Goal: Task Accomplishment & Management: Use online tool/utility

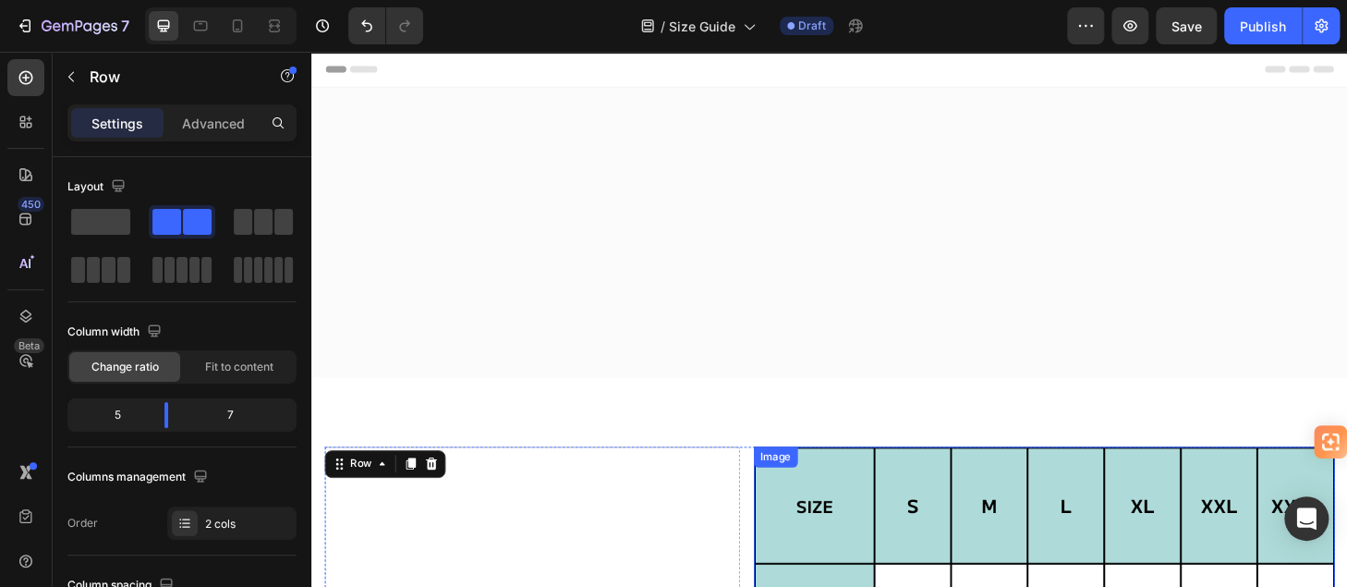
scroll to position [466, 0]
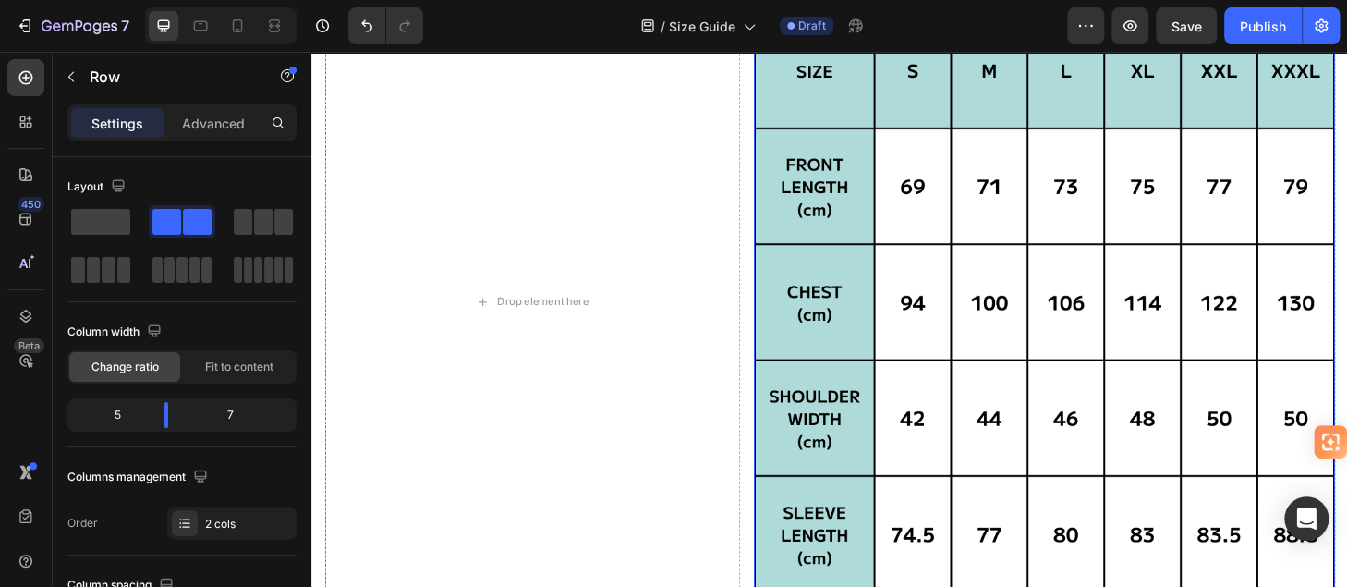
click at [1181, 344] on img at bounding box center [1095, 319] width 622 height 622
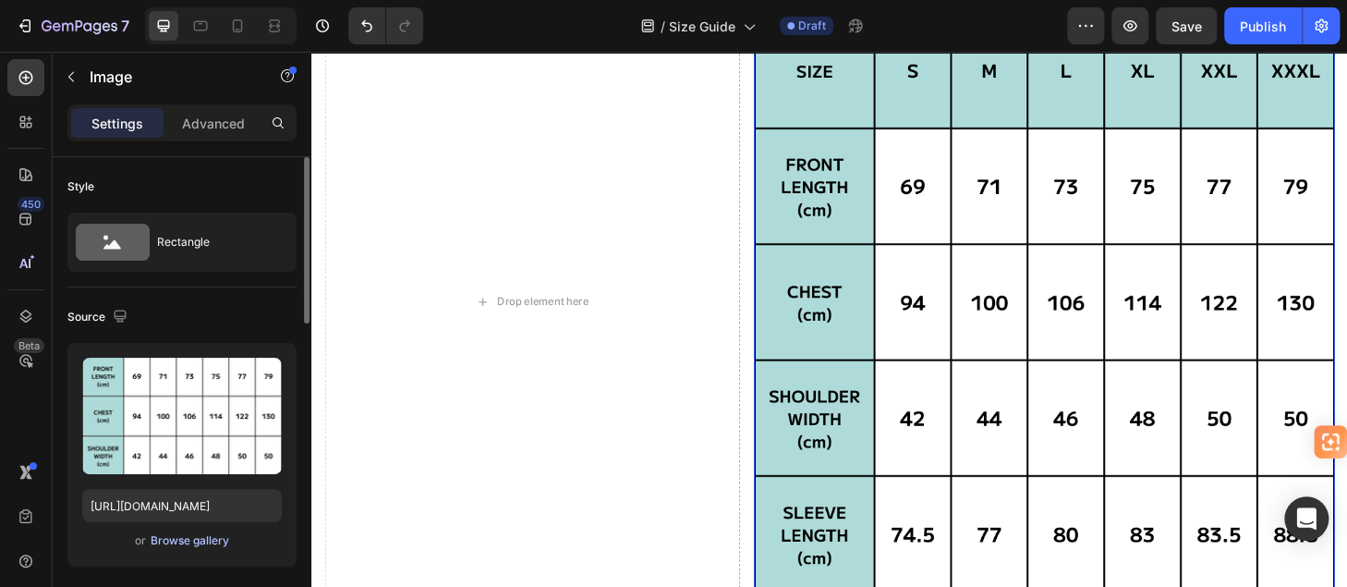
click at [164, 532] on div "Browse gallery" at bounding box center [190, 540] width 79 height 17
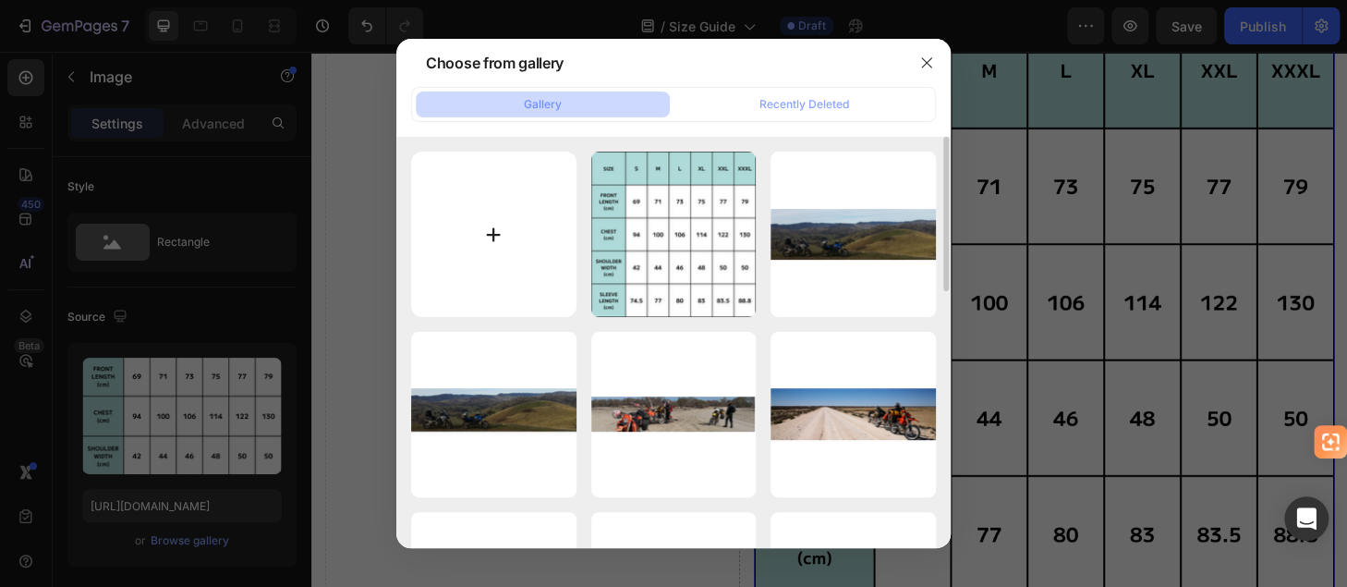
click at [484, 236] on input "file" at bounding box center [493, 234] width 165 height 165
type input "C:\fakepath\SIZE CHART.png"
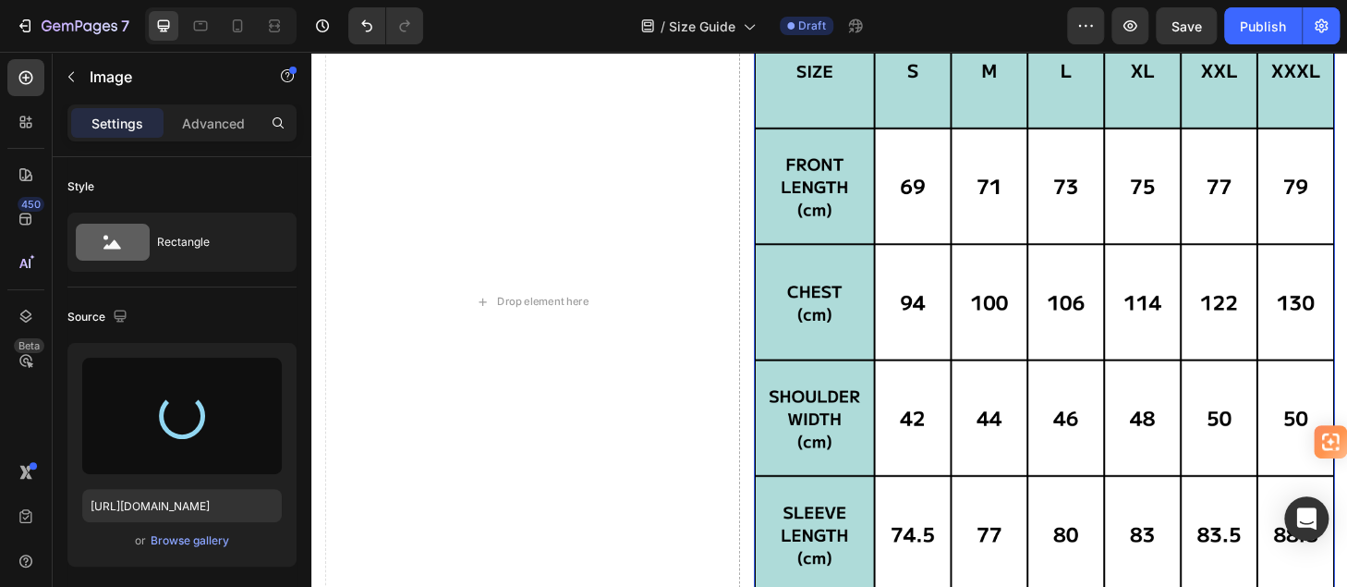
type input "https://cdn.shopify.com/s/files/1/0951/4624/6466/files/gempages_576836423294911…"
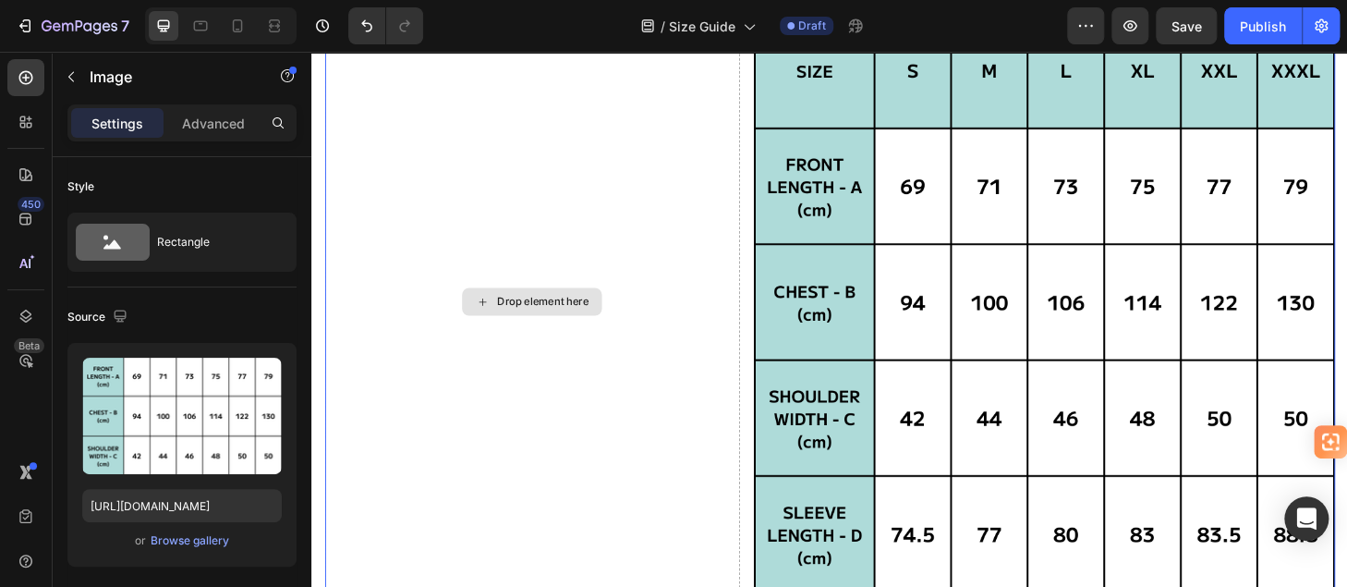
click at [549, 347] on div "Drop element here" at bounding box center [547, 319] width 444 height 622
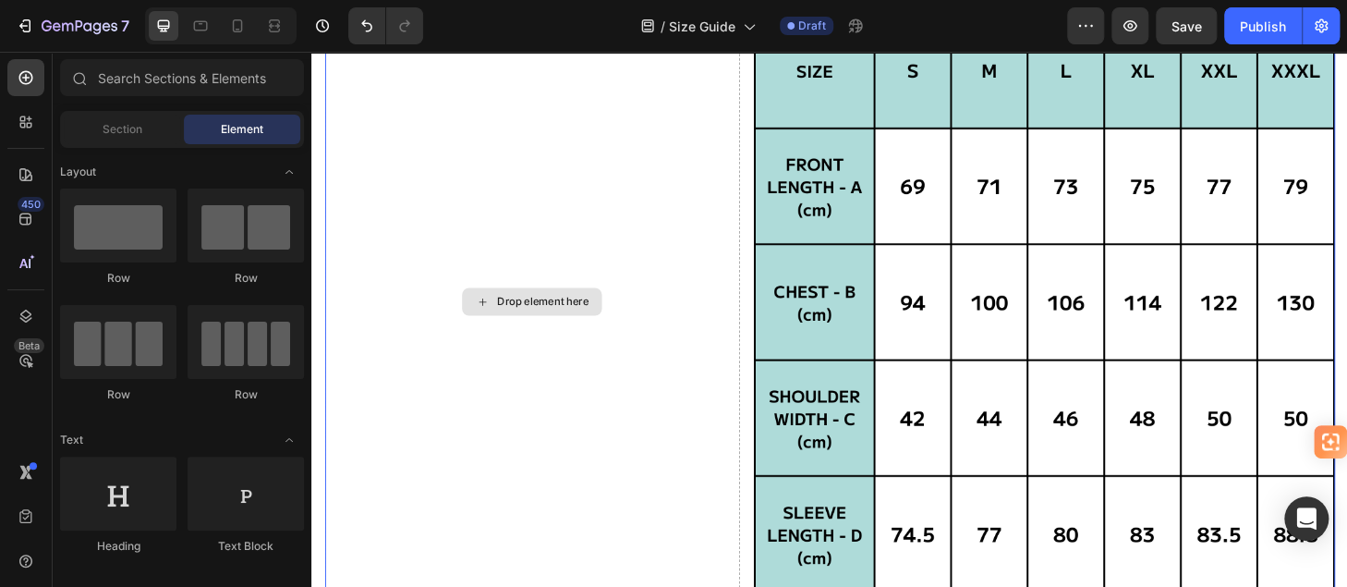
click at [512, 304] on div "Drop element here" at bounding box center [547, 319] width 150 height 30
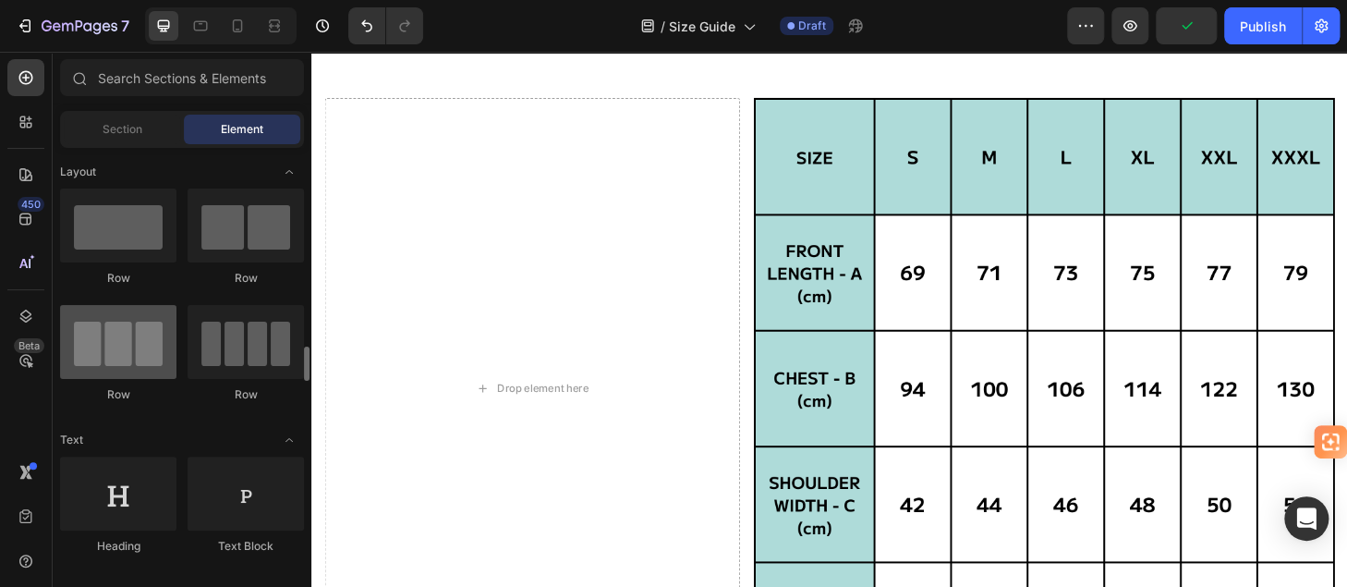
scroll to position [277, 0]
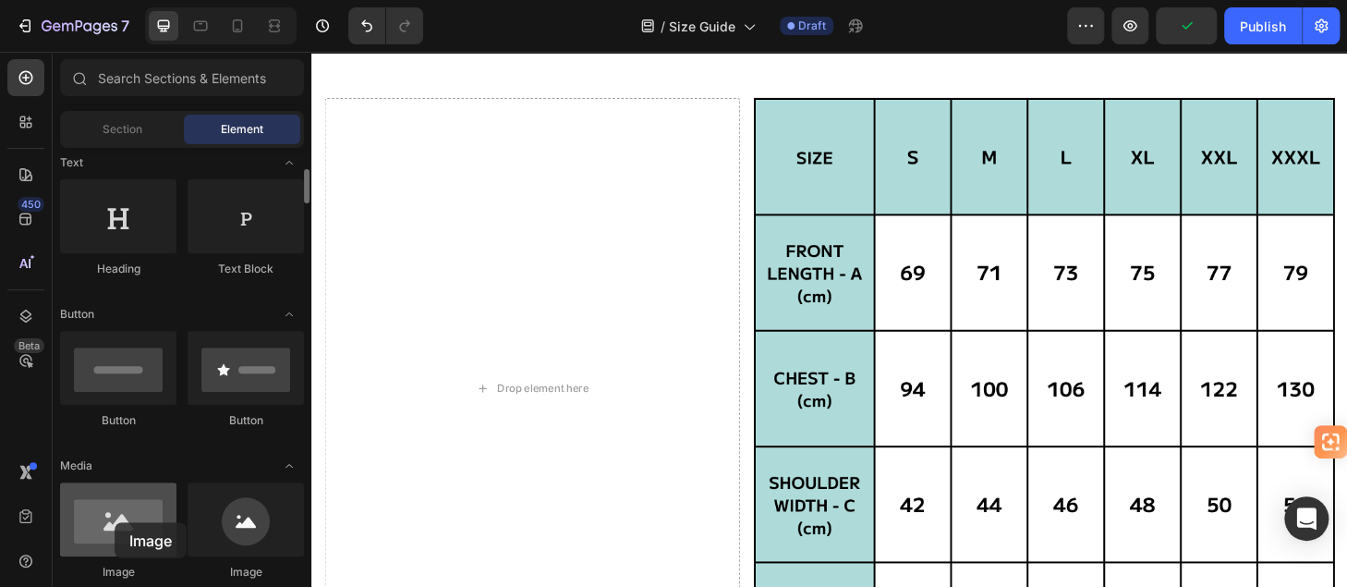
click at [115, 522] on div at bounding box center [118, 519] width 116 height 74
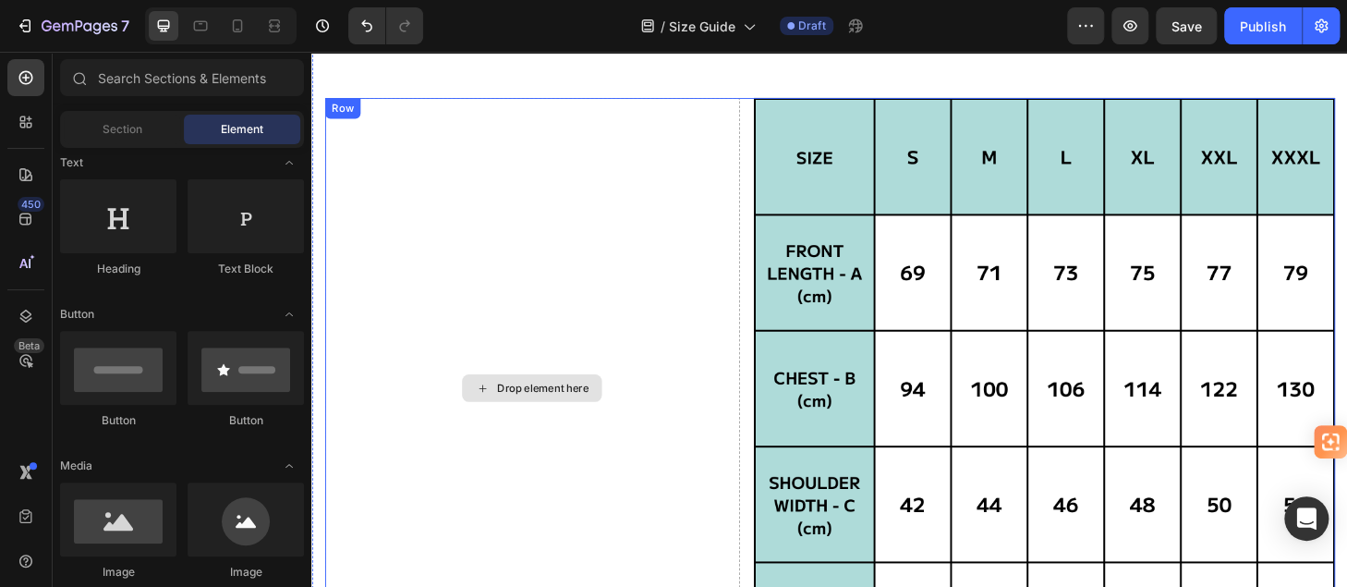
click at [510, 396] on div "Drop element here" at bounding box center [547, 411] width 150 height 30
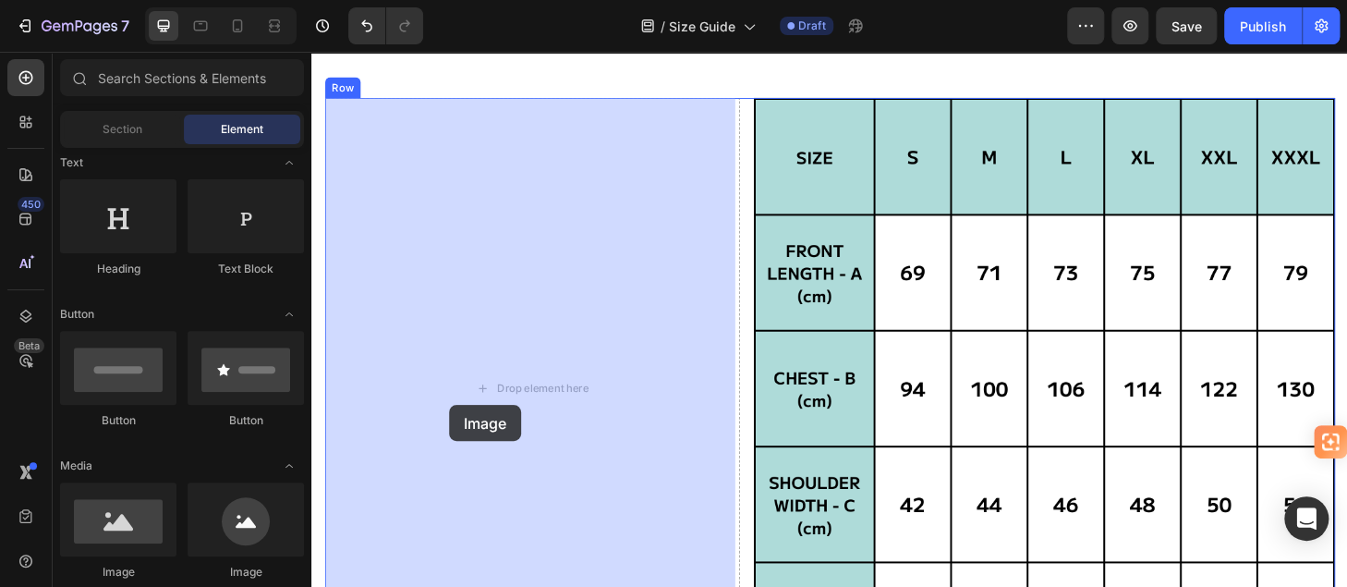
drag, startPoint x: 430, startPoint y: 571, endPoint x: 336, endPoint y: 479, distance: 131.3
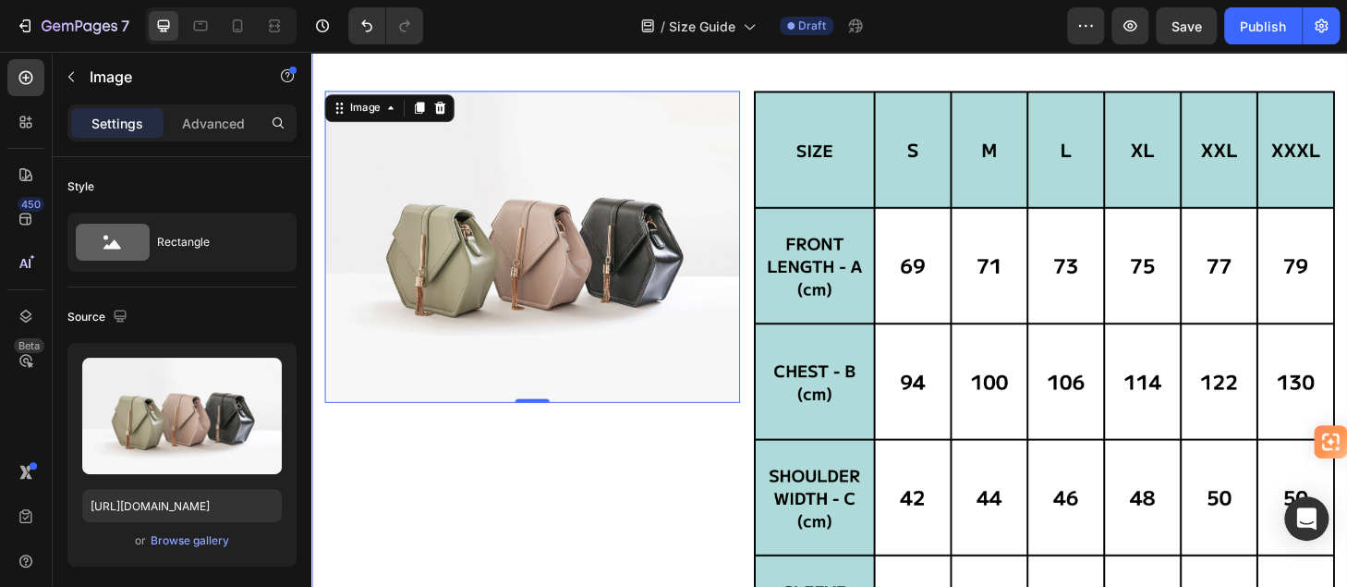
scroll to position [373, 0]
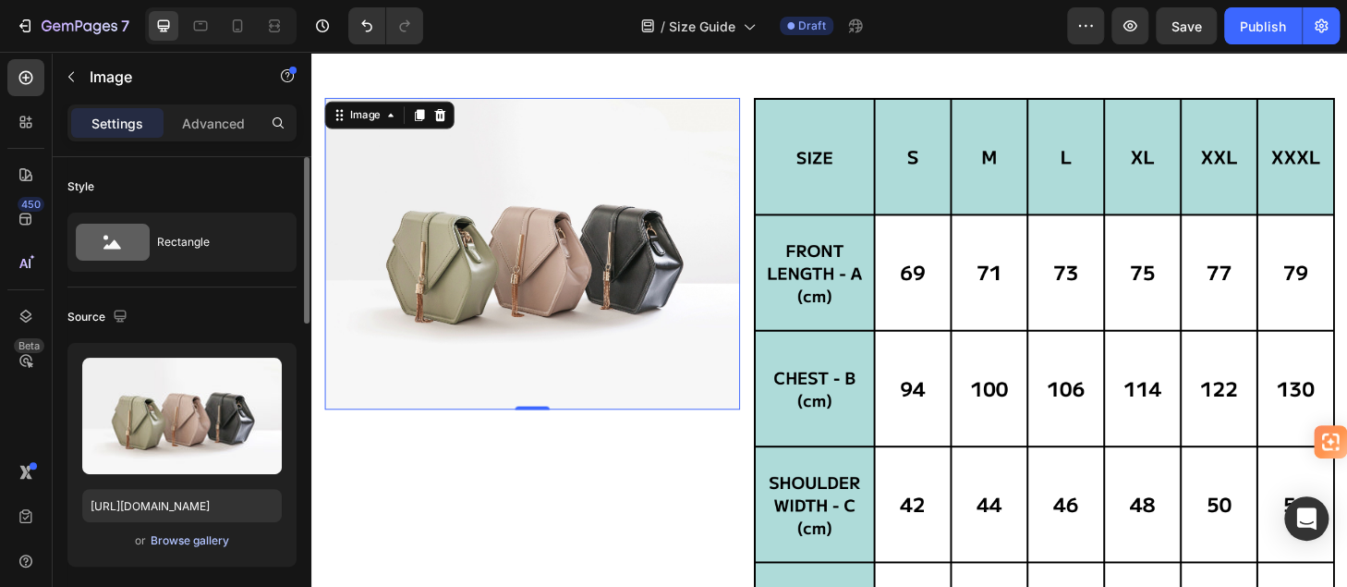
click at [187, 538] on div "Browse gallery" at bounding box center [190, 540] width 79 height 17
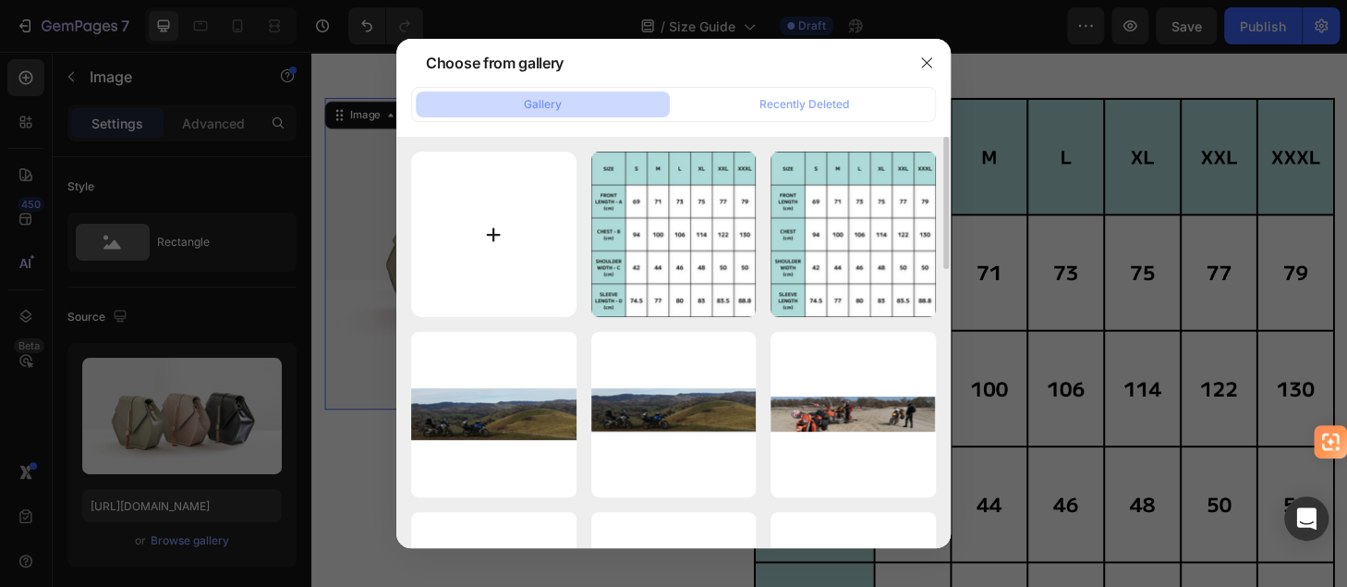
click at [489, 230] on input "file" at bounding box center [493, 234] width 165 height 165
type input "C:\fakepath\SIZE PIC.png"
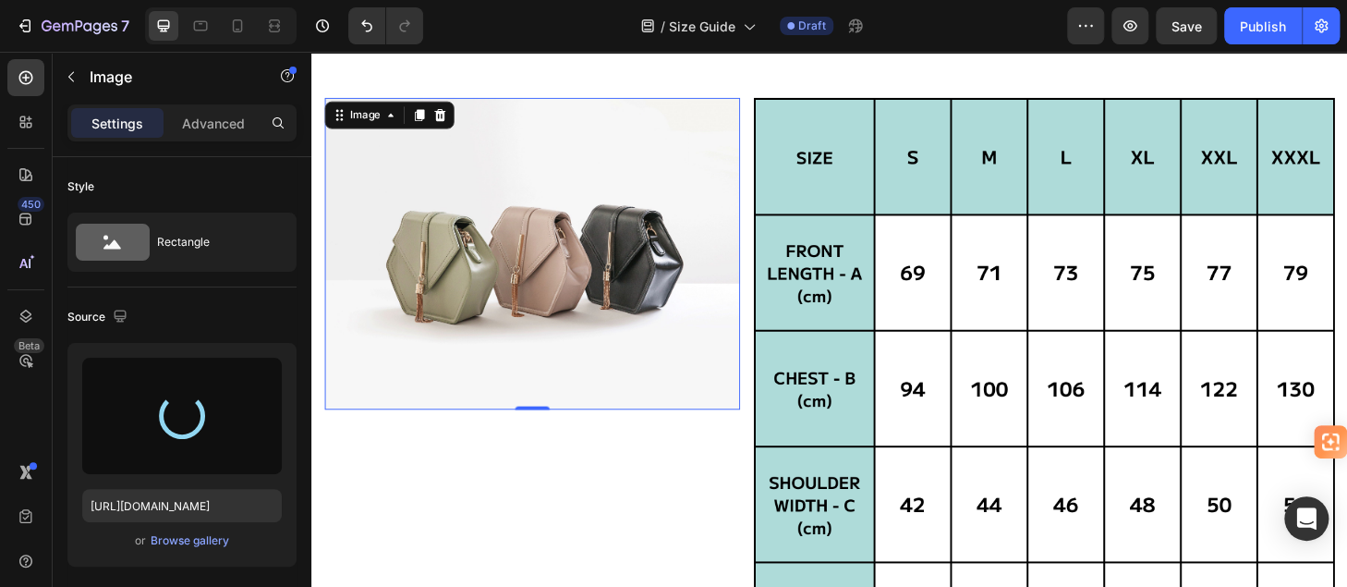
type input "https://cdn.shopify.com/s/files/1/0951/4624/6466/files/gempages_576836423294911…"
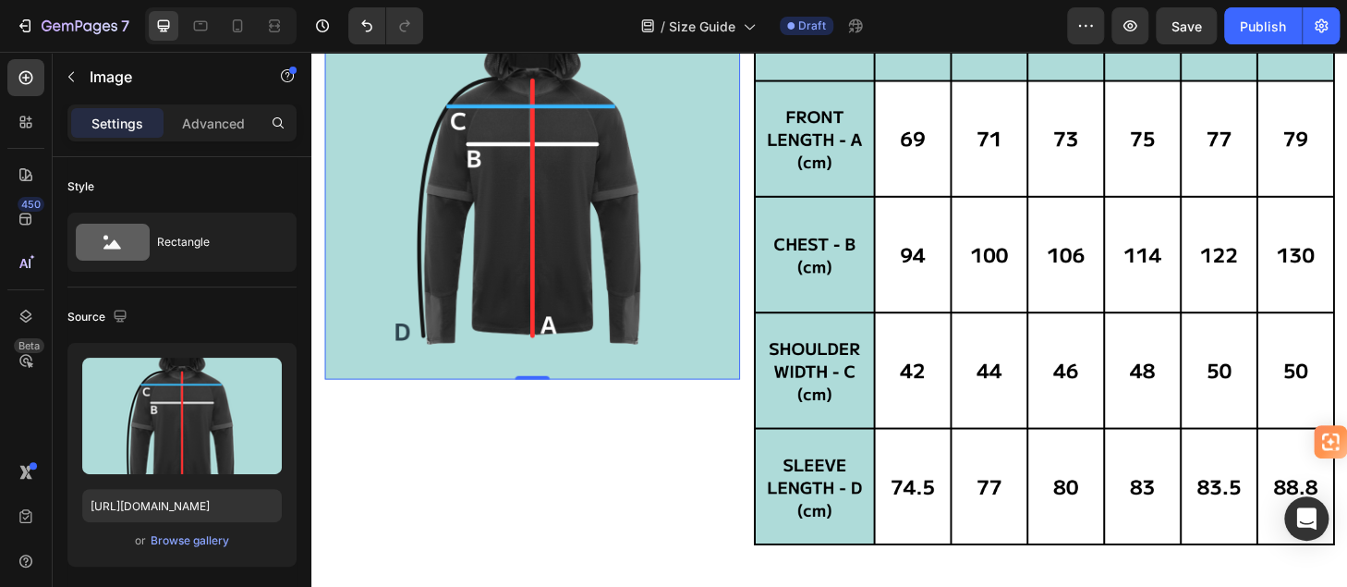
scroll to position [466, 0]
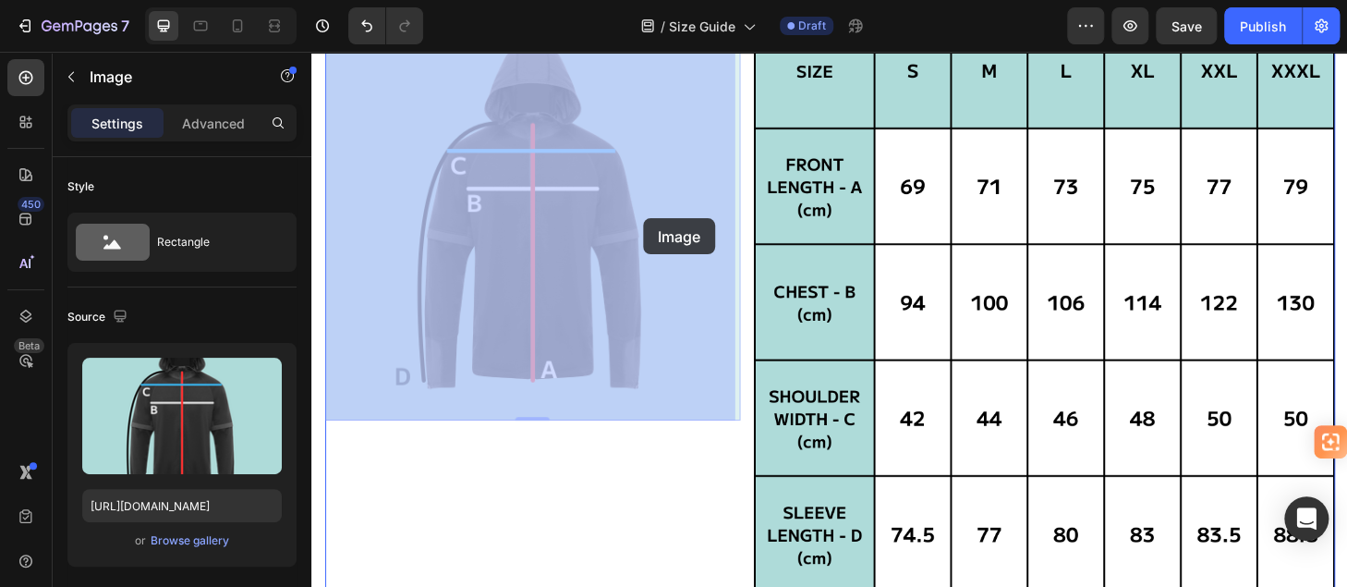
drag, startPoint x: 661, startPoint y: 186, endPoint x: 666, endPoint y: 230, distance: 44.7
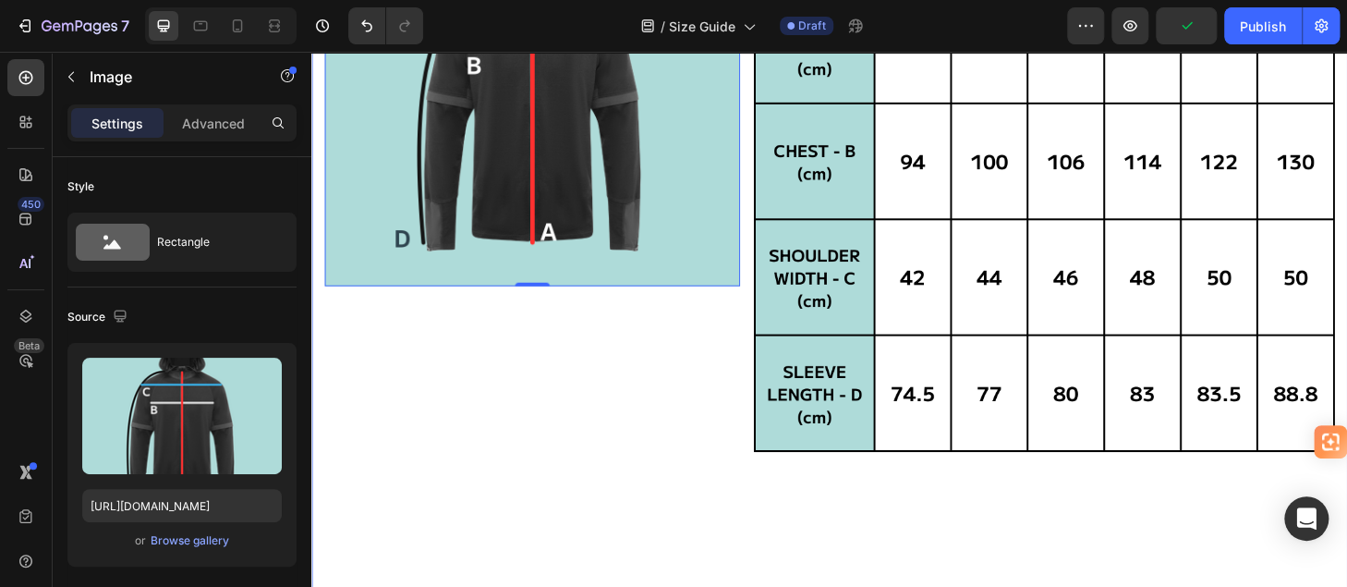
scroll to position [558, 0]
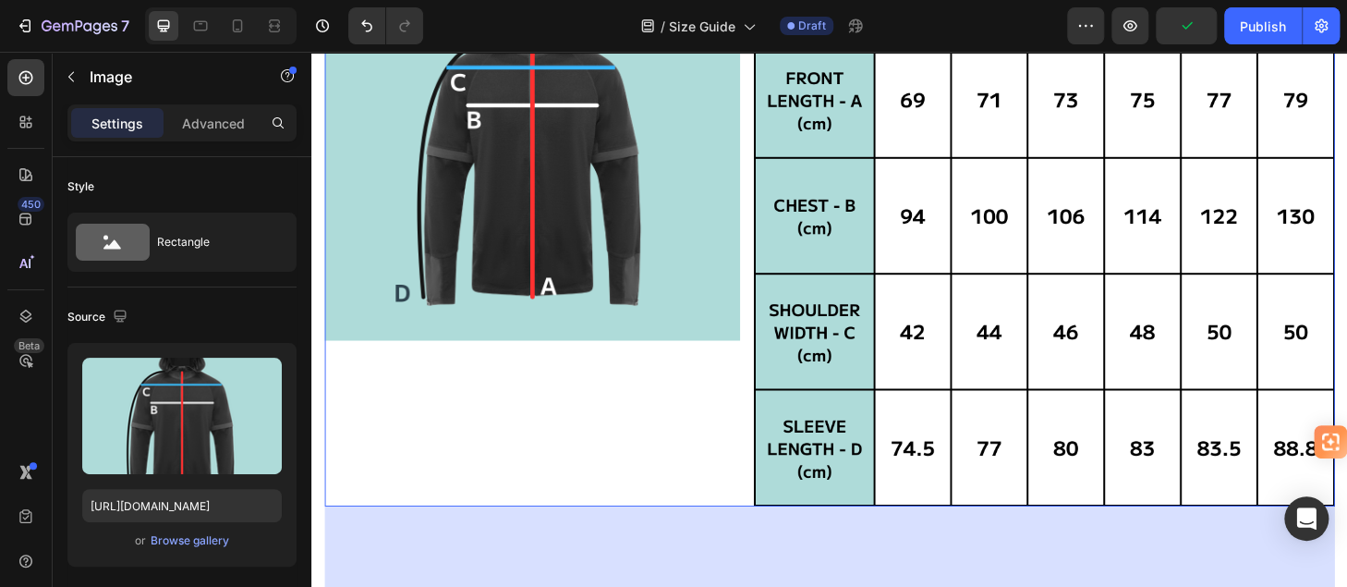
click at [619, 410] on div "Image" at bounding box center [547, 227] width 444 height 622
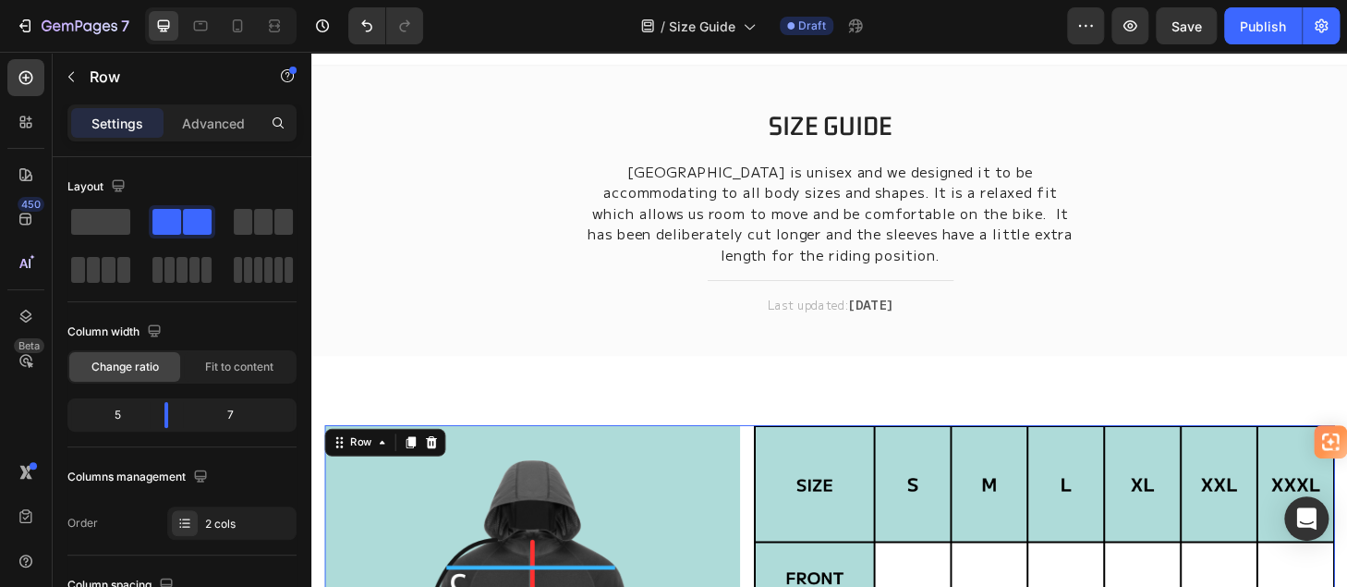
scroll to position [0, 0]
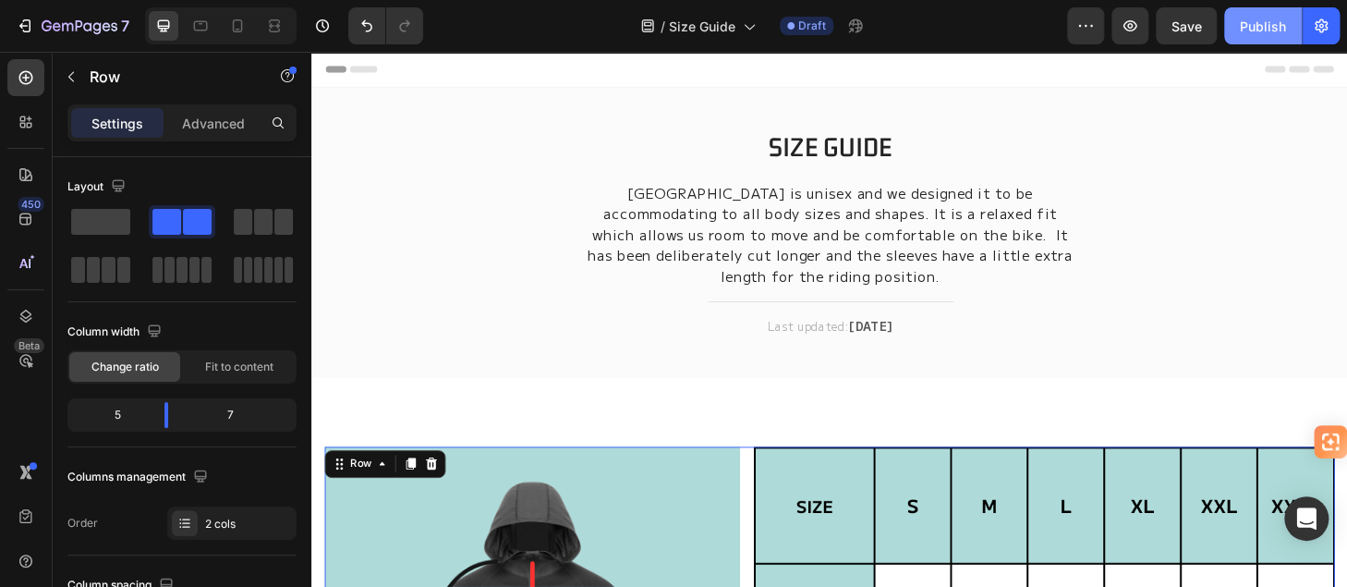
click at [1237, 33] on button "Publish" at bounding box center [1263, 25] width 78 height 37
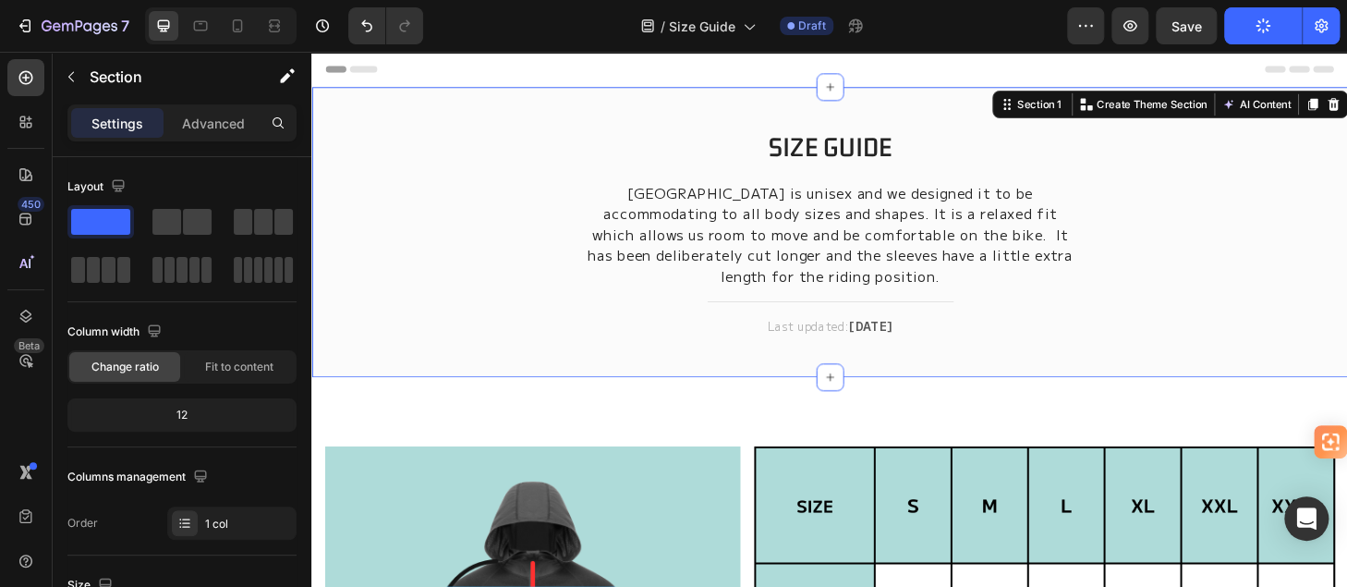
click at [434, 310] on div "SIZE GUIDE Heading Altouris Technical Base Layer is unisex and we designed it t…" at bounding box center [865, 259] width 1081 height 251
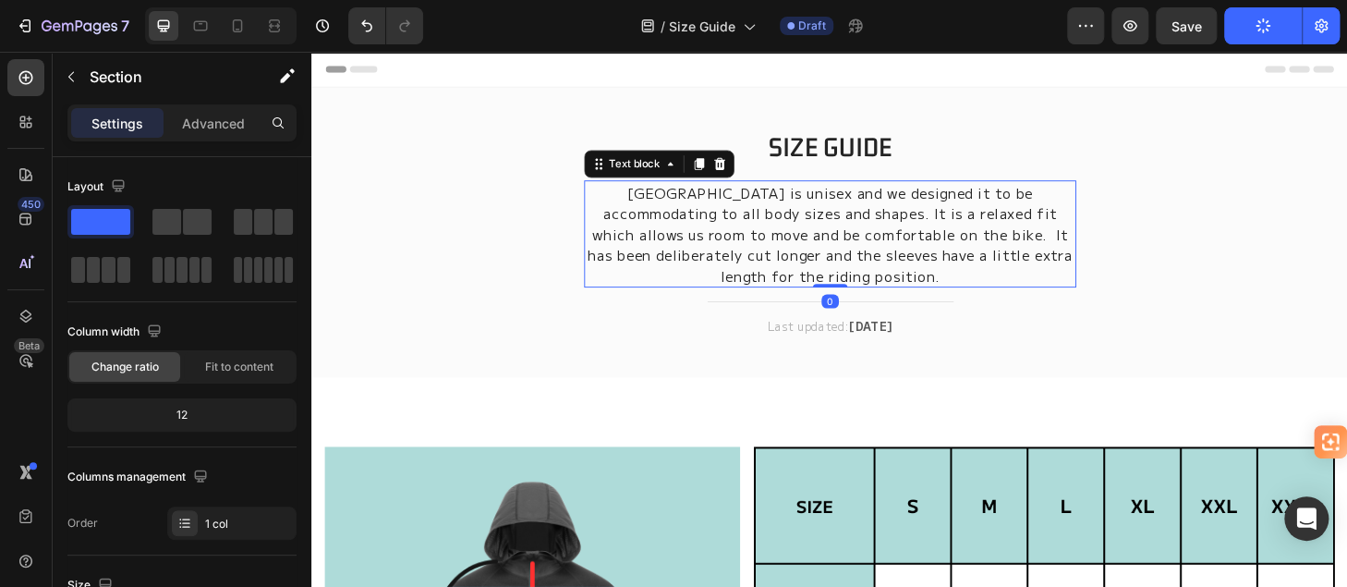
click at [954, 204] on p "Altouris Technical Base Layer is unisex and we designed it to be accommodating …" at bounding box center [865, 246] width 523 height 111
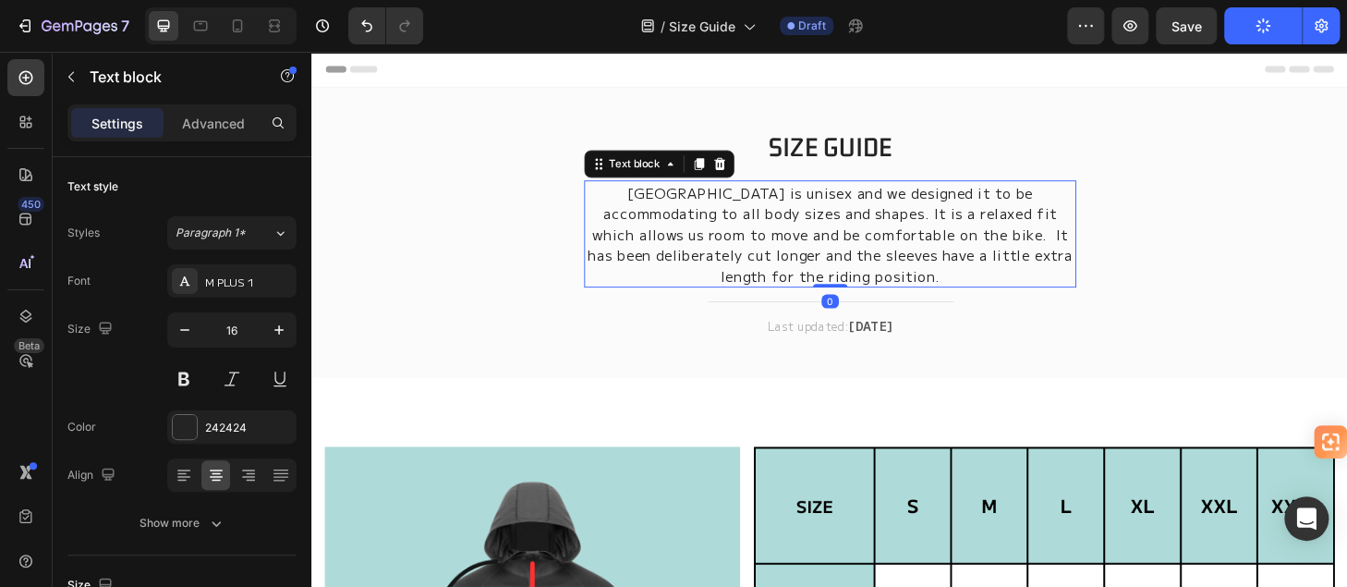
click at [962, 202] on p "Altouris Technical Base Layer is unisex and we designed it to be accommodating …" at bounding box center [865, 246] width 523 height 111
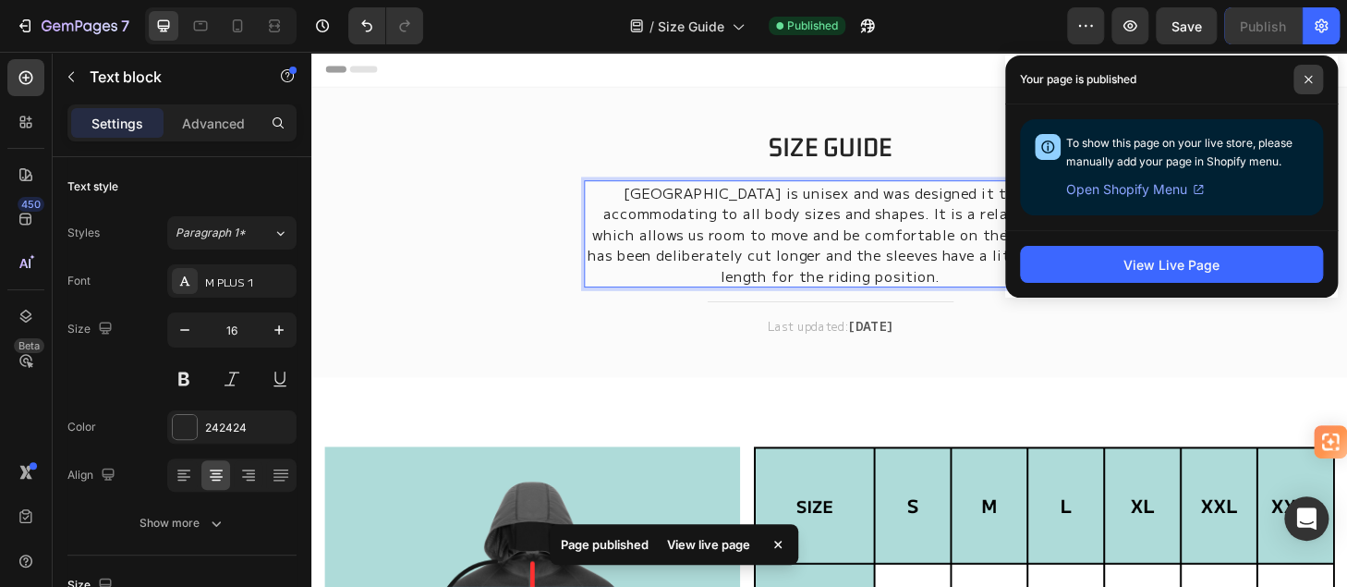
click at [1306, 70] on span at bounding box center [1308, 80] width 30 height 30
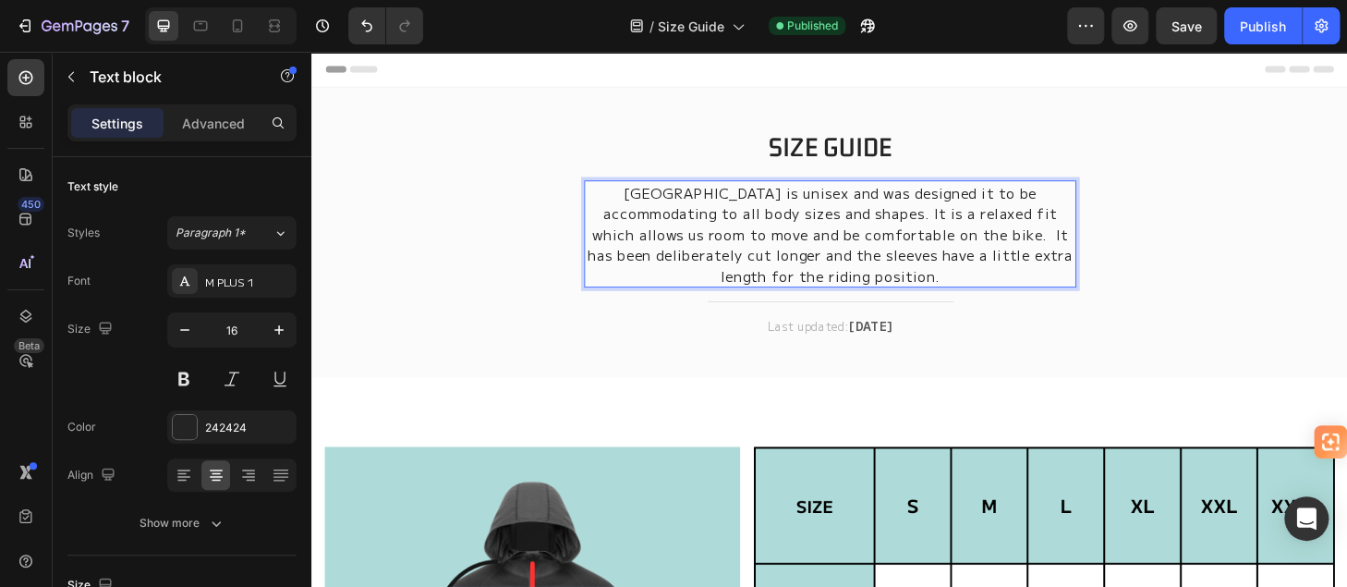
click at [1056, 203] on p "Altouris Technical Base Layer is unisex and was designed it to be accommodating…" at bounding box center [865, 246] width 523 height 111
click at [663, 247] on p "Altouris Technical Base Layer is unisex and was designed to be accommodating to…" at bounding box center [865, 246] width 523 height 111
click at [669, 247] on p "Altouris Technical Base Layer is unisex and was designed to be accommodating to…" at bounding box center [865, 246] width 523 height 111
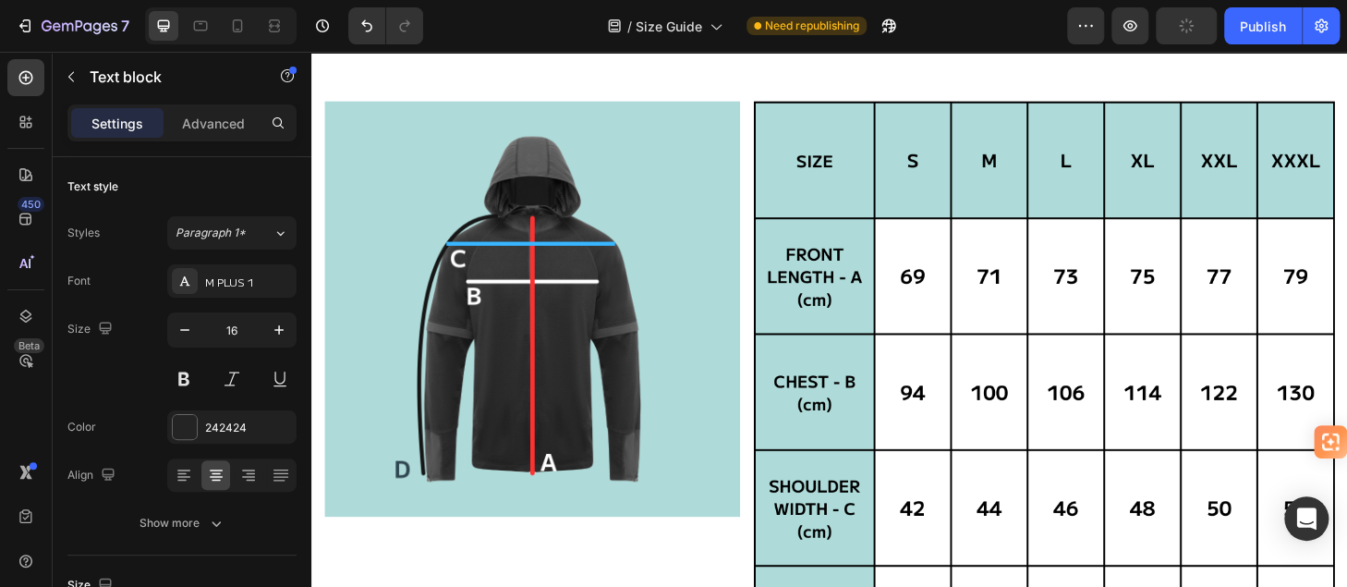
scroll to position [92, 0]
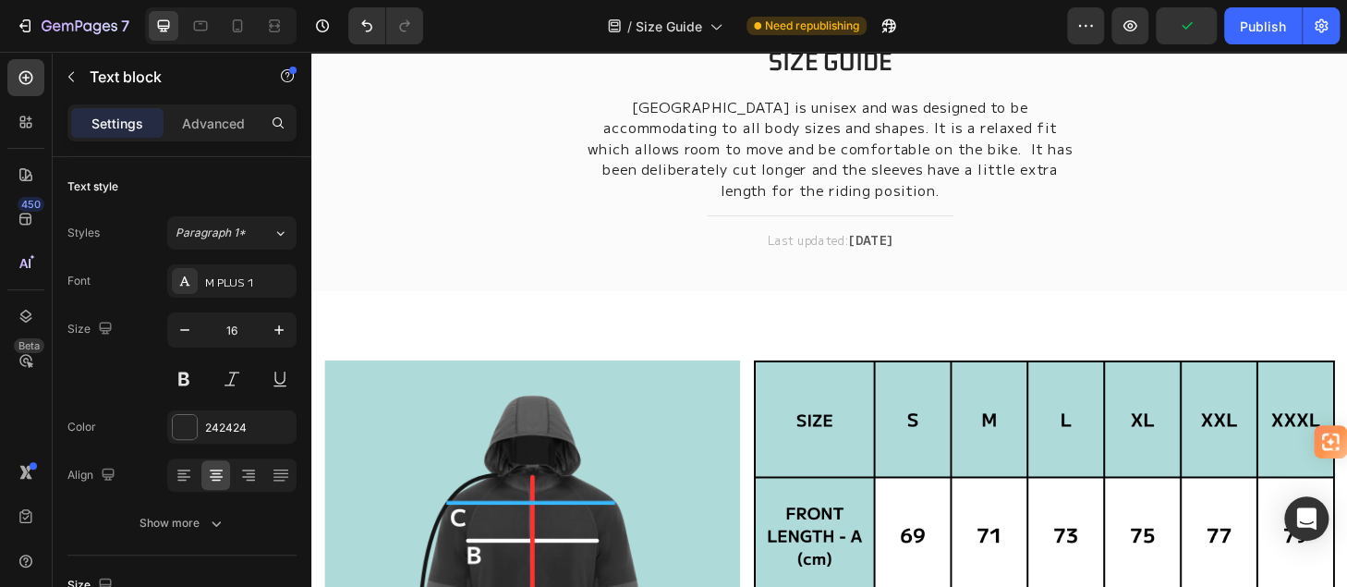
click at [938, 202] on p "Altouris Technical Base Layer is unisex and was designed to be accommodating to…" at bounding box center [865, 154] width 523 height 111
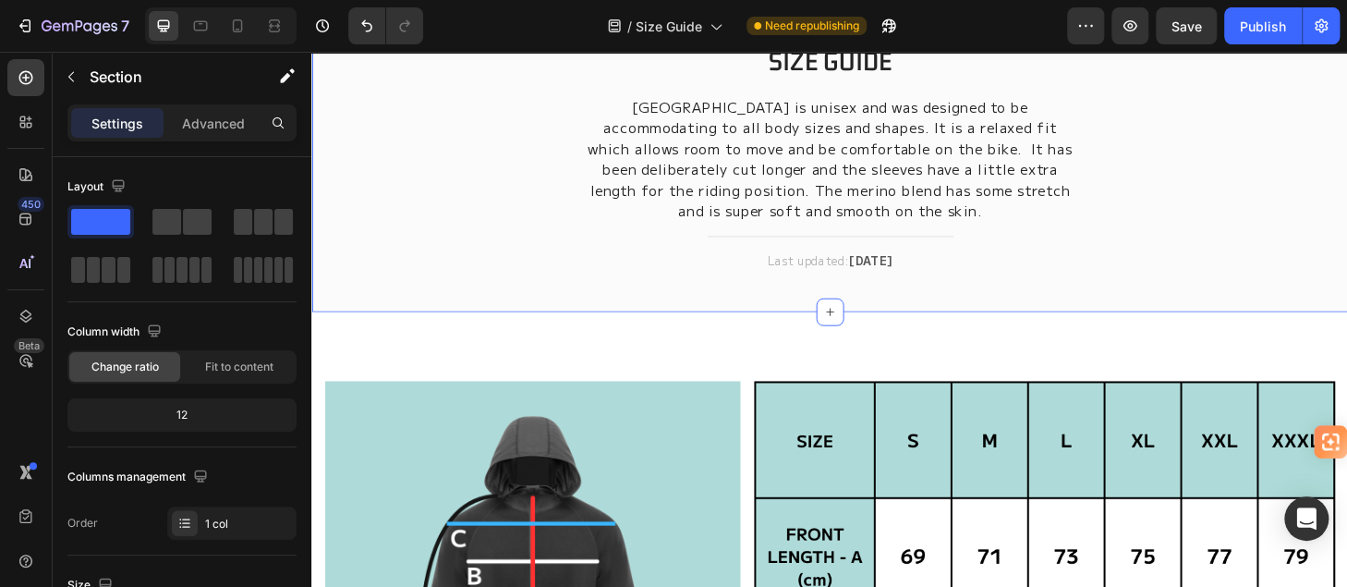
click at [708, 300] on div "SIZE GUIDE Heading Altouris Technical Base Layer is unisex and was designed to …" at bounding box center [865, 178] width 1081 height 273
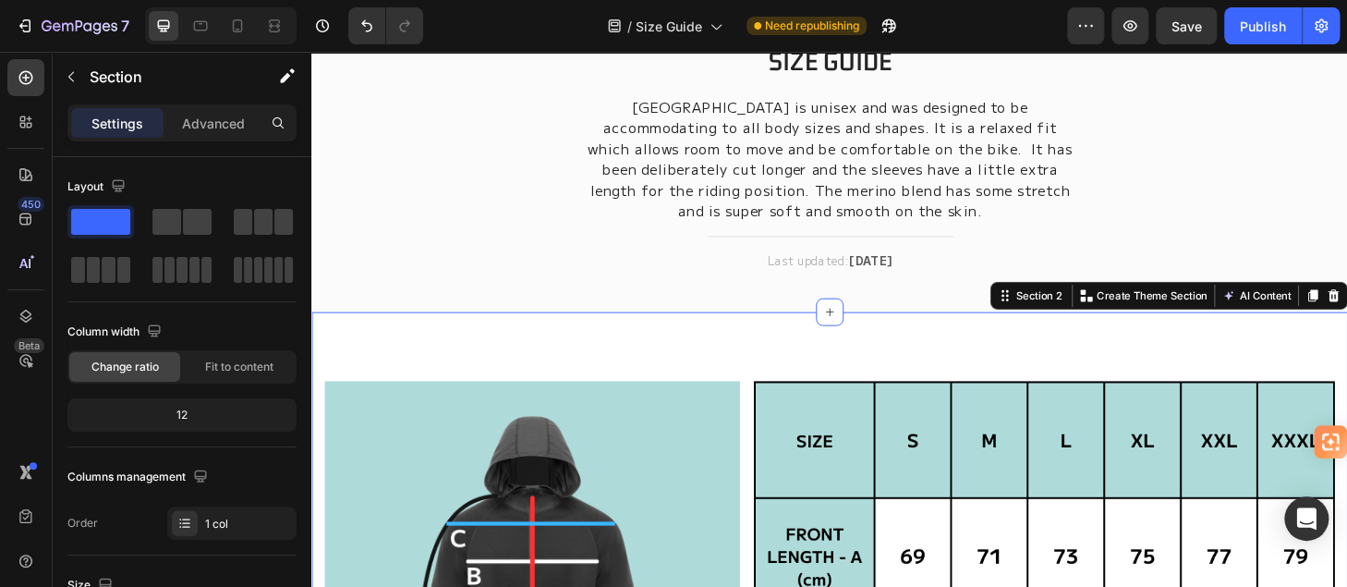
click at [1164, 249] on div "SIZE GUIDE Heading Altouris Technical Base Layer is unisex and was designed to …" at bounding box center [865, 178] width 1081 height 273
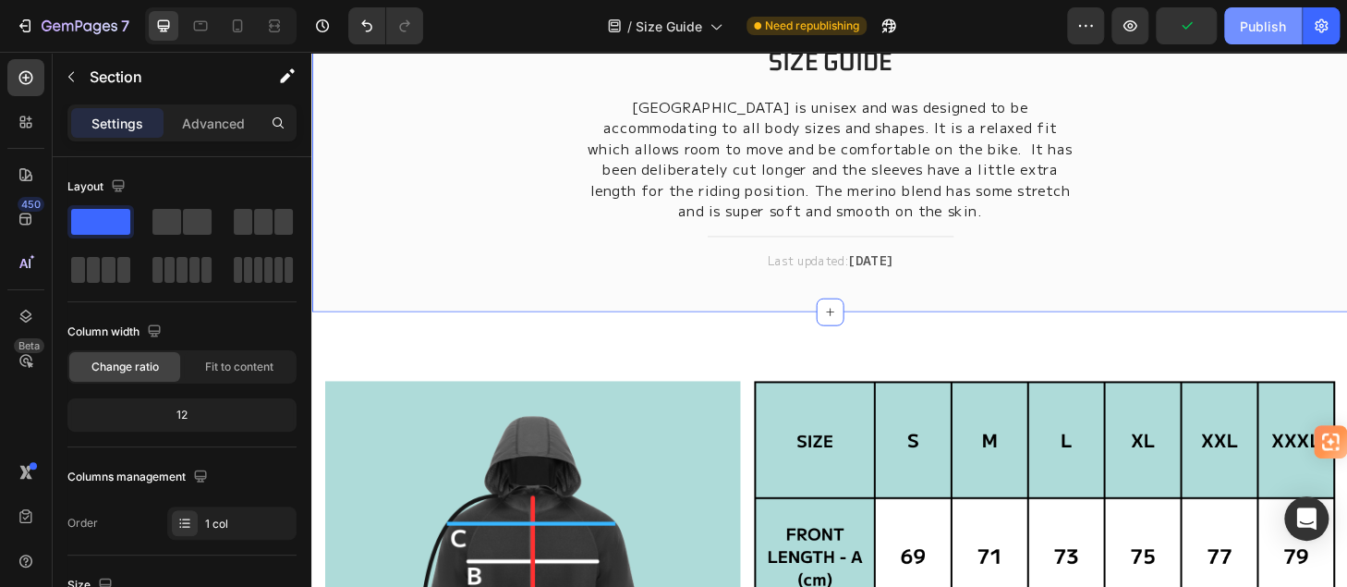
click at [1253, 21] on div "Publish" at bounding box center [1263, 26] width 46 height 19
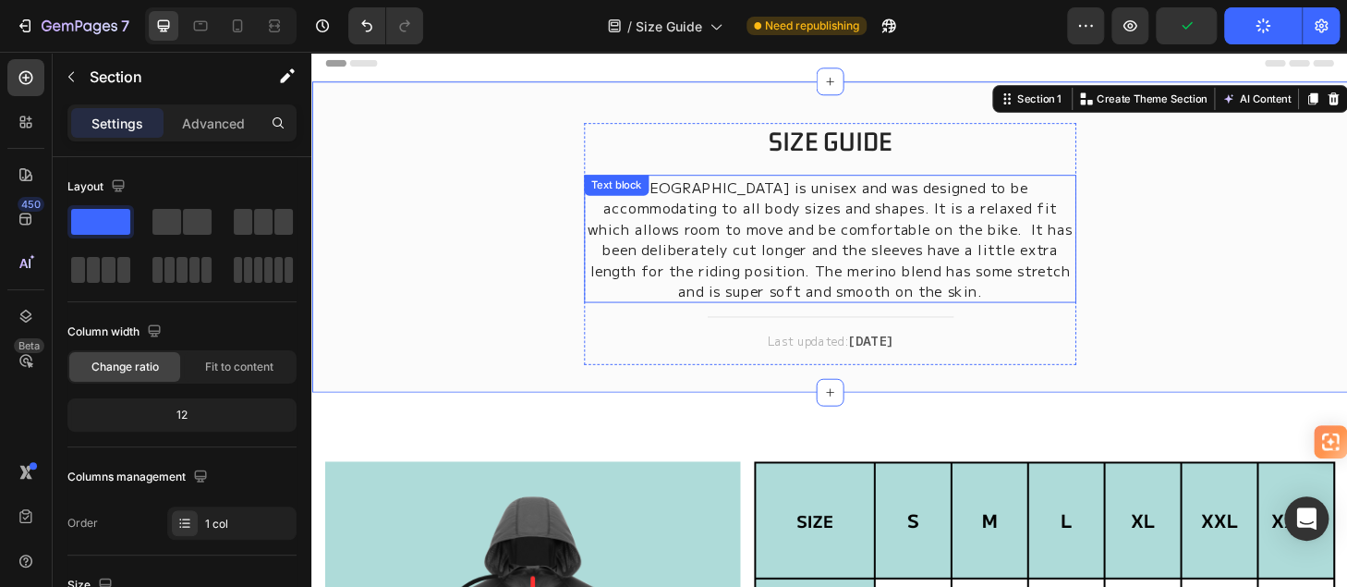
scroll to position [0, 0]
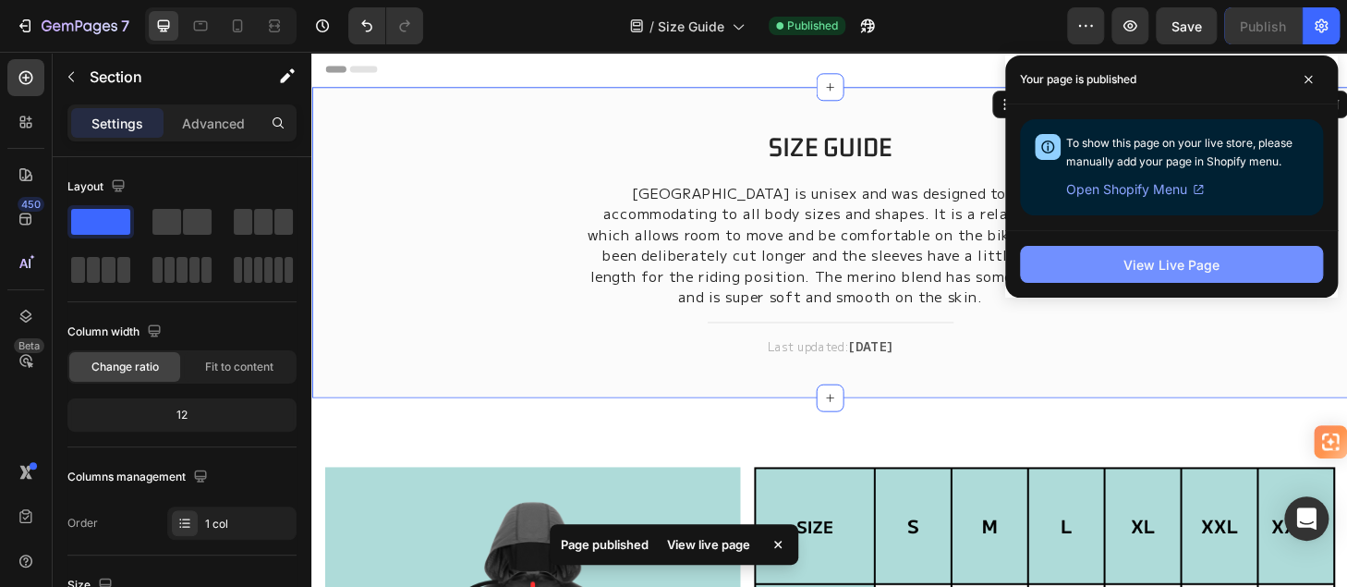
click at [1099, 268] on button "View Live Page" at bounding box center [1171, 264] width 303 height 37
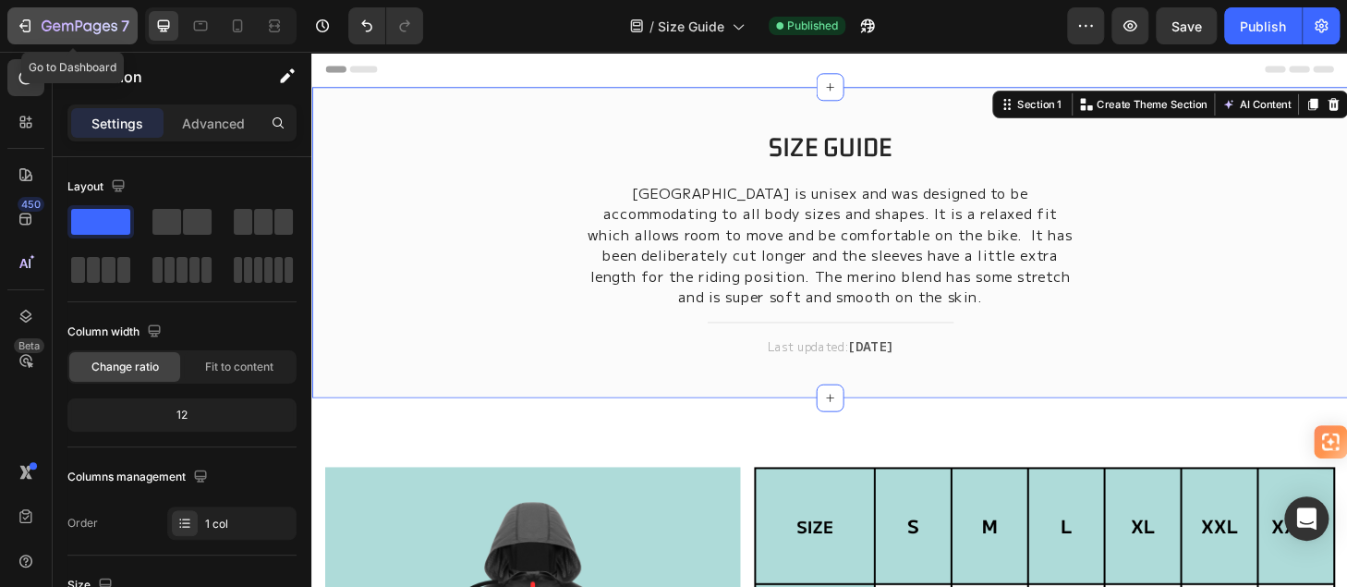
click at [29, 20] on icon "button" at bounding box center [27, 25] width 8 height 13
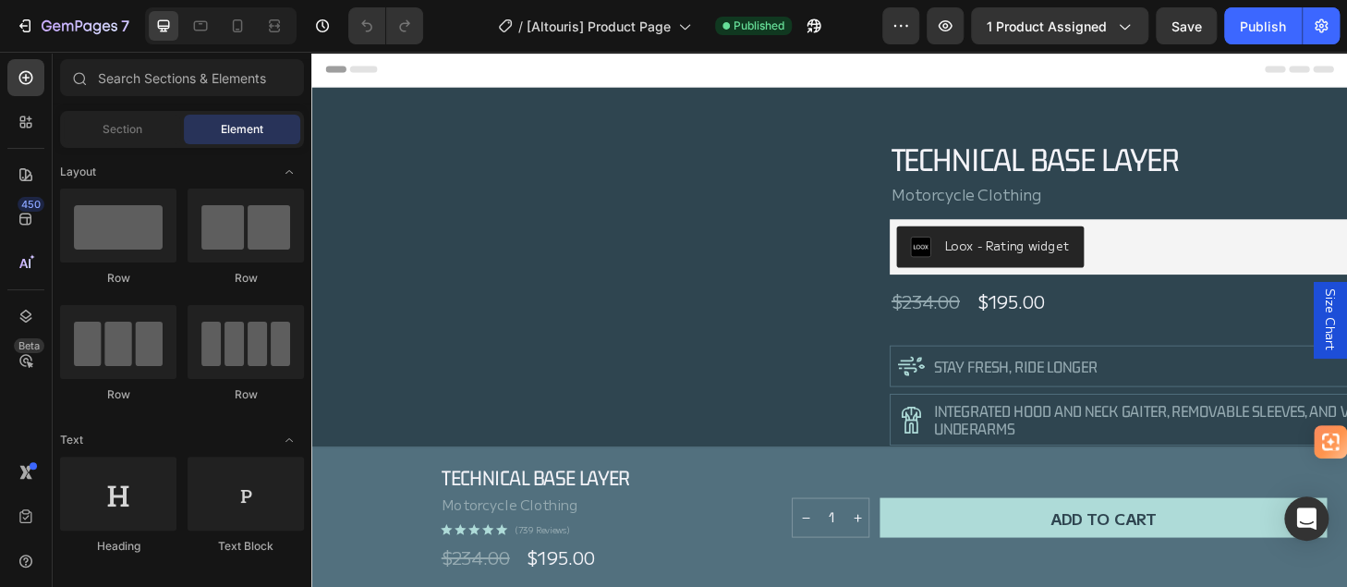
scroll to position [370, 0]
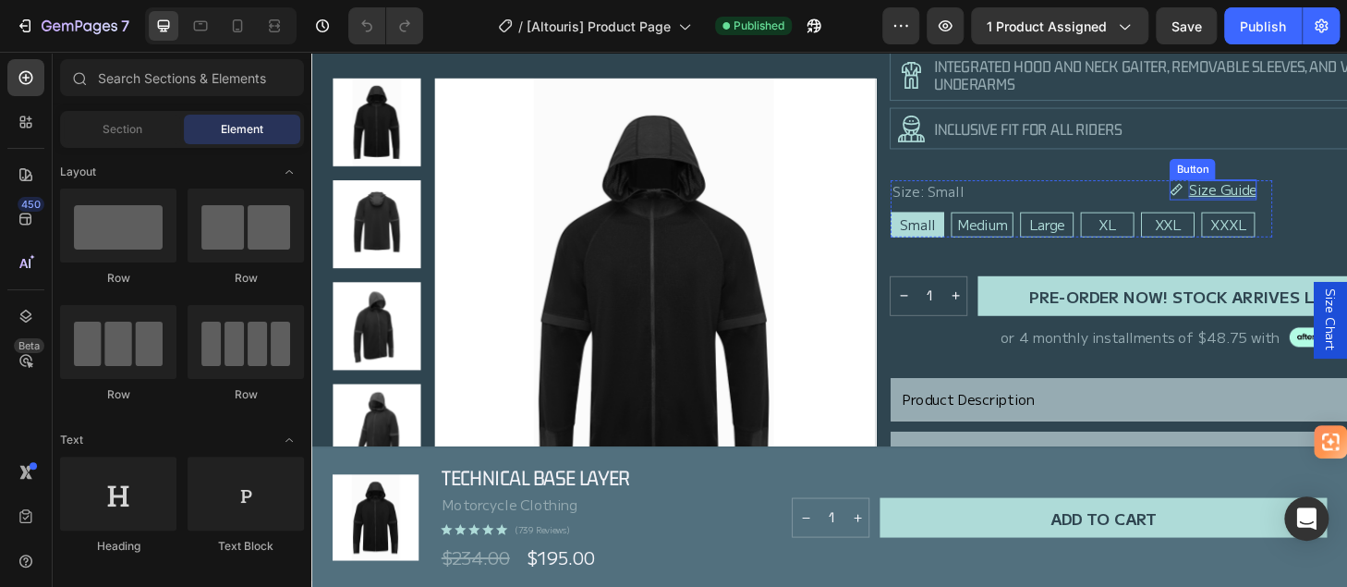
click at [1277, 199] on p "Size Guide" at bounding box center [1285, 197] width 73 height 18
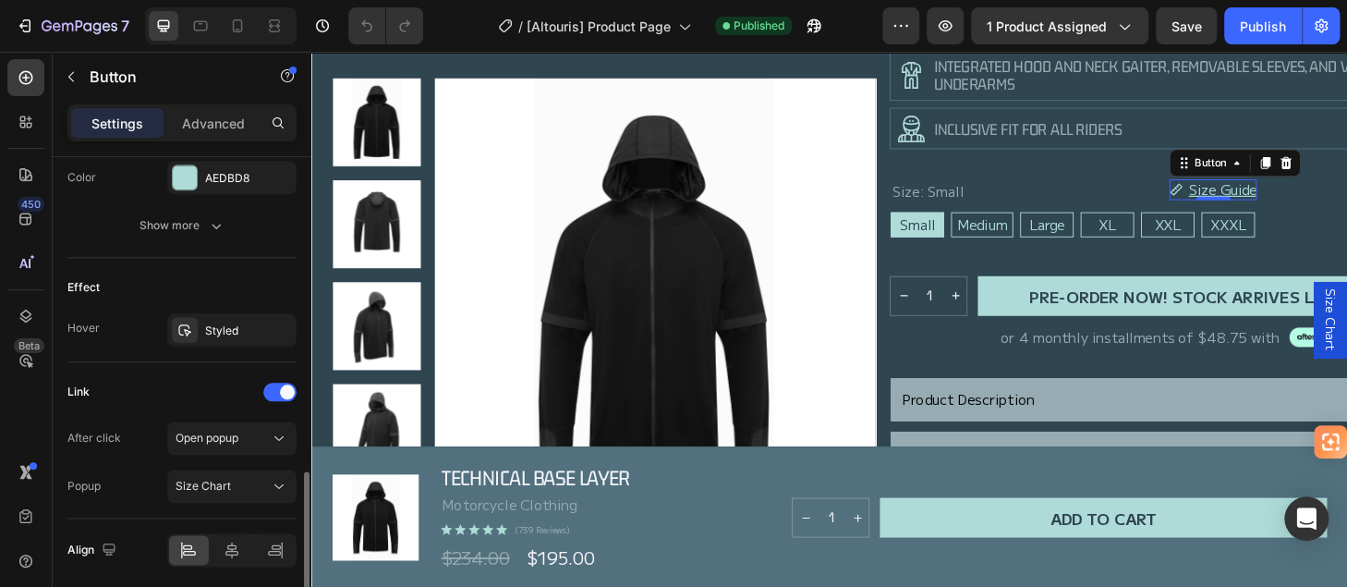
scroll to position [1081, 0]
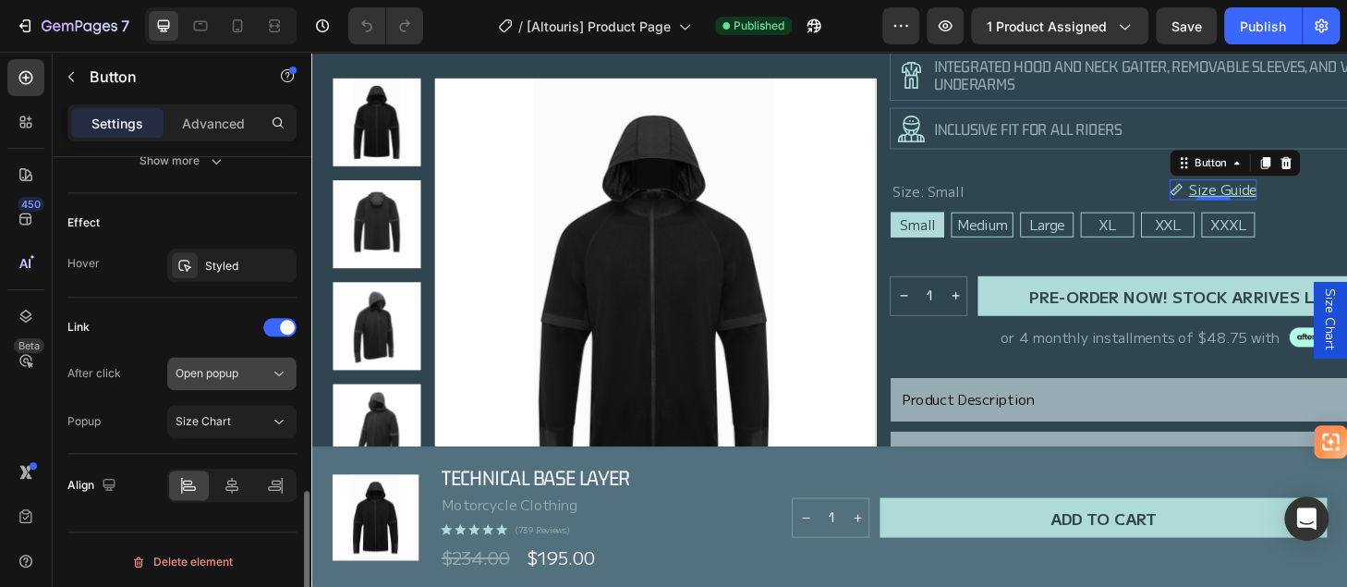
click at [271, 370] on icon at bounding box center [279, 373] width 18 height 18
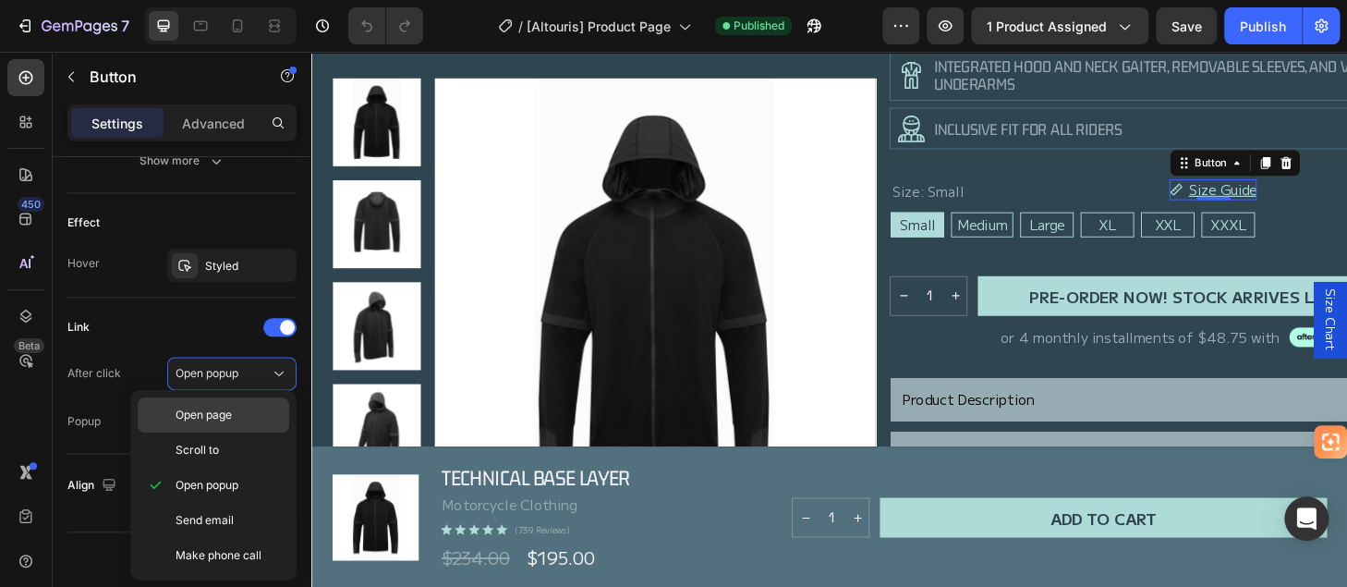
click at [247, 414] on p "Open page" at bounding box center [228, 415] width 105 height 17
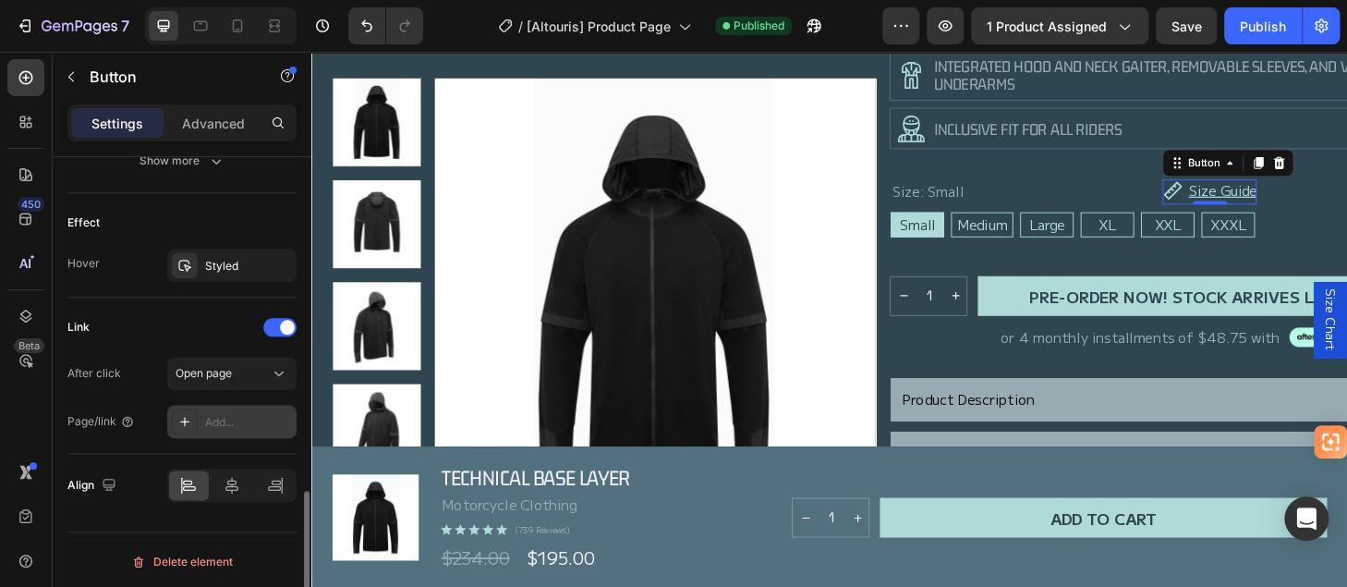
click at [217, 422] on div "Add..." at bounding box center [248, 422] width 87 height 17
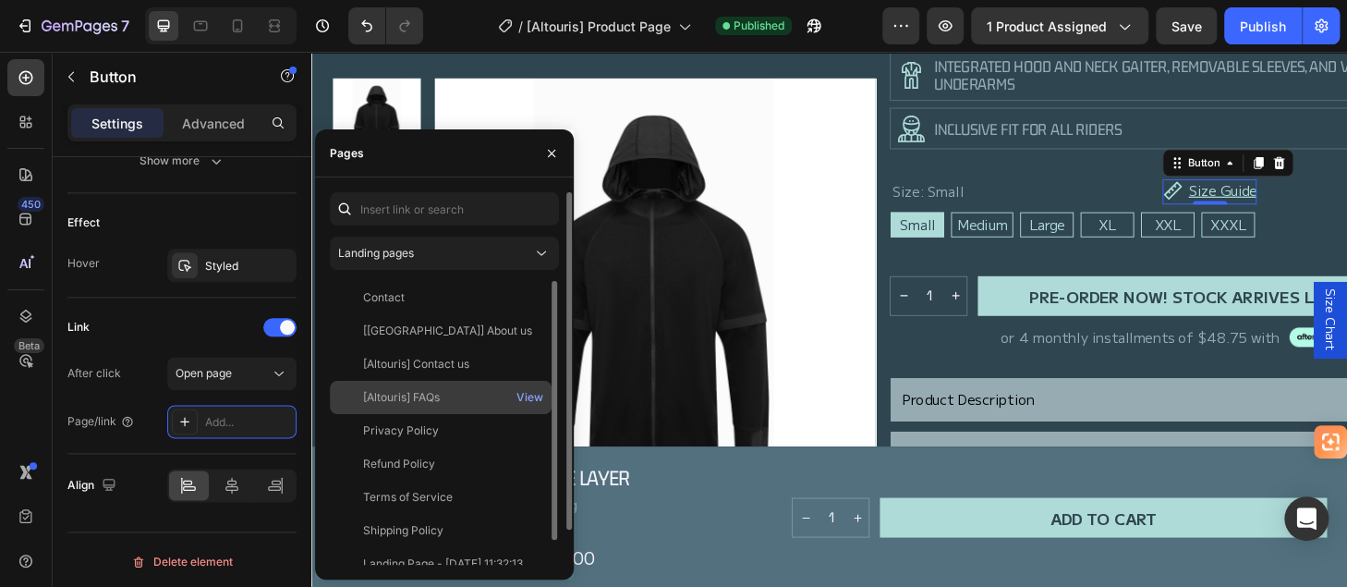
scroll to position [37, 0]
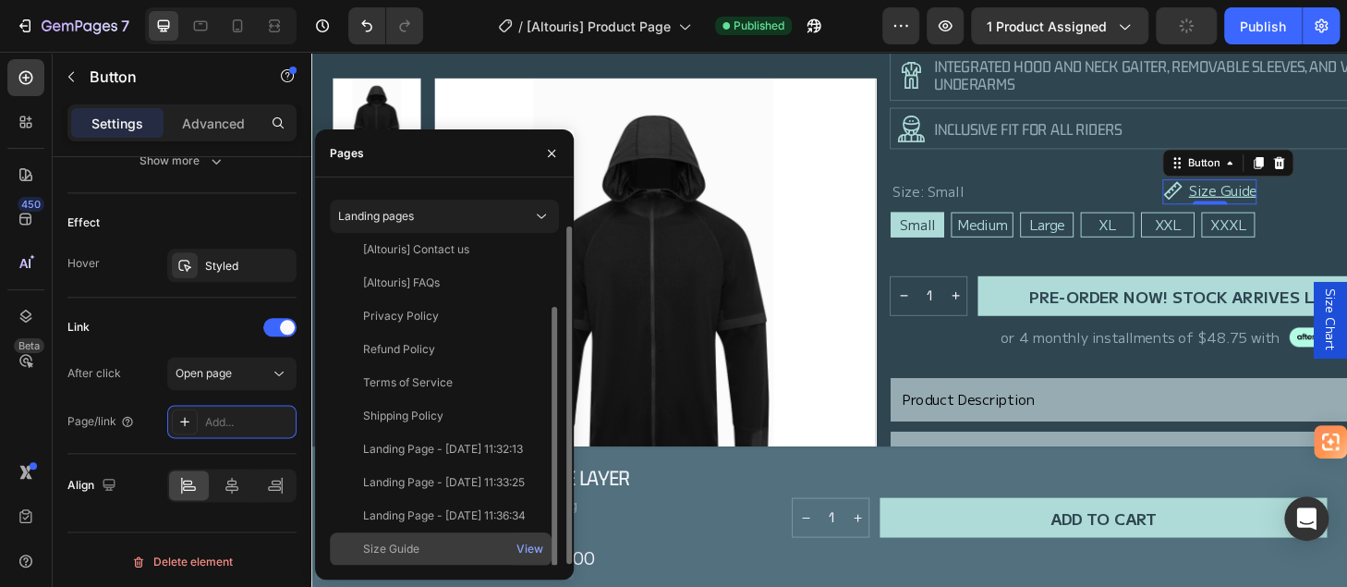
click at [408, 548] on div "Size Guide" at bounding box center [391, 548] width 56 height 17
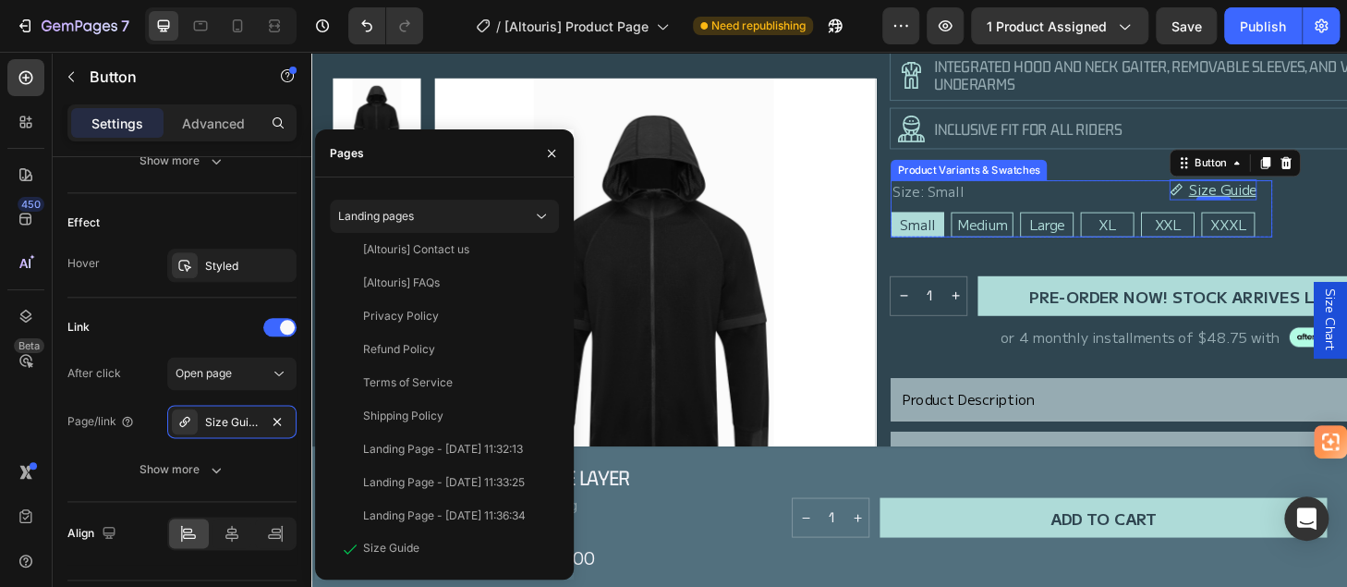
click at [1164, 188] on div "Size: Small Small Small Small Medium Medium Medium Large Large Large XL XL XL X…" at bounding box center [1134, 218] width 408 height 60
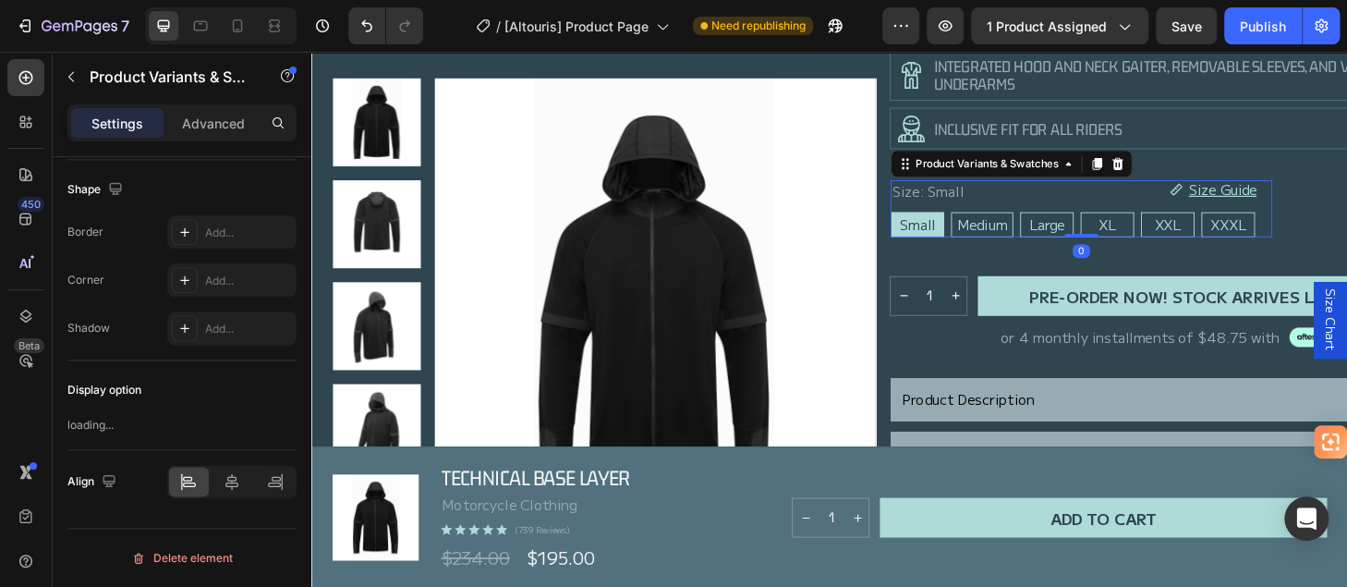
scroll to position [0, 0]
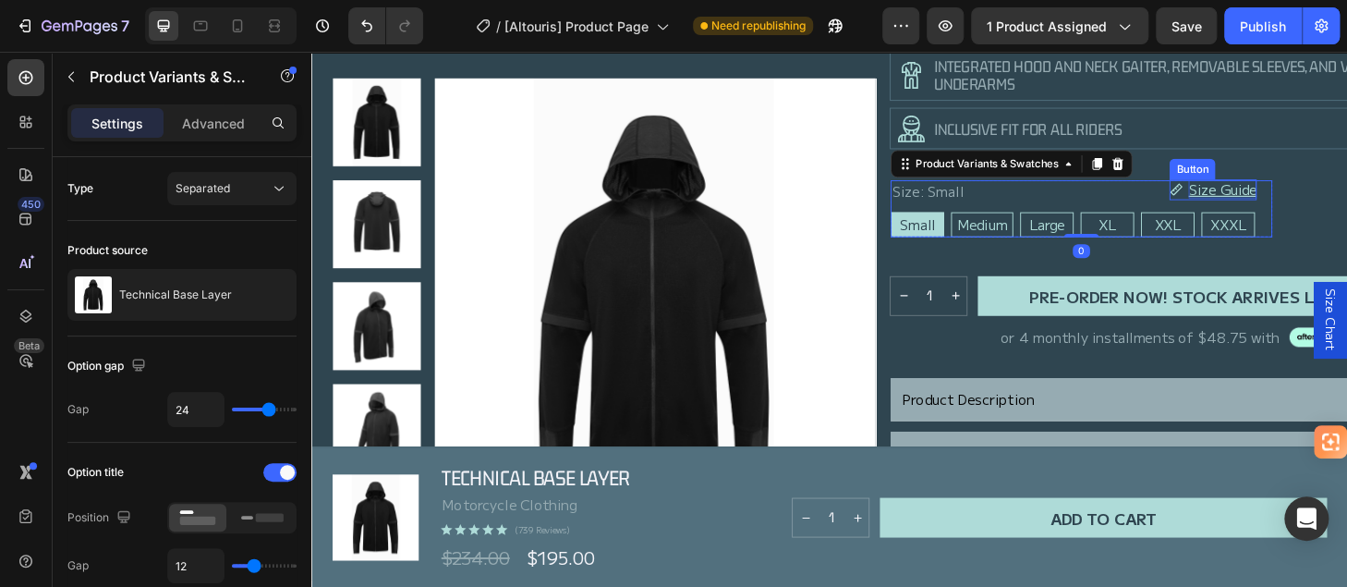
click at [1276, 197] on p "Size Guide" at bounding box center [1285, 197] width 73 height 18
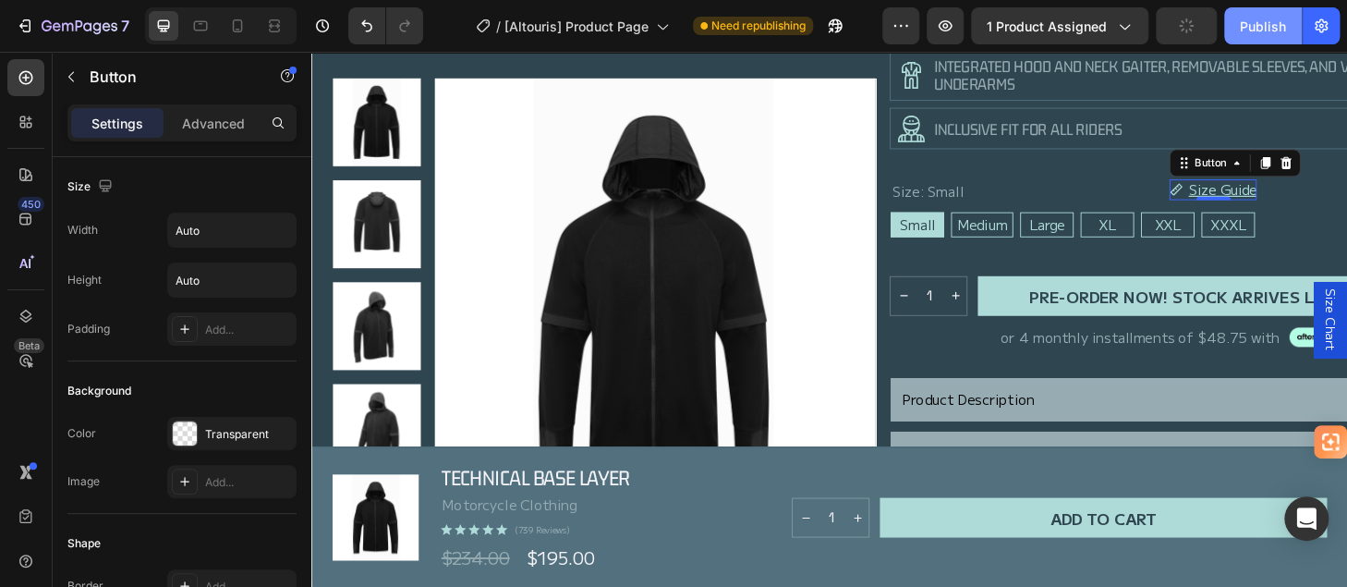
click at [1261, 20] on div "Publish" at bounding box center [1263, 26] width 46 height 19
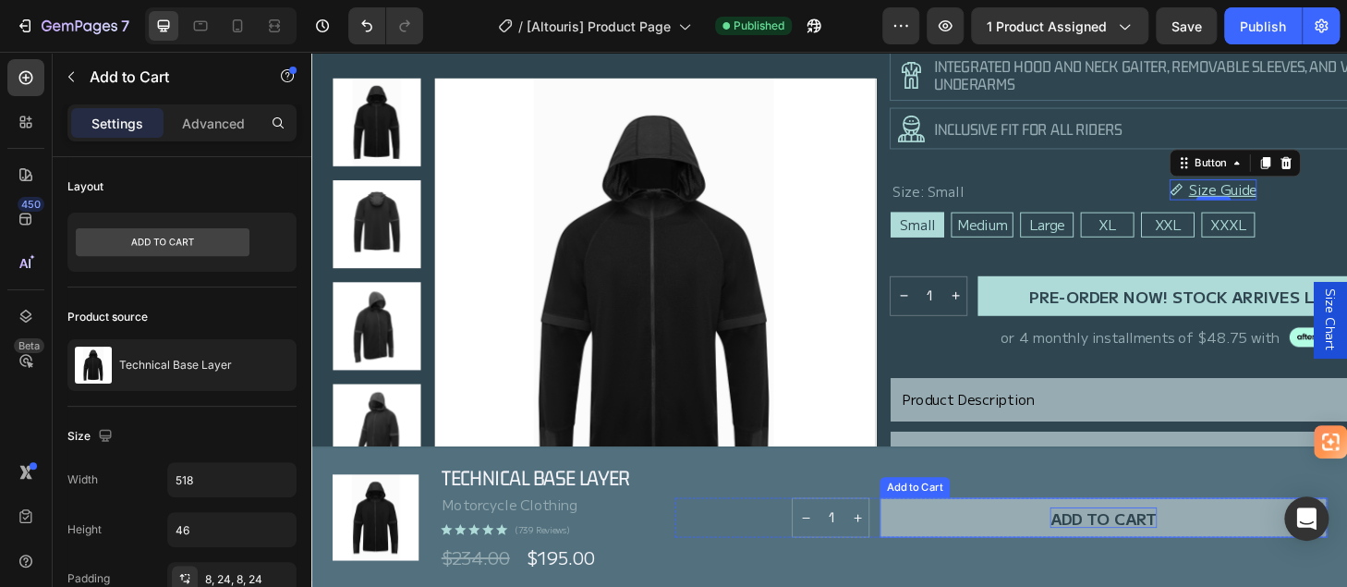
click at [1143, 549] on div "Add to cart" at bounding box center [1158, 550] width 115 height 22
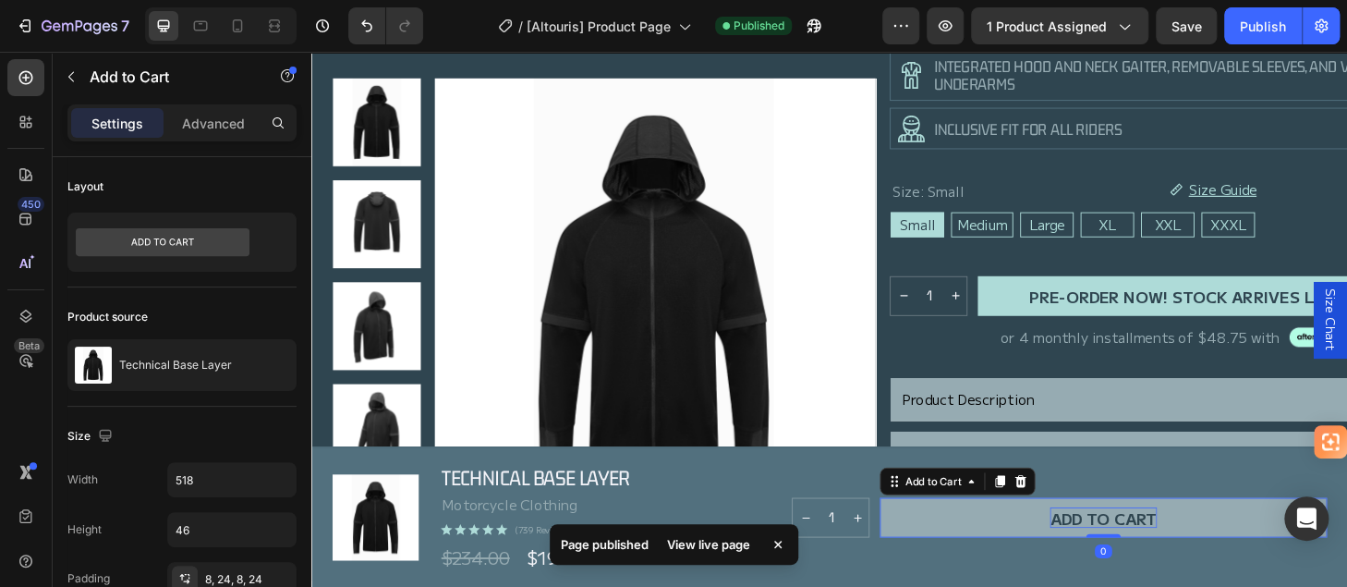
click at [1143, 549] on div "Add to cart" at bounding box center [1158, 550] width 115 height 22
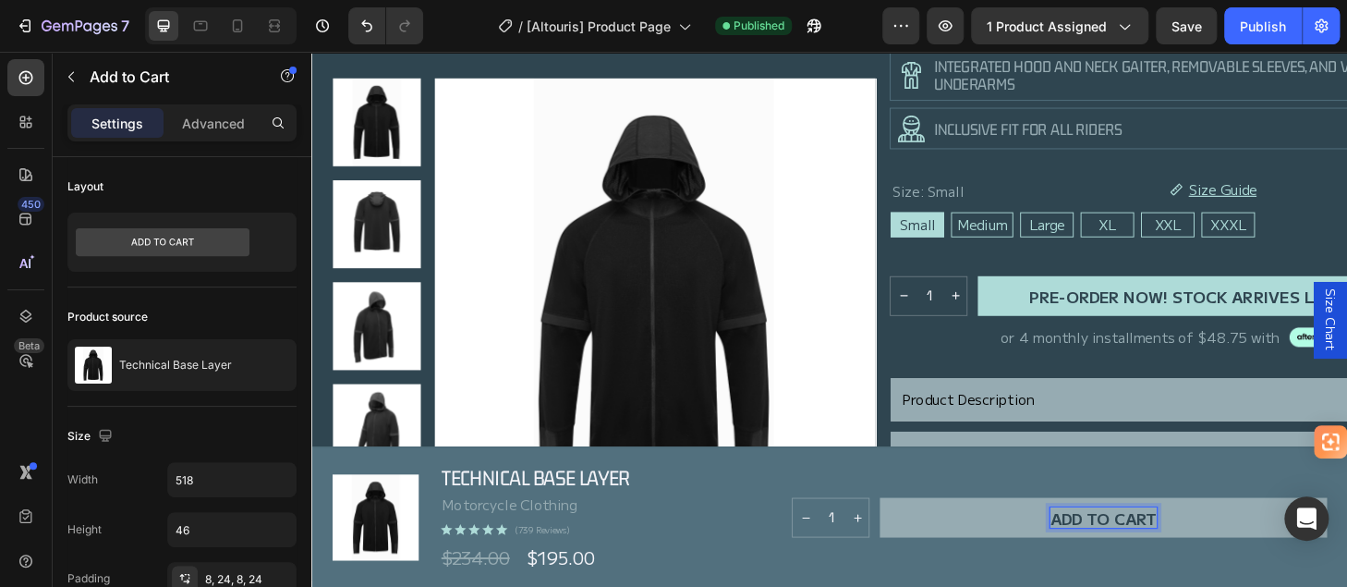
click at [1198, 550] on p "Add to cart" at bounding box center [1158, 550] width 115 height 22
click at [1101, 551] on p "Add to cart" at bounding box center [1158, 550] width 115 height 22
click at [919, 528] on button "PRE-ORDER Add to cart" at bounding box center [1158, 549] width 479 height 43
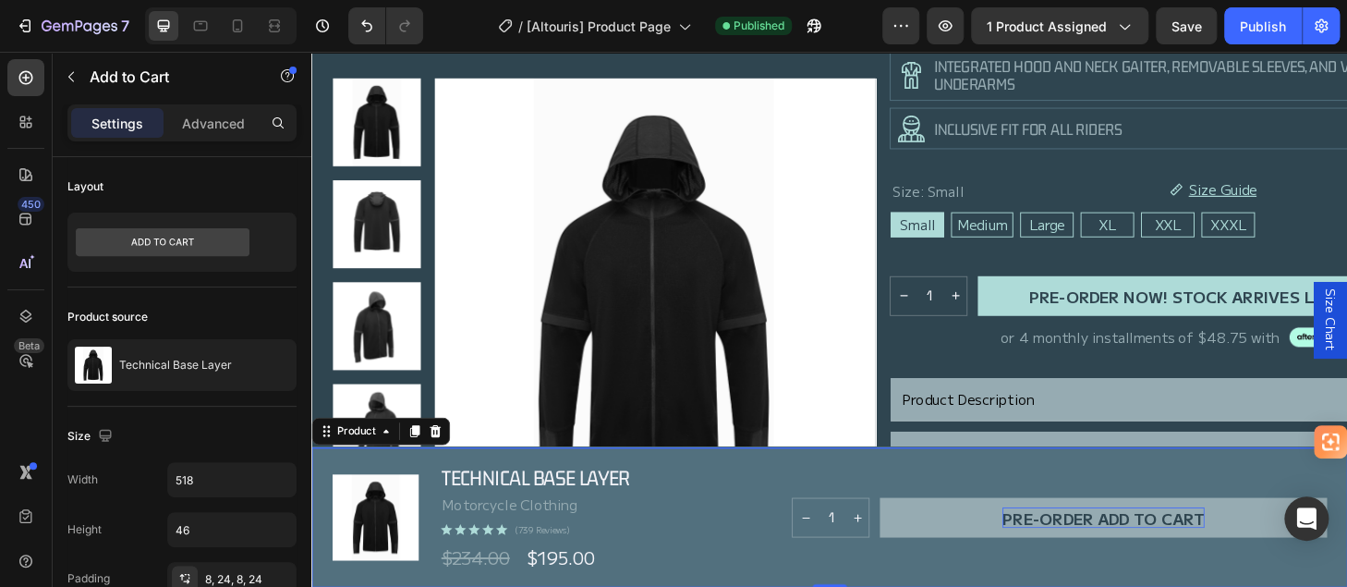
click at [1084, 505] on div "1 Product Quantity PRE-ORDER Add to cart Add to Cart Row" at bounding box center [1049, 549] width 698 height 115
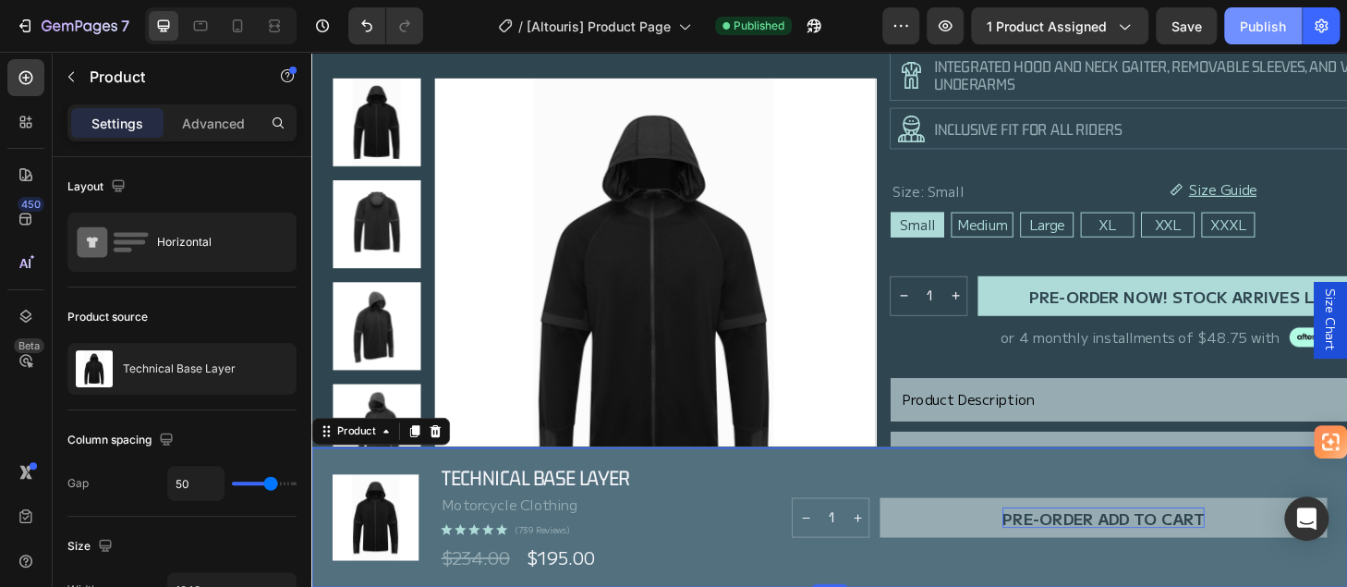
click at [1260, 26] on div "Publish" at bounding box center [1263, 26] width 46 height 19
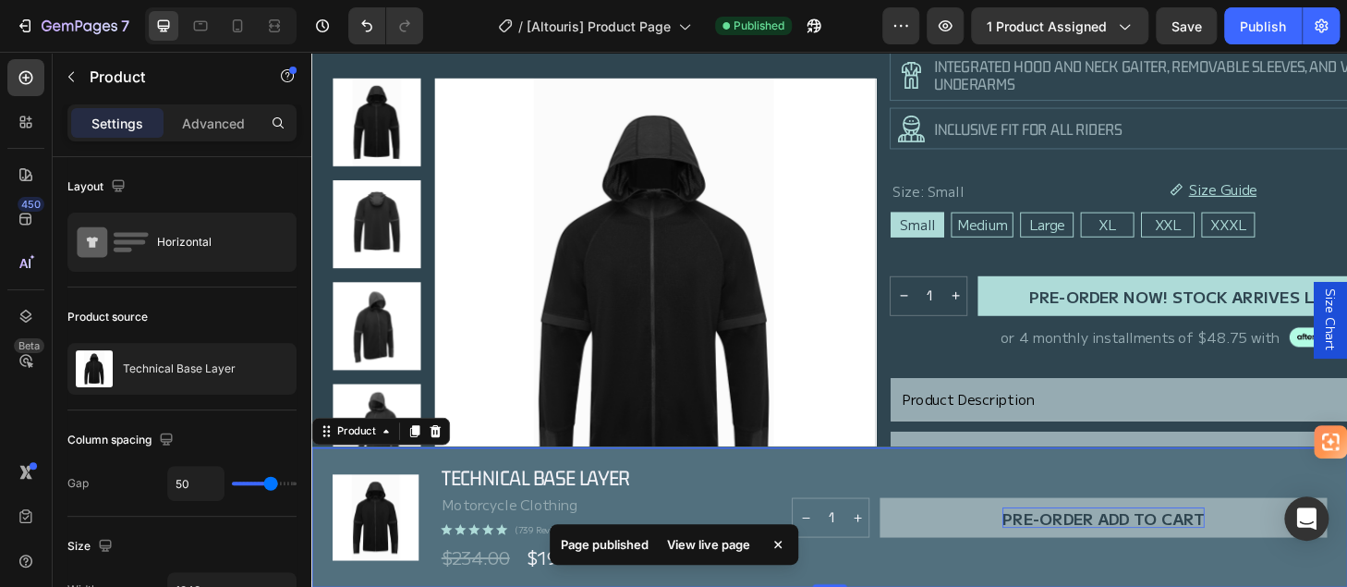
click at [706, 545] on div "View live page" at bounding box center [708, 544] width 105 height 26
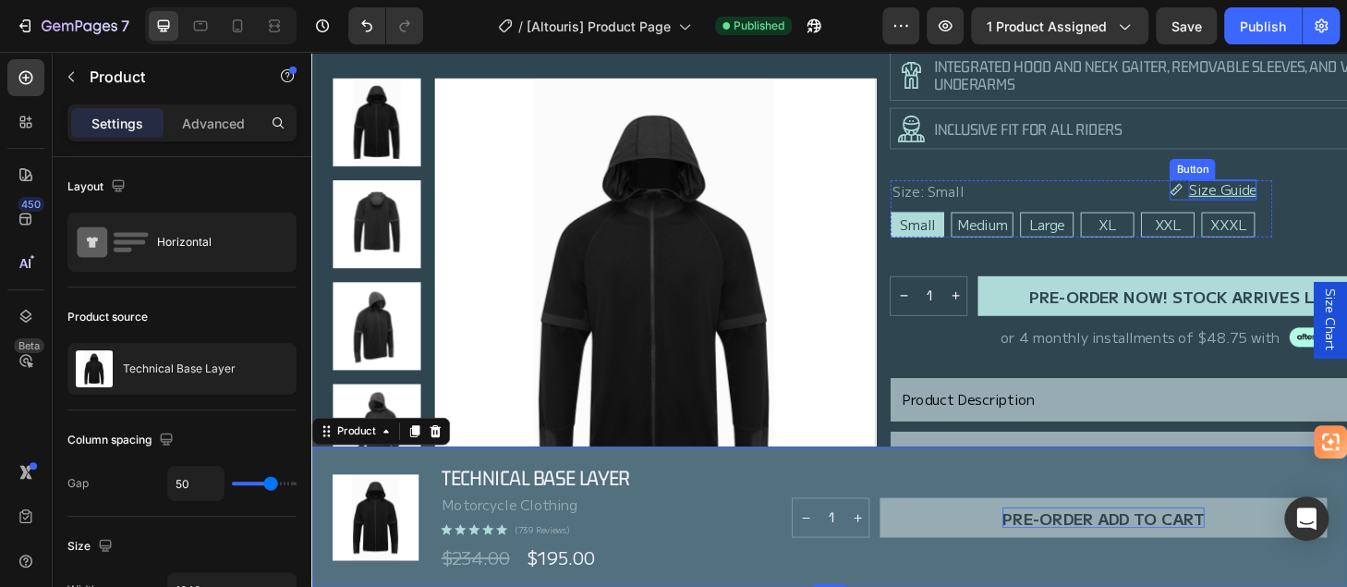
click at [1316, 196] on p "Size Guide" at bounding box center [1285, 197] width 73 height 18
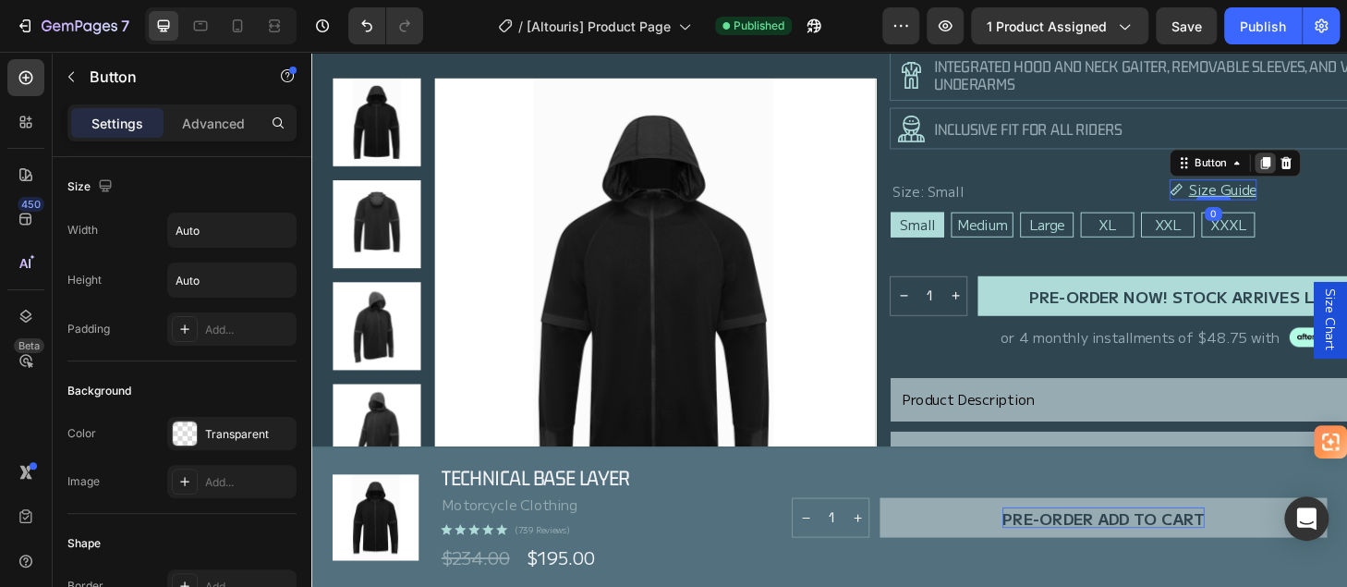
click at [1330, 174] on icon at bounding box center [1331, 170] width 15 height 15
click at [1325, 166] on icon at bounding box center [1331, 170] width 15 height 15
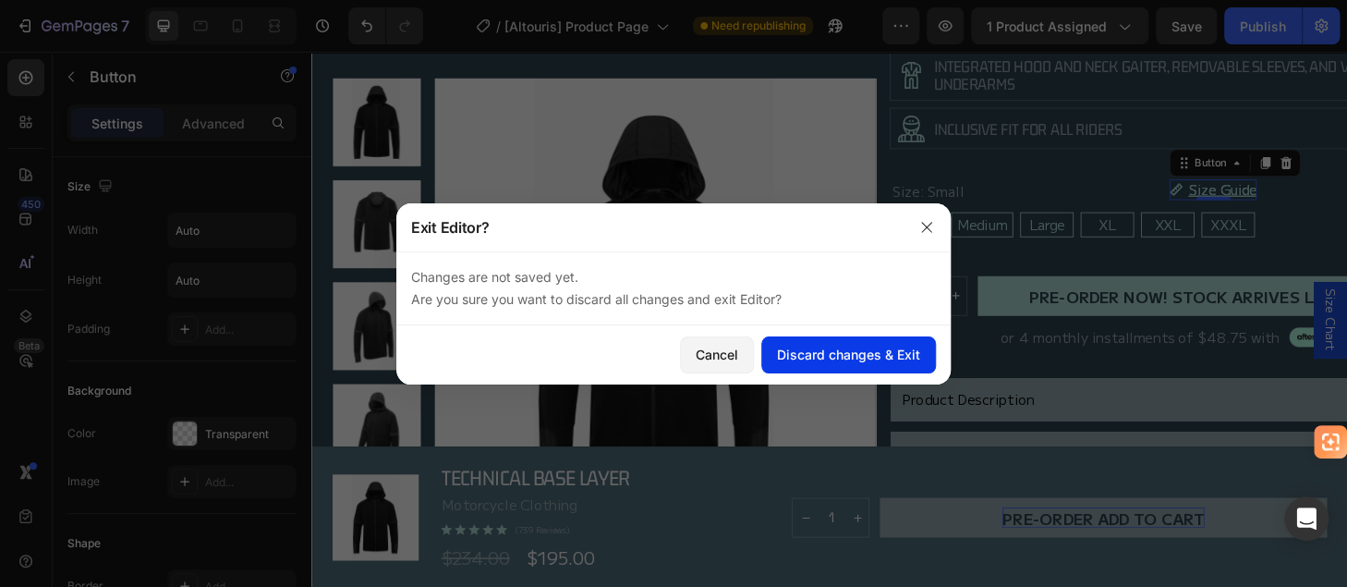
click at [809, 358] on div "Discard changes & Exit" at bounding box center [848, 354] width 143 height 19
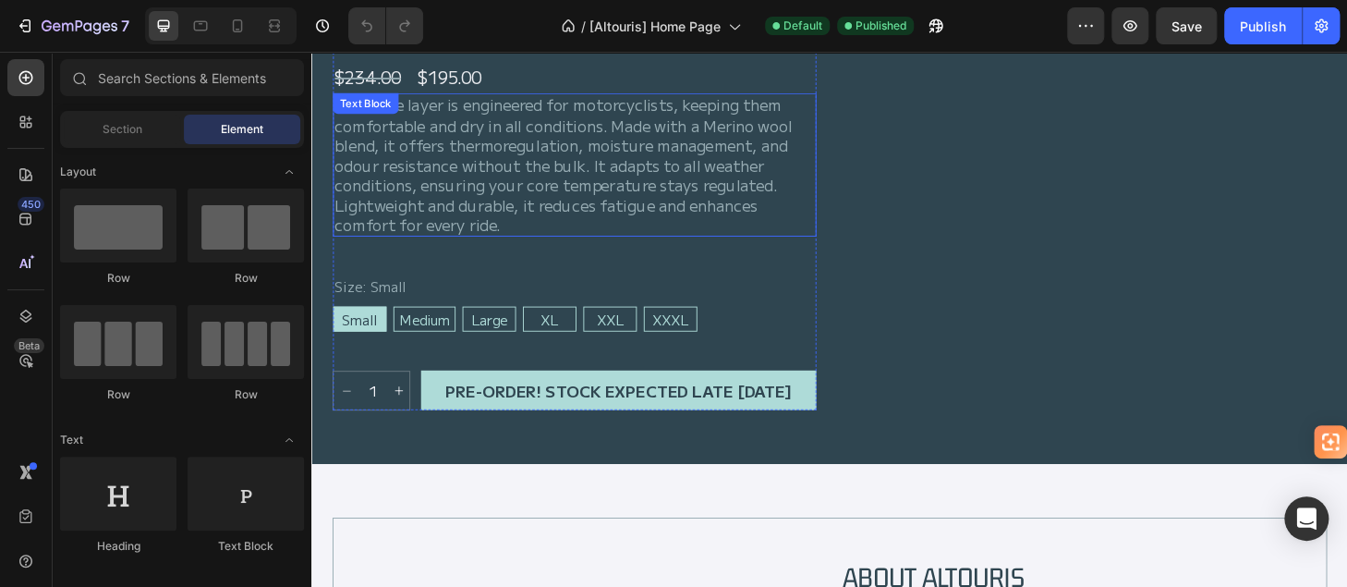
scroll to position [1201, 0]
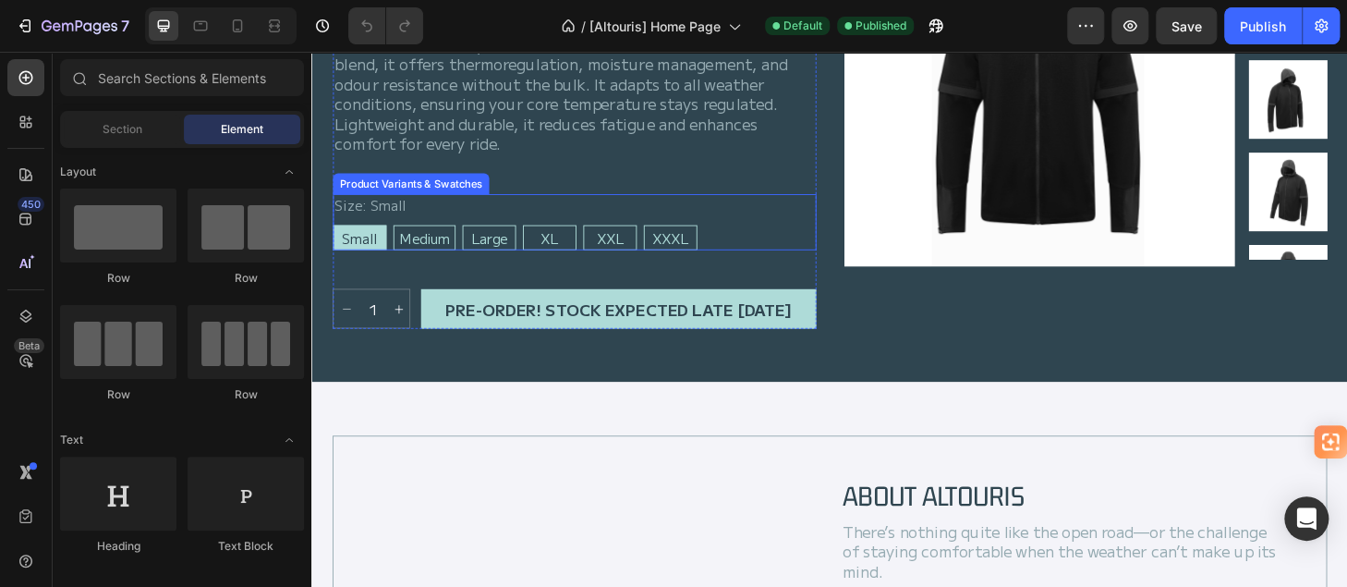
click at [694, 216] on div "Size: Small Small Small Small Medium Medium Medium Large Large Large XL XL XL X…" at bounding box center [592, 233] width 517 height 60
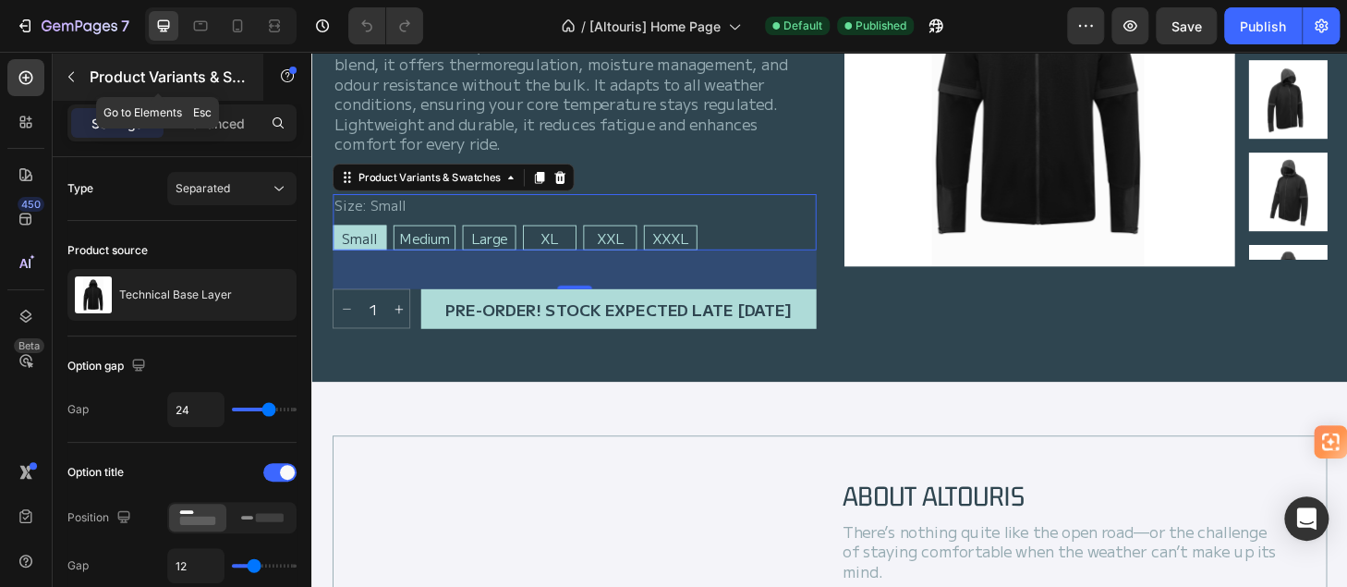
click at [69, 78] on icon "button" at bounding box center [71, 76] width 15 height 15
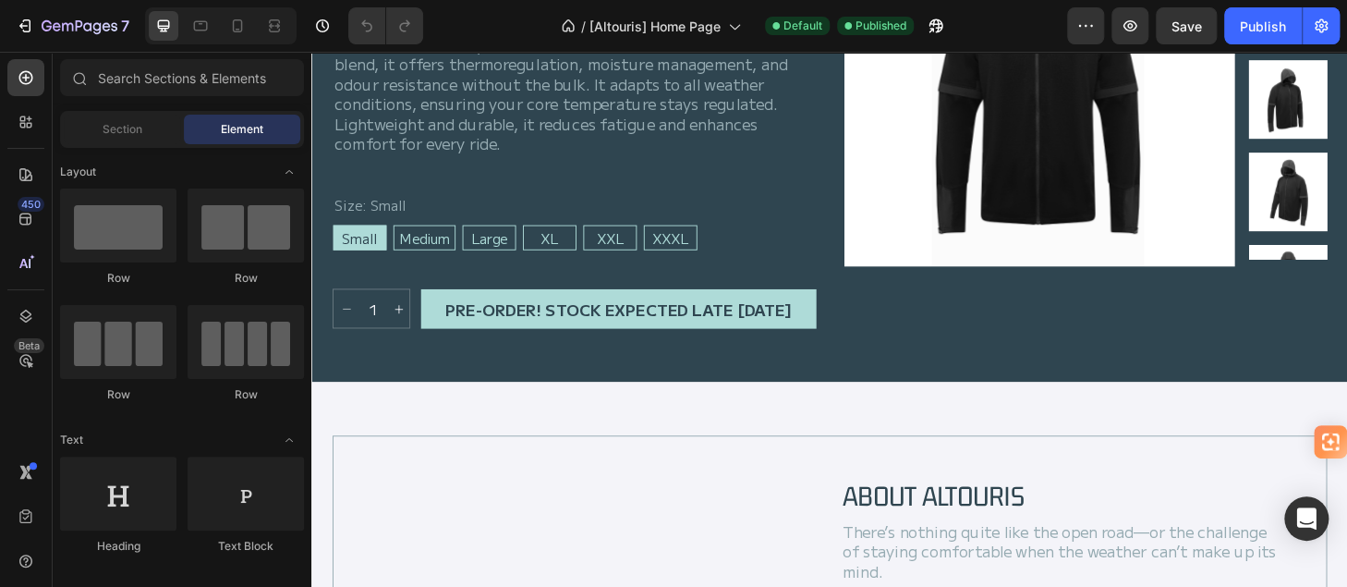
click at [216, 124] on div "Element" at bounding box center [242, 130] width 116 height 30
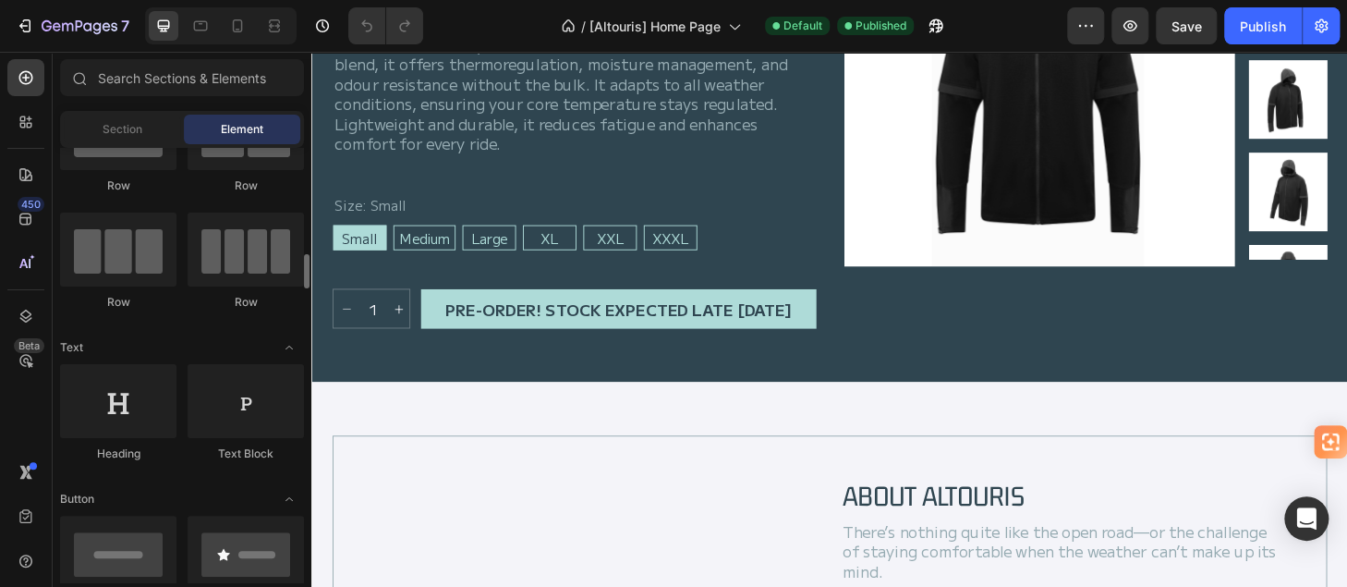
scroll to position [185, 0]
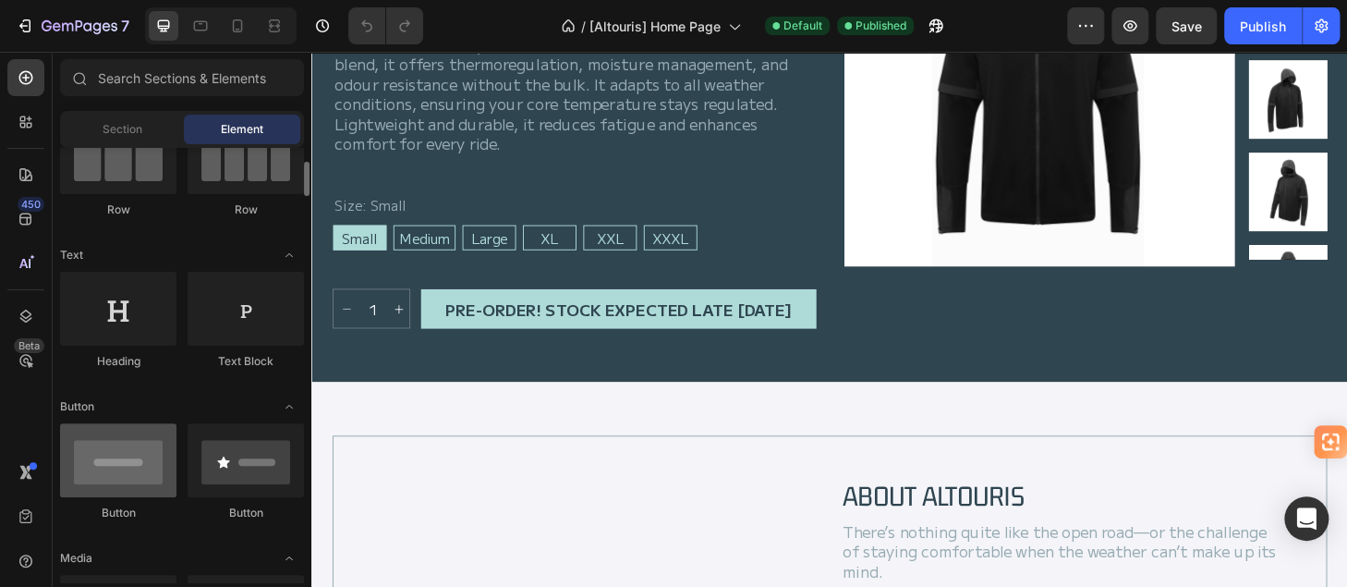
click at [129, 454] on div at bounding box center [118, 460] width 116 height 74
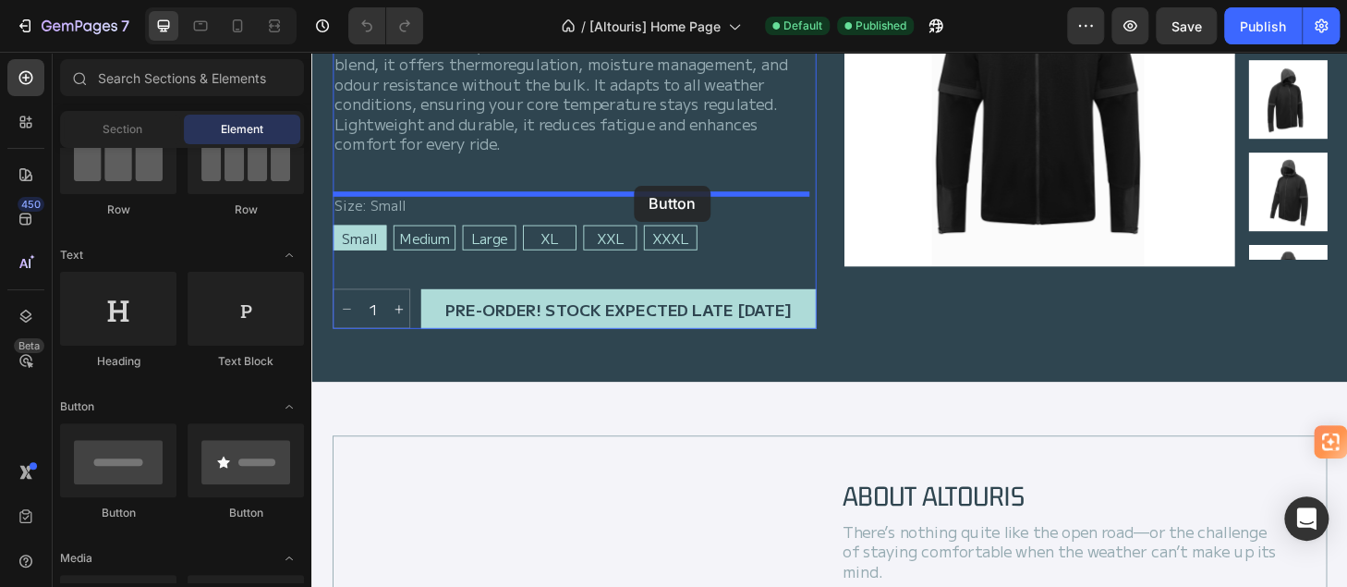
drag, startPoint x: 444, startPoint y: 505, endPoint x: 657, endPoint y: 195, distance: 376.2
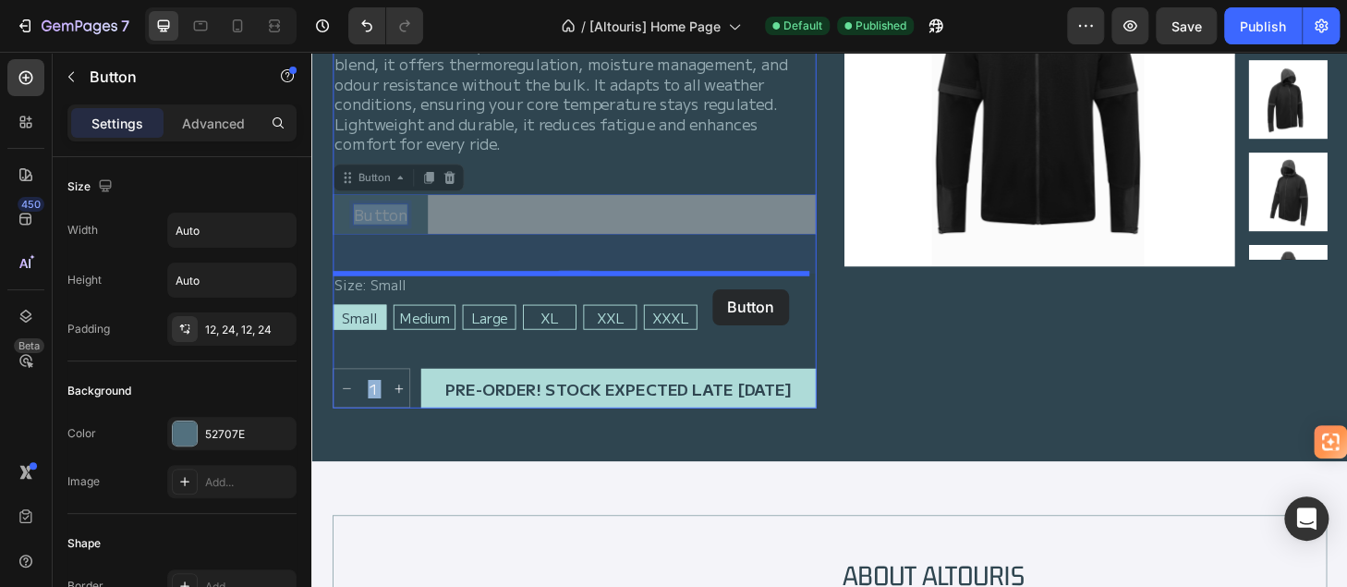
drag, startPoint x: 371, startPoint y: 216, endPoint x: 741, endPoint y: 306, distance: 380.3
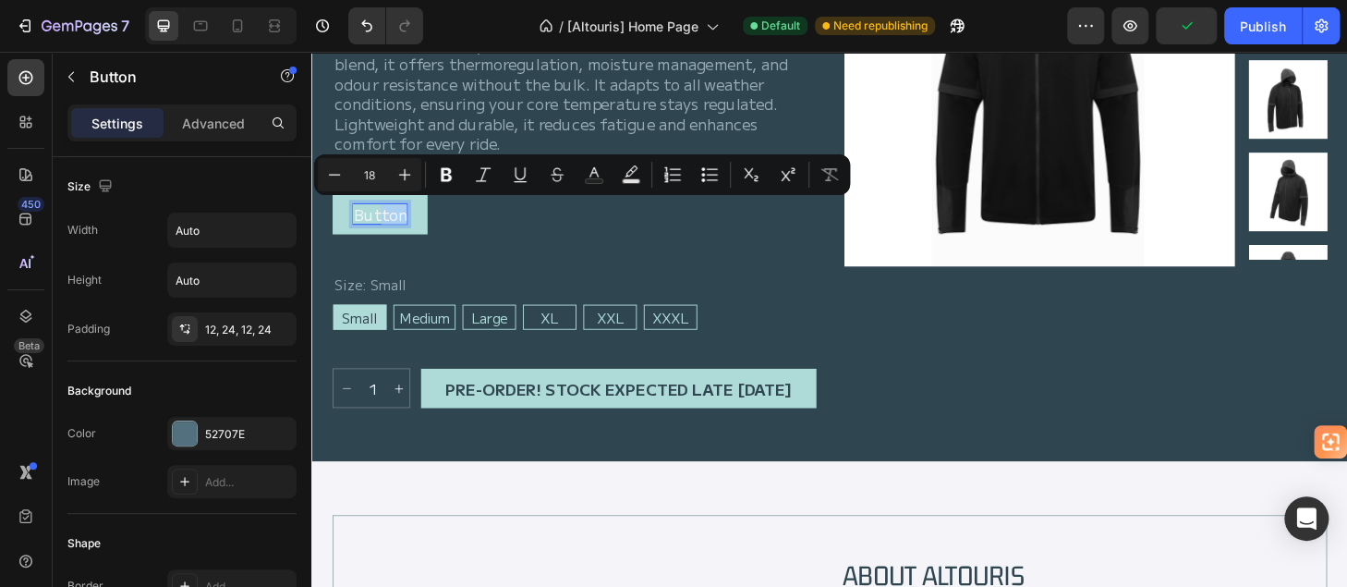
drag, startPoint x: 383, startPoint y: 214, endPoint x: 708, endPoint y: 221, distance: 325.3
click at [444, 222] on div "Button Button 45" at bounding box center [592, 224] width 517 height 43
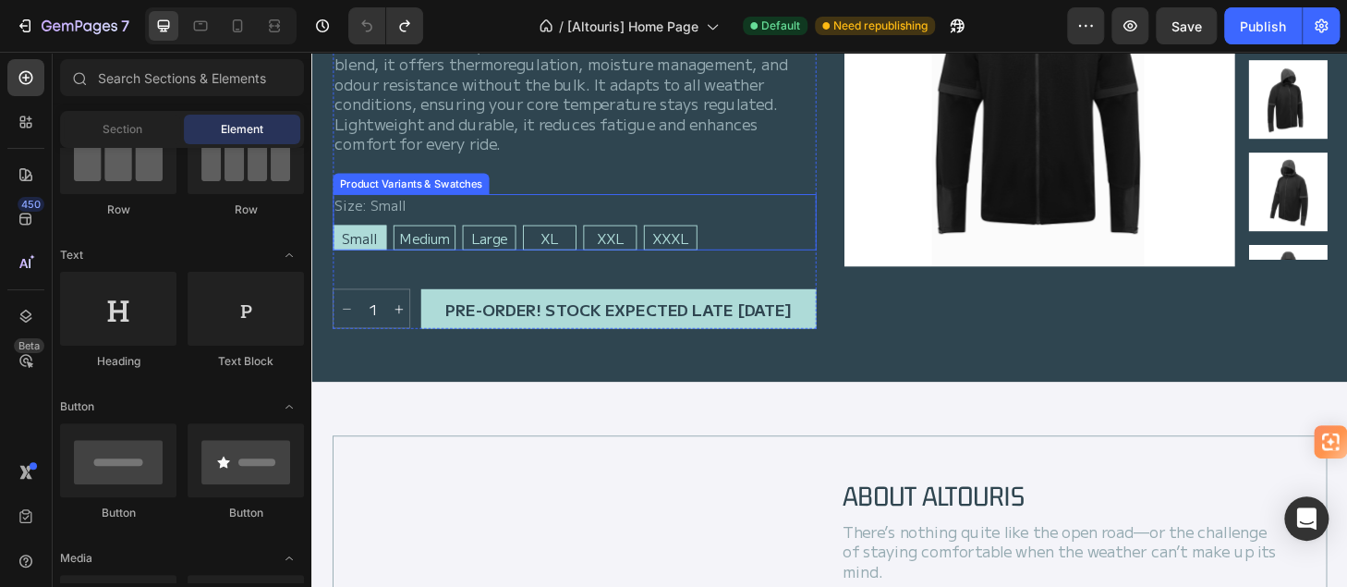
click at [767, 237] on div "Small Small Small Medium Medium Medium Large Large Large XL XL XL XXL XXL XXL X…" at bounding box center [592, 250] width 517 height 27
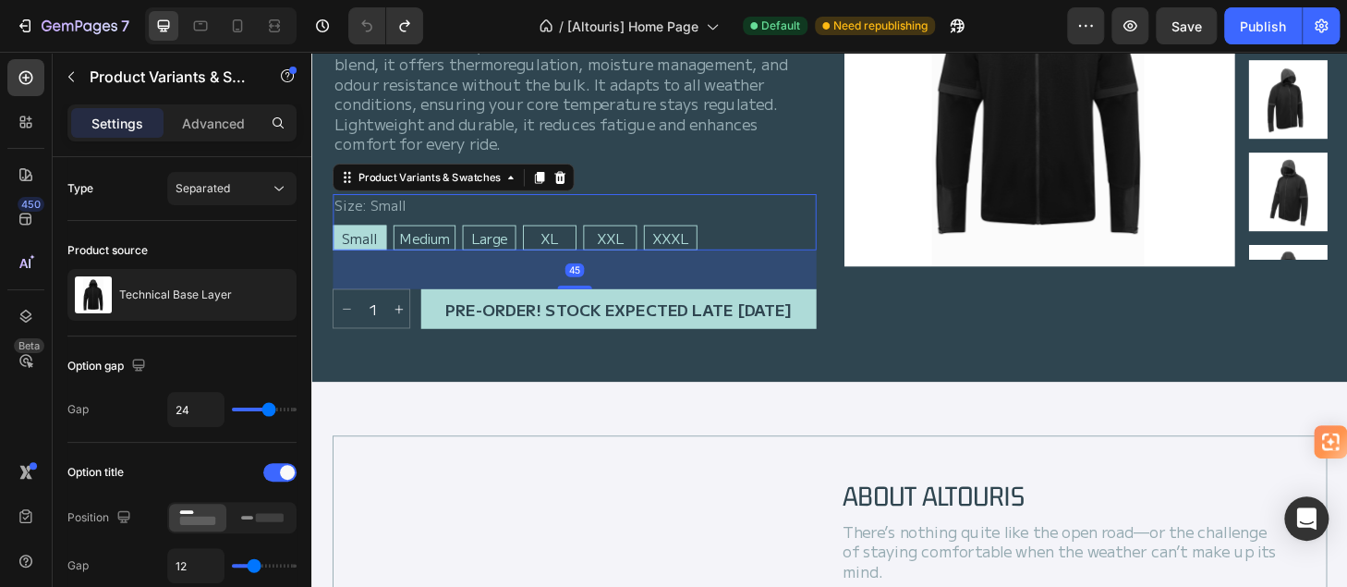
click at [762, 216] on div "Size: Small Small Small Small Medium Medium Medium Large Large Large XL XL XL X…" at bounding box center [592, 233] width 517 height 60
click at [764, 281] on div "45" at bounding box center [592, 284] width 517 height 42
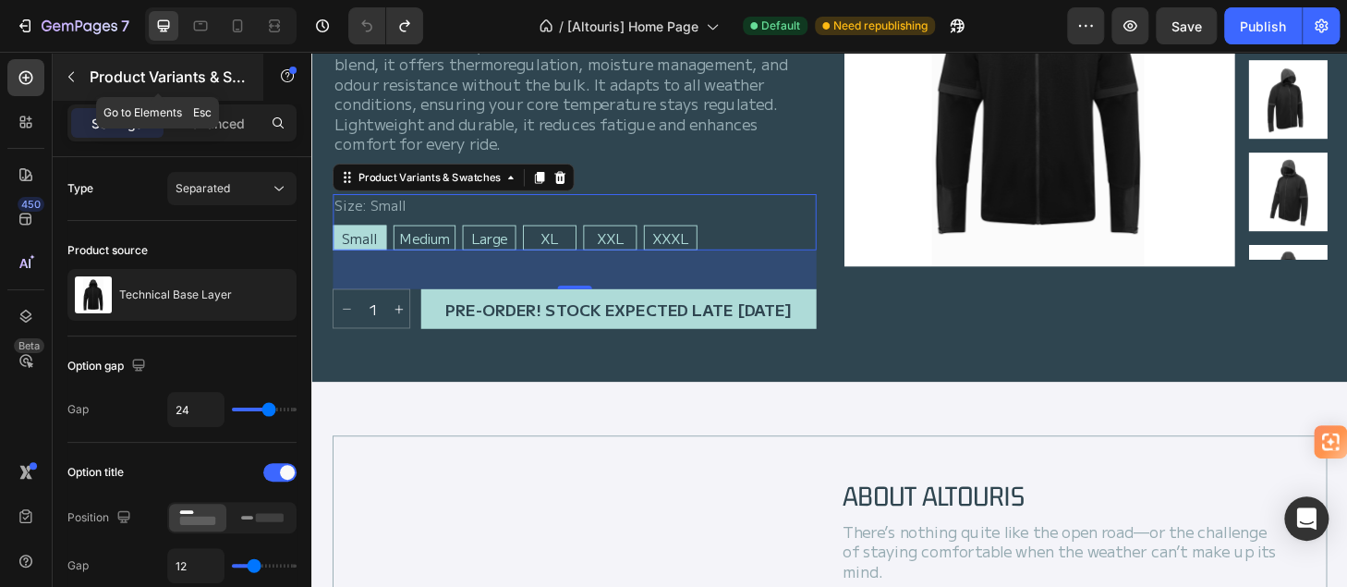
click at [64, 69] on icon "button" at bounding box center [71, 76] width 15 height 15
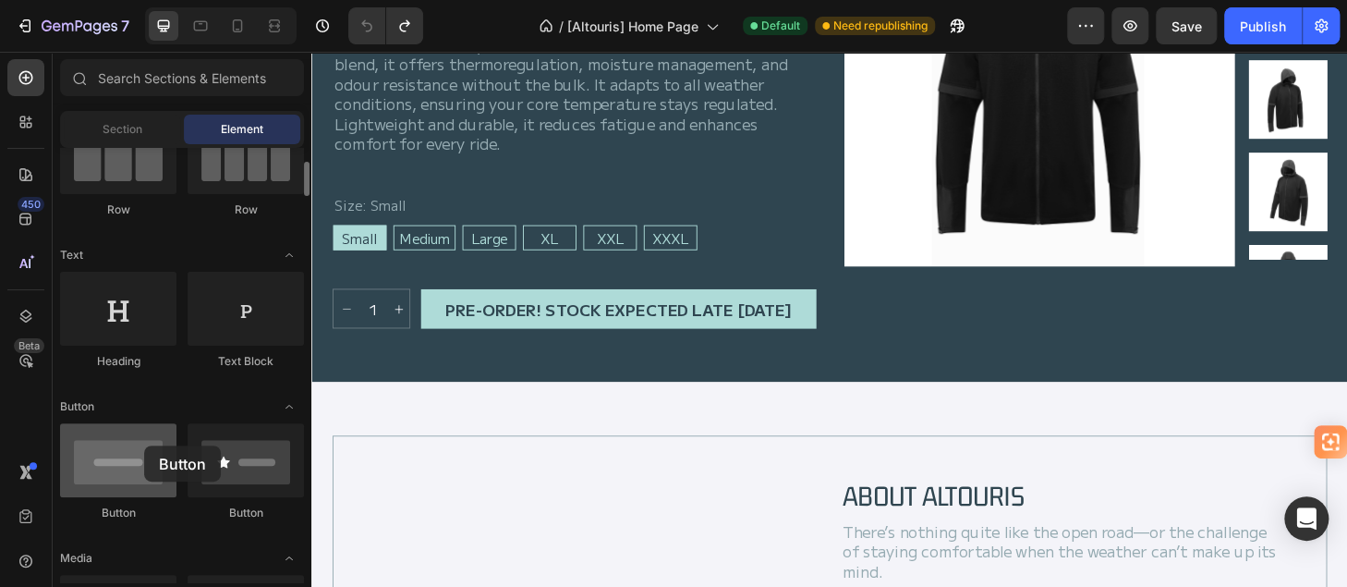
click at [144, 445] on div at bounding box center [118, 460] width 116 height 74
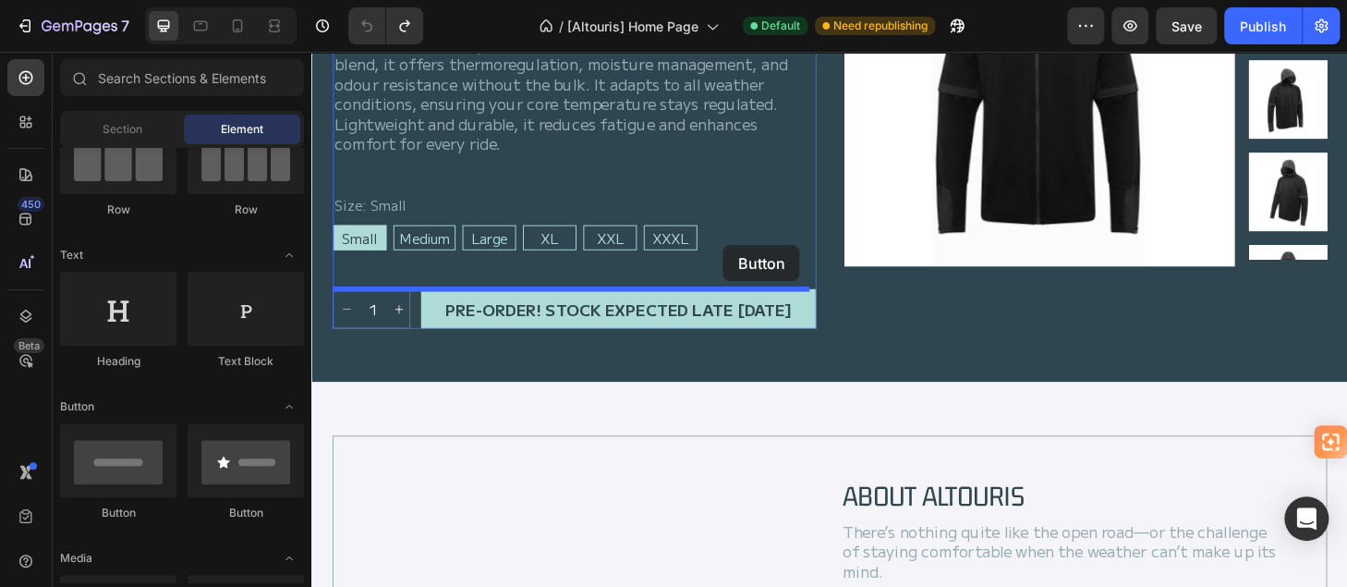
drag, startPoint x: 444, startPoint y: 510, endPoint x: 752, endPoint y: 259, distance: 397.3
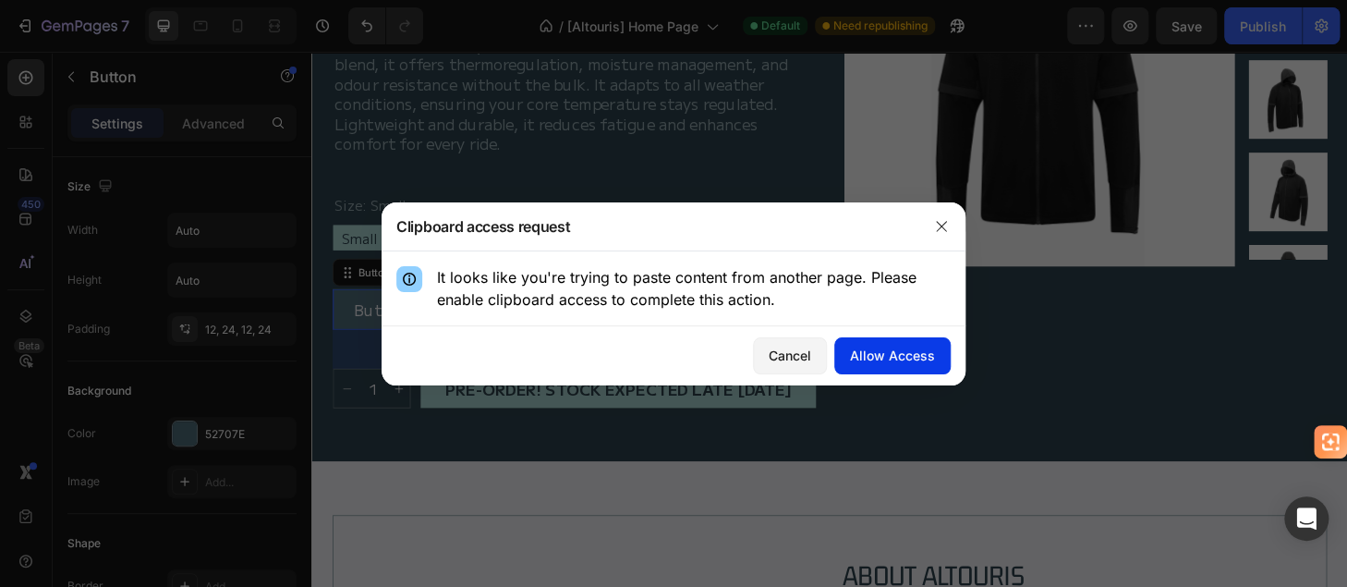
click at [872, 346] on div "Allow Access" at bounding box center [892, 355] width 85 height 19
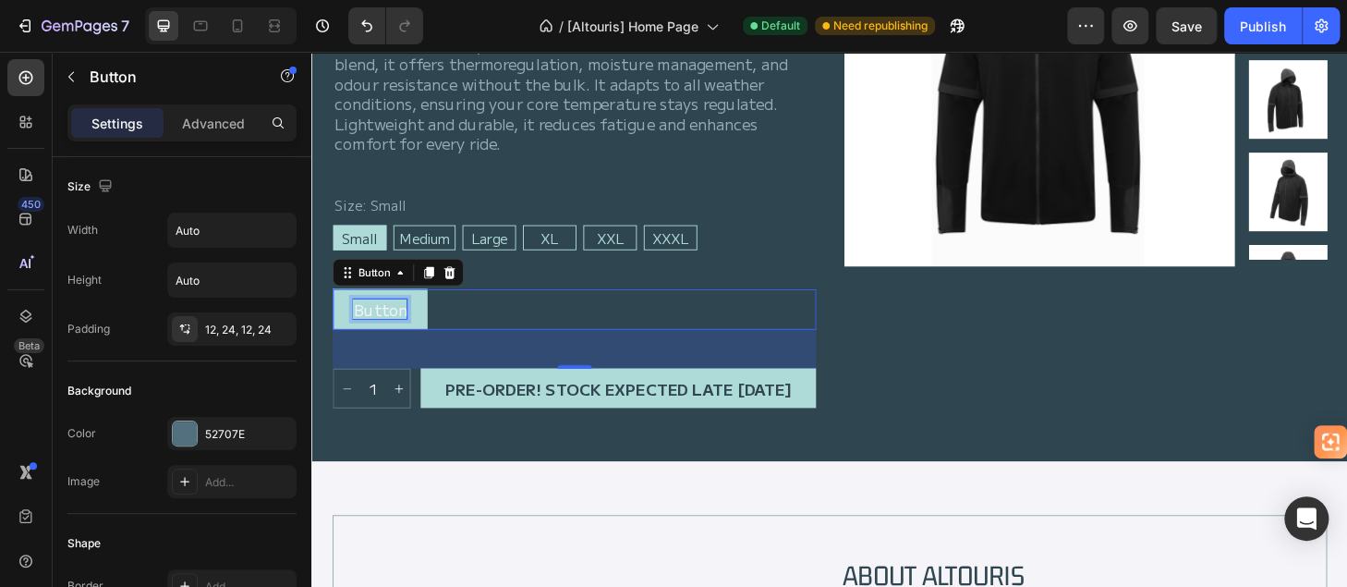
click at [399, 321] on p "Button" at bounding box center [384, 326] width 57 height 21
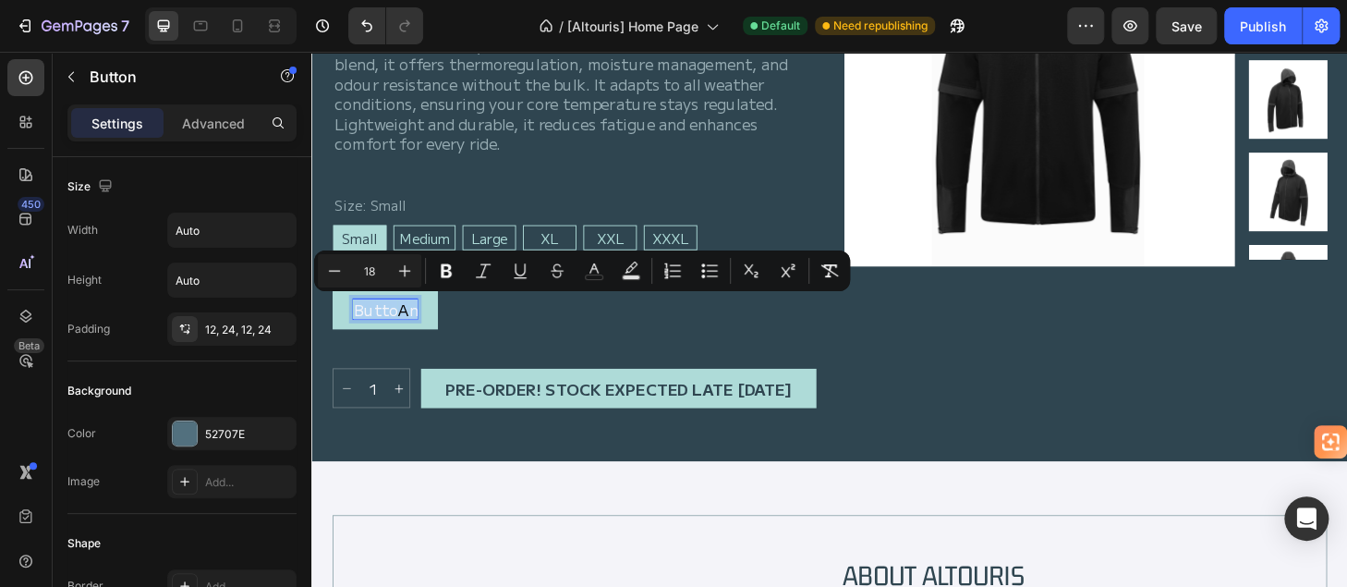
drag, startPoint x: 358, startPoint y: 325, endPoint x: 431, endPoint y: 329, distance: 72.2
click at [431, 329] on button "Butto A n" at bounding box center [390, 326] width 113 height 43
click at [471, 333] on div "Butto A n Button 45" at bounding box center [592, 326] width 517 height 43
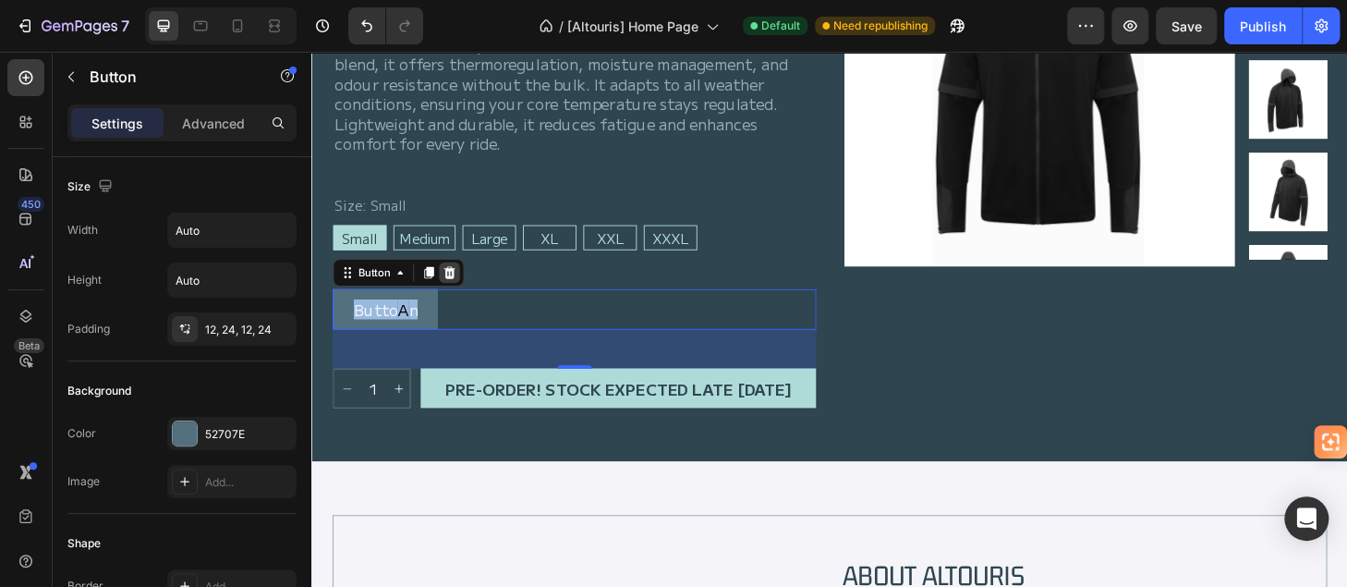
click at [462, 285] on icon at bounding box center [459, 287] width 12 height 13
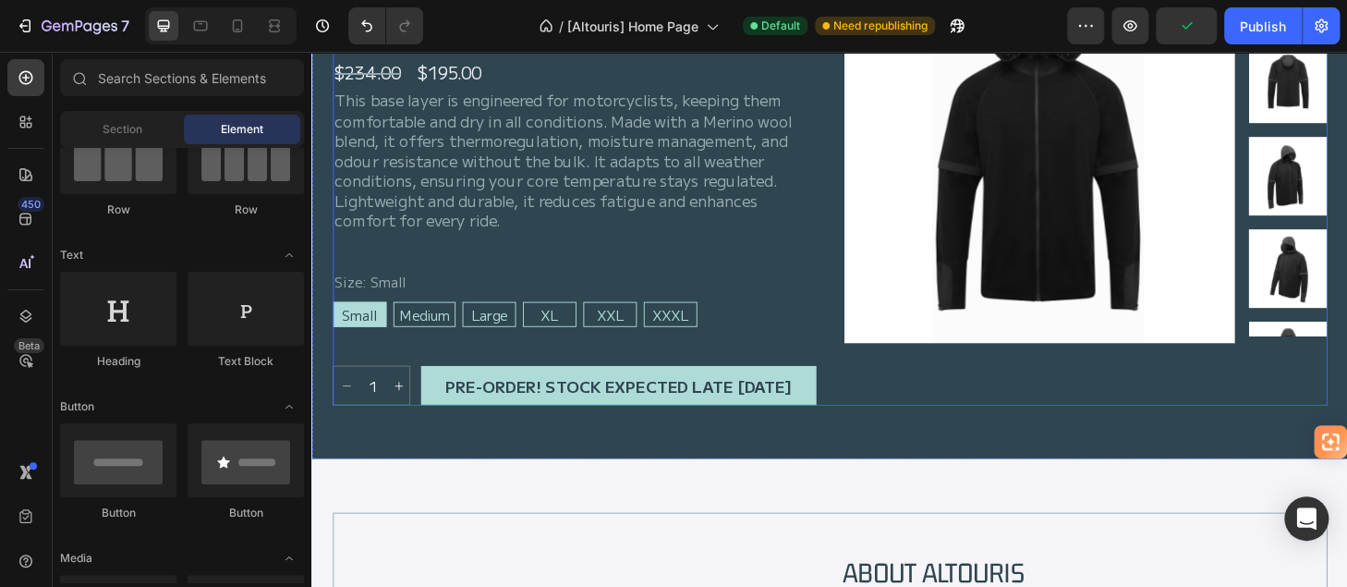
scroll to position [1016, 0]
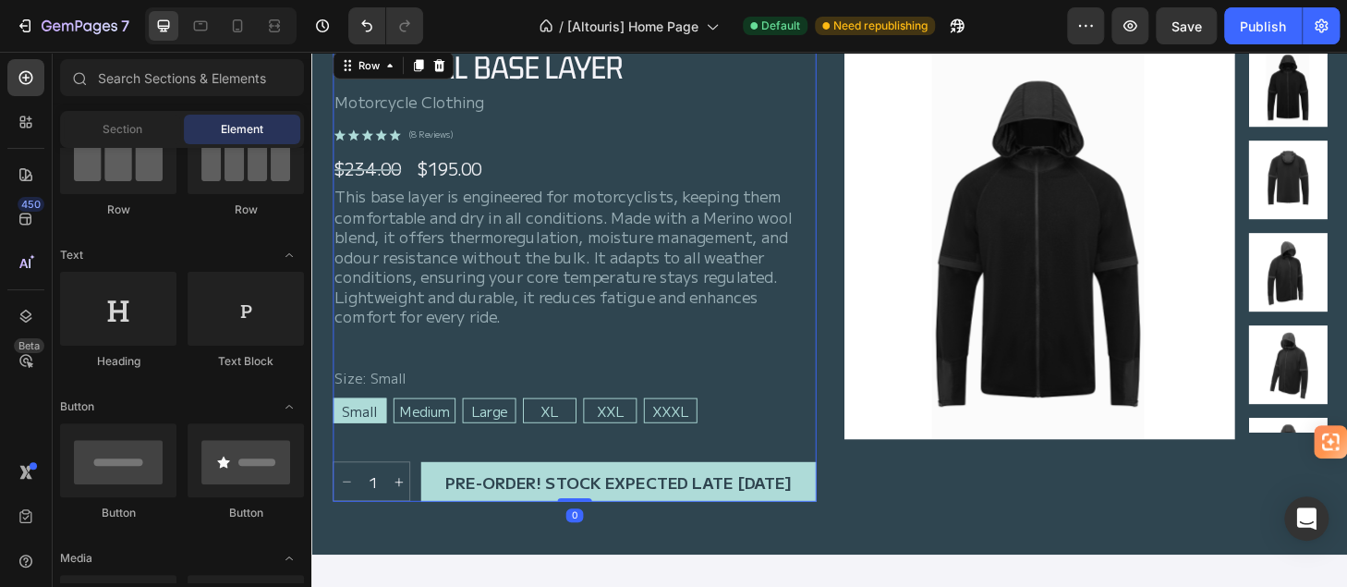
click at [465, 370] on div "Technical Base Layer Product Title Motorcycle Clothing Text Block Icon Icon Ico…" at bounding box center [592, 289] width 517 height 485
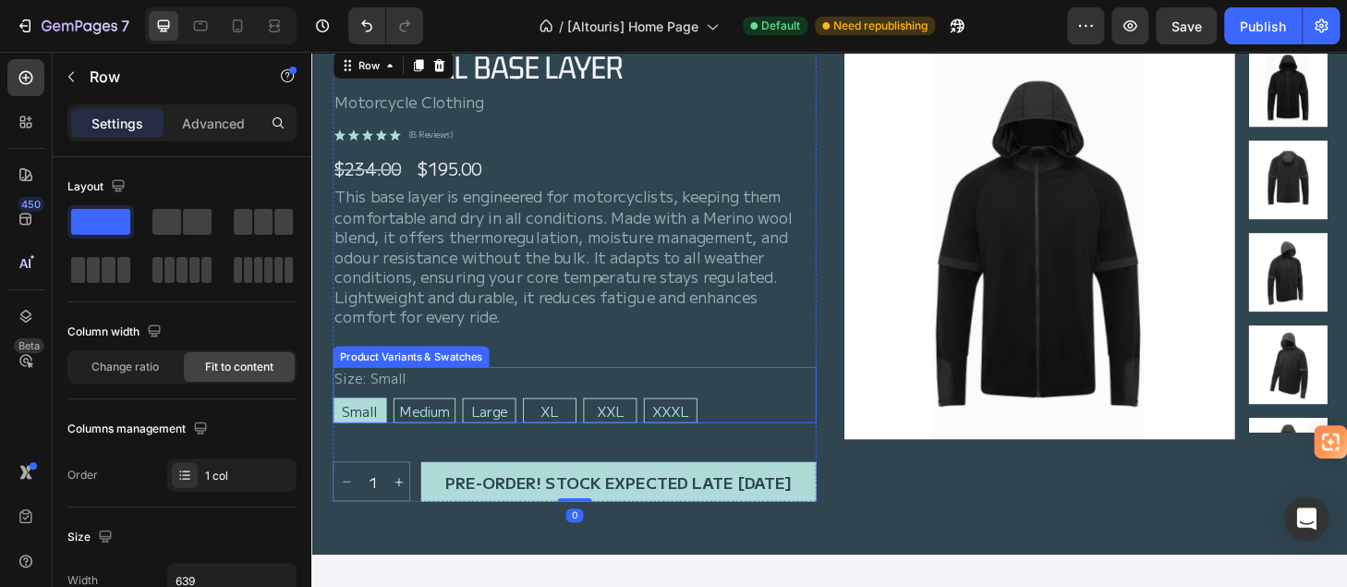
click at [616, 403] on div "Size: Small Small Small Small Medium Medium Medium Large Large Large XL XL XL X…" at bounding box center [592, 418] width 517 height 60
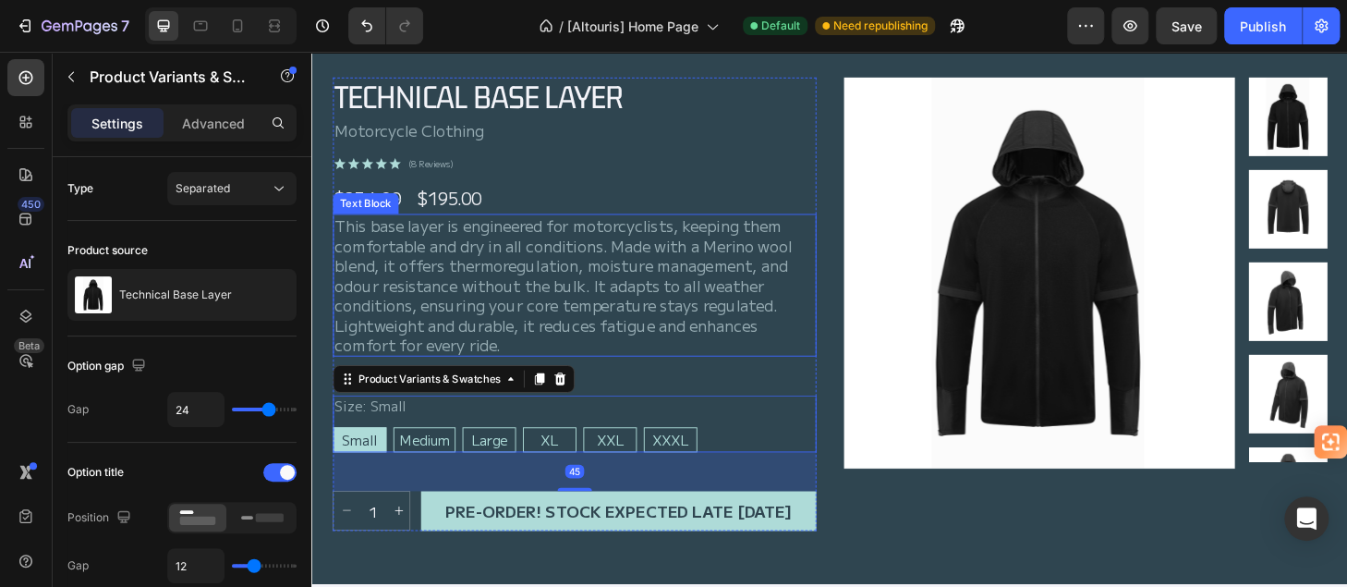
scroll to position [0, 0]
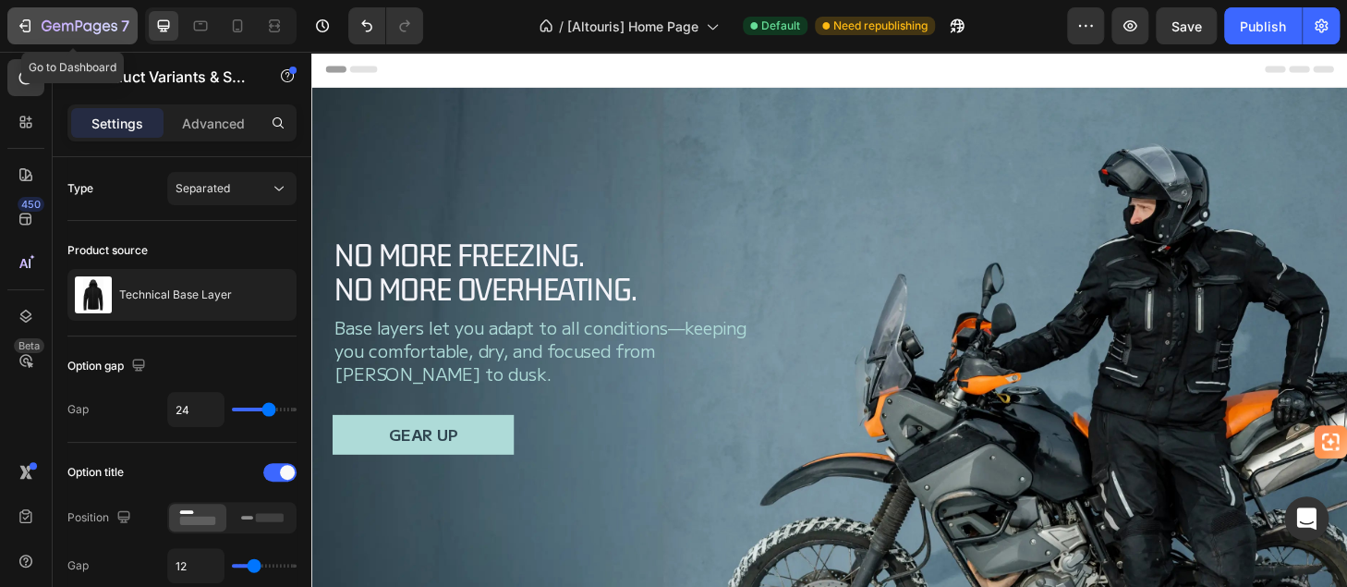
click at [62, 25] on icon "button" at bounding box center [67, 27] width 11 height 8
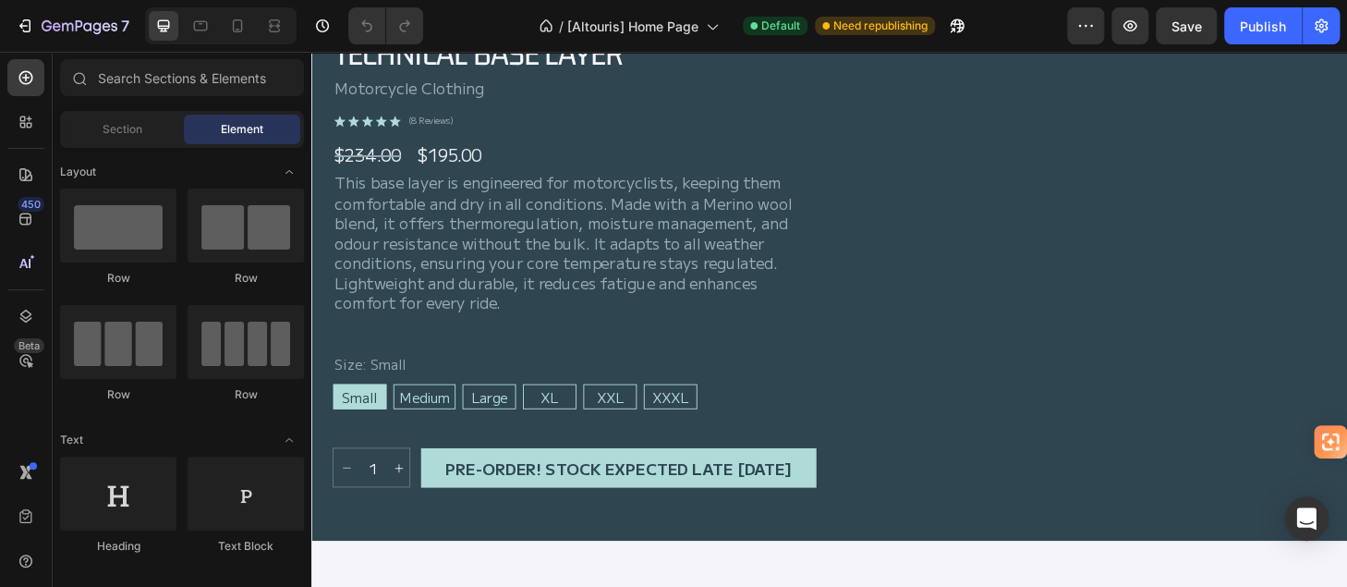
scroll to position [1109, 0]
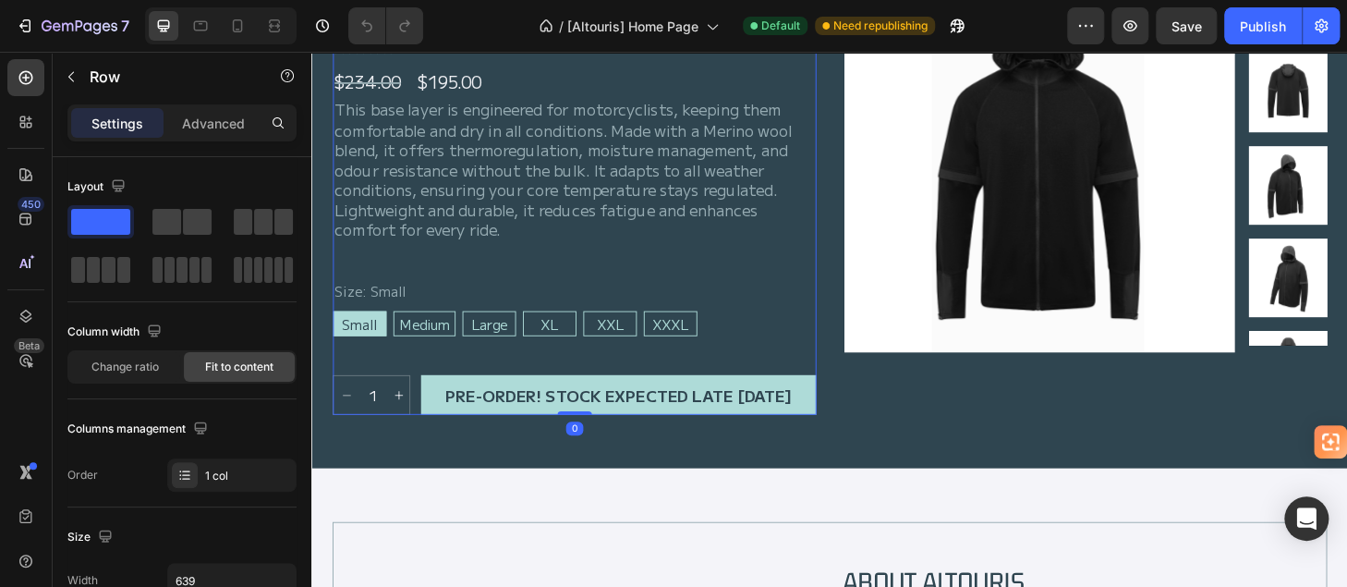
click at [631, 265] on div "Technical Base Layer Product Title Motorcycle Clothing Text Block Icon Icon Ico…" at bounding box center [592, 197] width 517 height 485
click at [800, 280] on div "Technical Base Layer Product Title Motorcycle Clothing Text Block Icon Icon Ico…" at bounding box center [592, 197] width 517 height 485
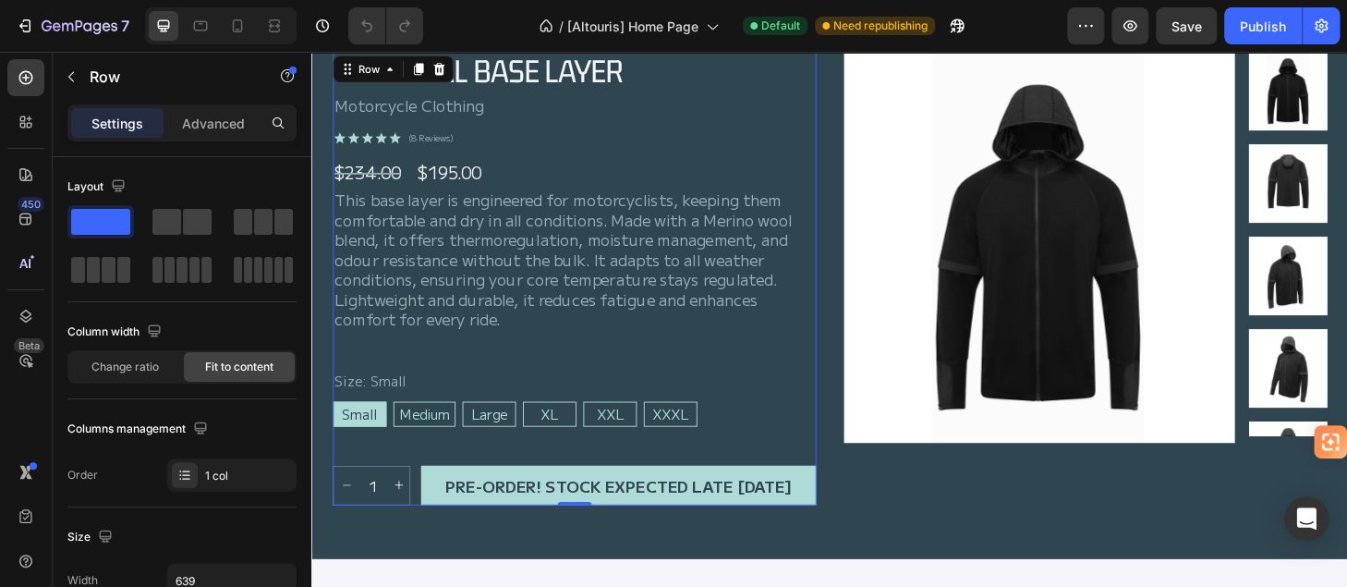
scroll to position [1016, 0]
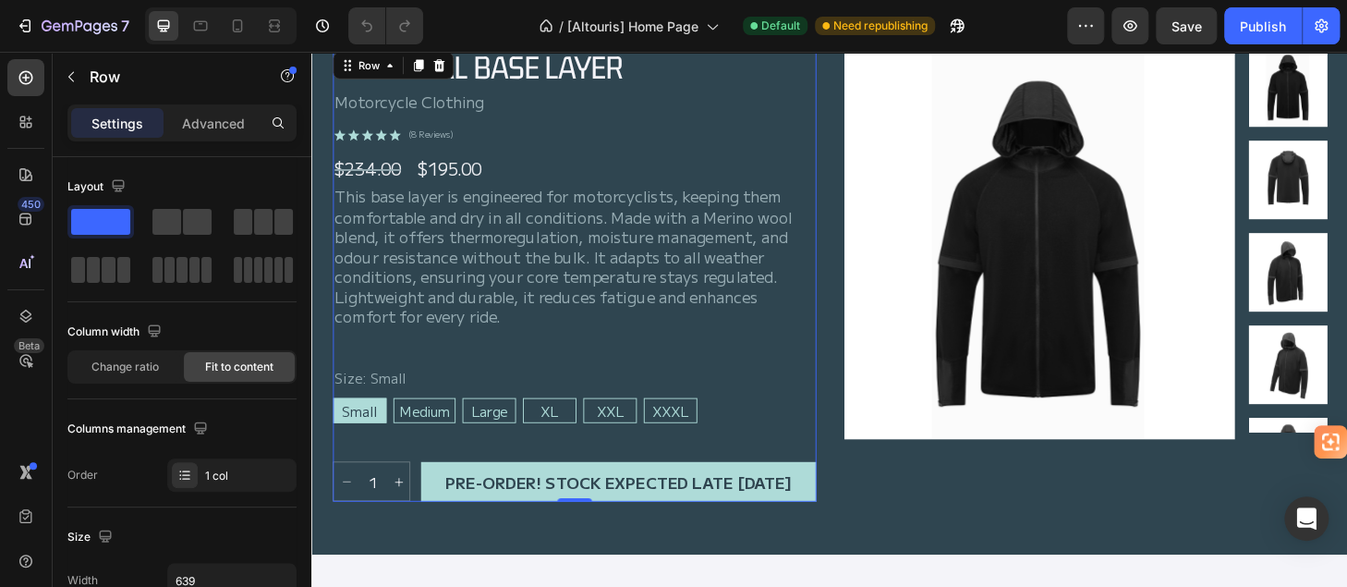
click at [577, 461] on div "Technical Base Layer Product Title Motorcycle Clothing Text Block Icon Icon Ico…" at bounding box center [592, 289] width 517 height 485
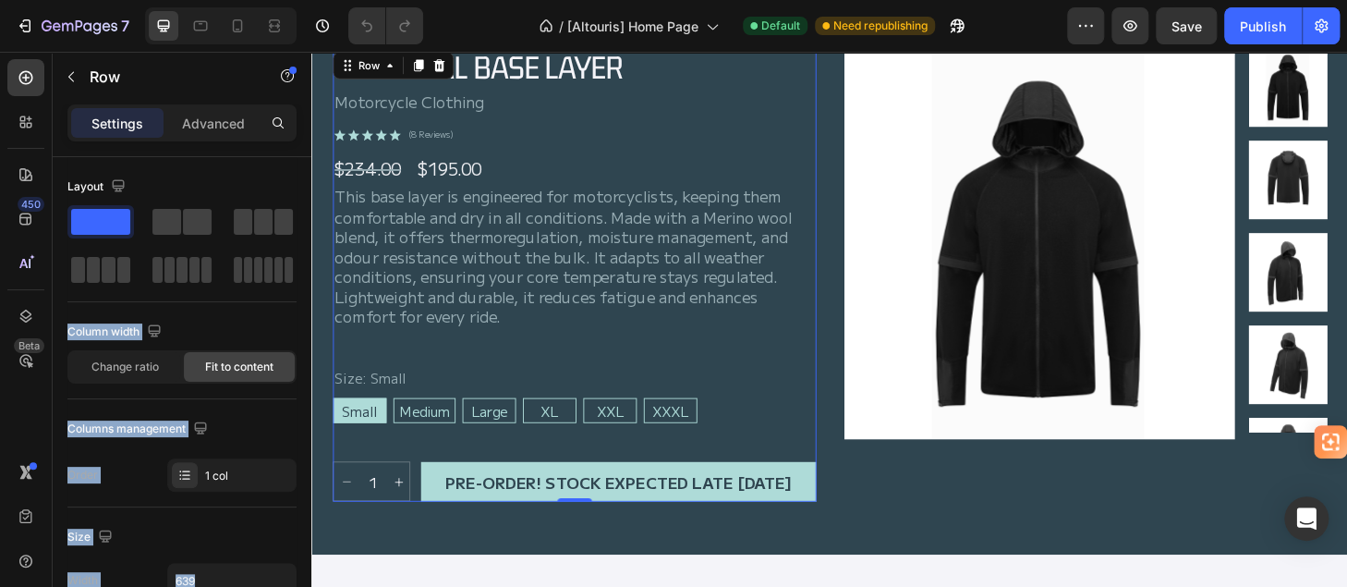
drag, startPoint x: 407, startPoint y: 274, endPoint x: 375, endPoint y: 465, distance: 193.1
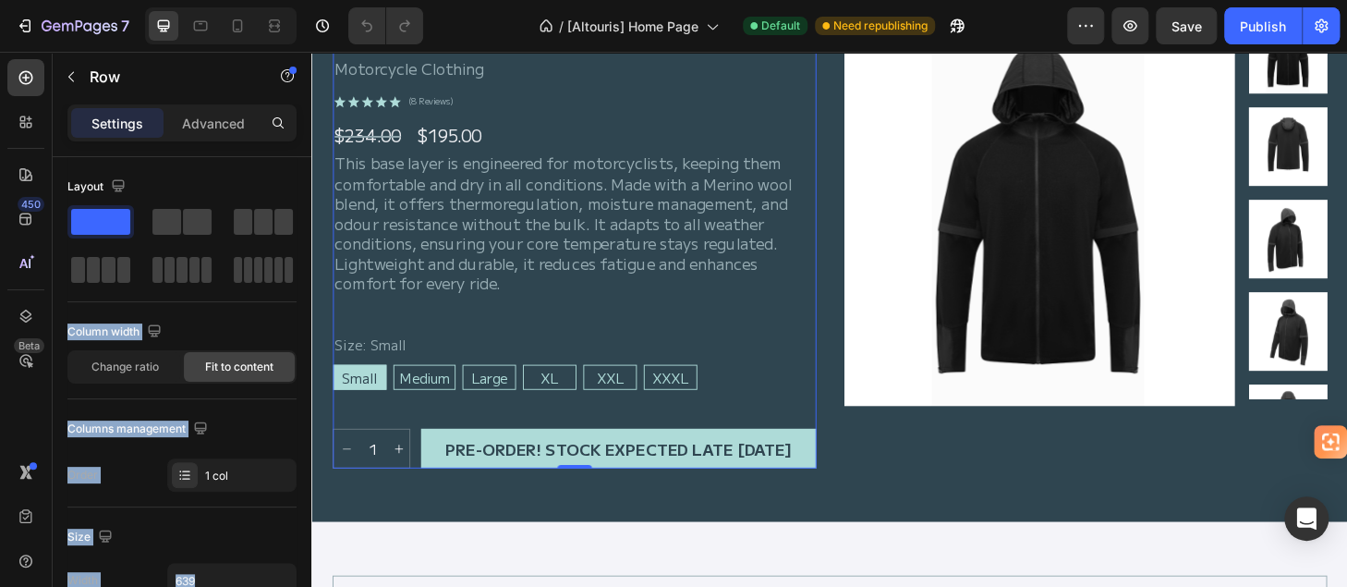
scroll to position [1109, 0]
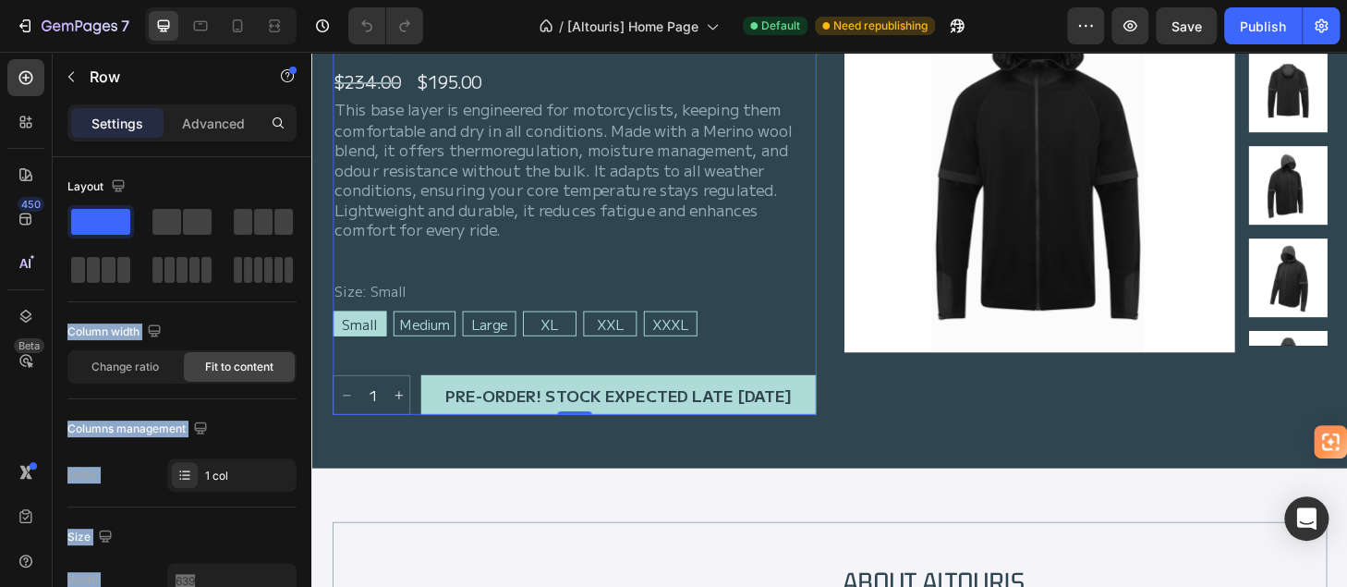
click at [543, 374] on div "Technical Base Layer Product Title Motorcycle Clothing Text Block Icon Icon Ico…" at bounding box center [592, 197] width 517 height 485
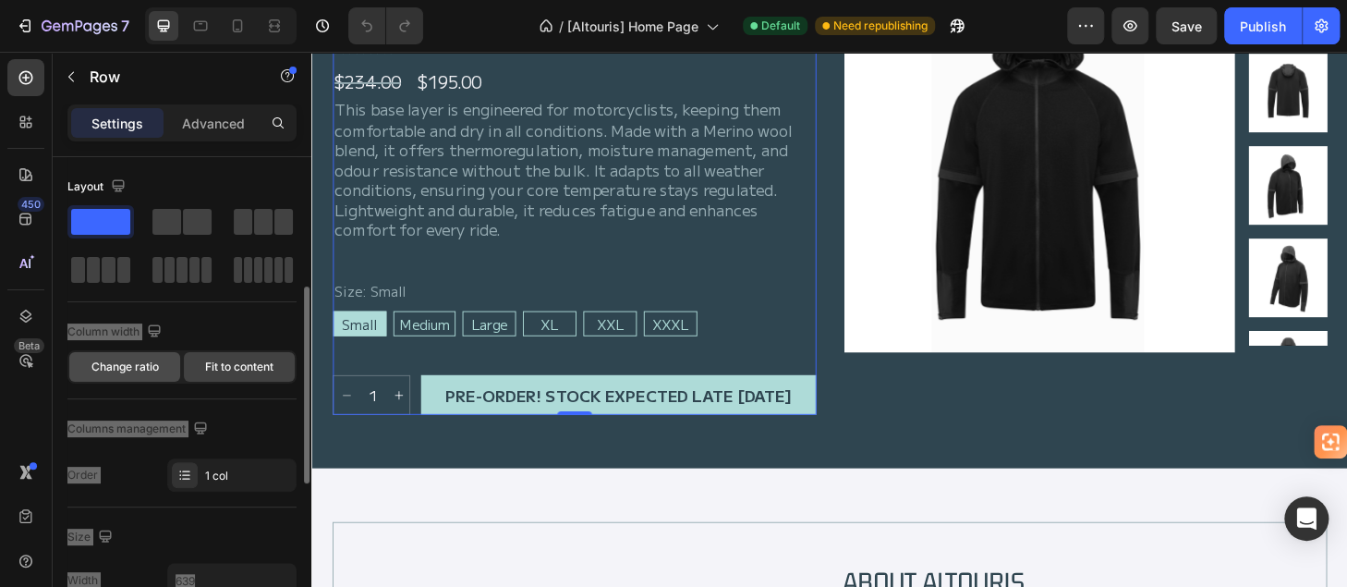
scroll to position [185, 0]
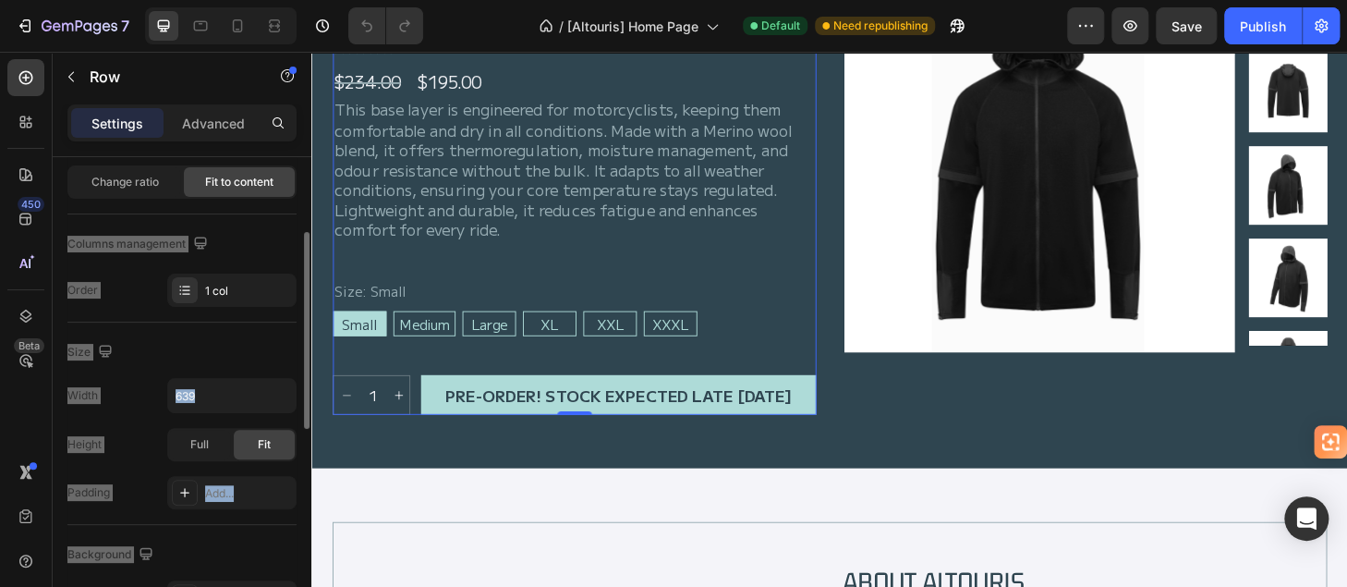
click at [237, 256] on div "Columns management" at bounding box center [181, 244] width 229 height 30
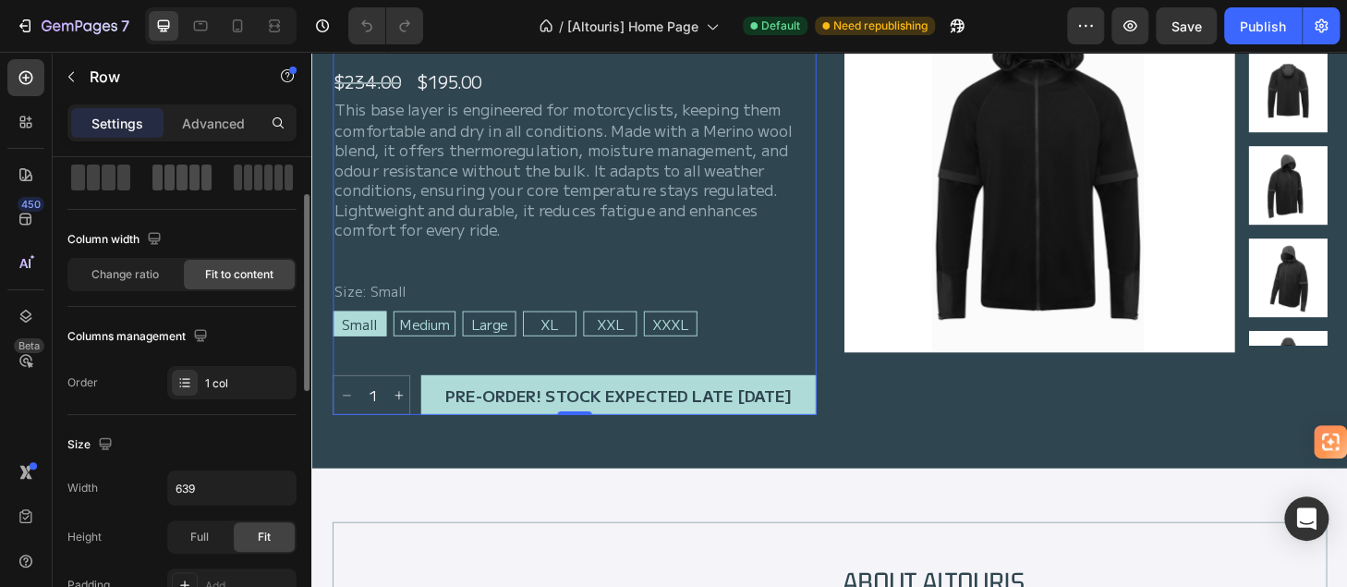
scroll to position [0, 0]
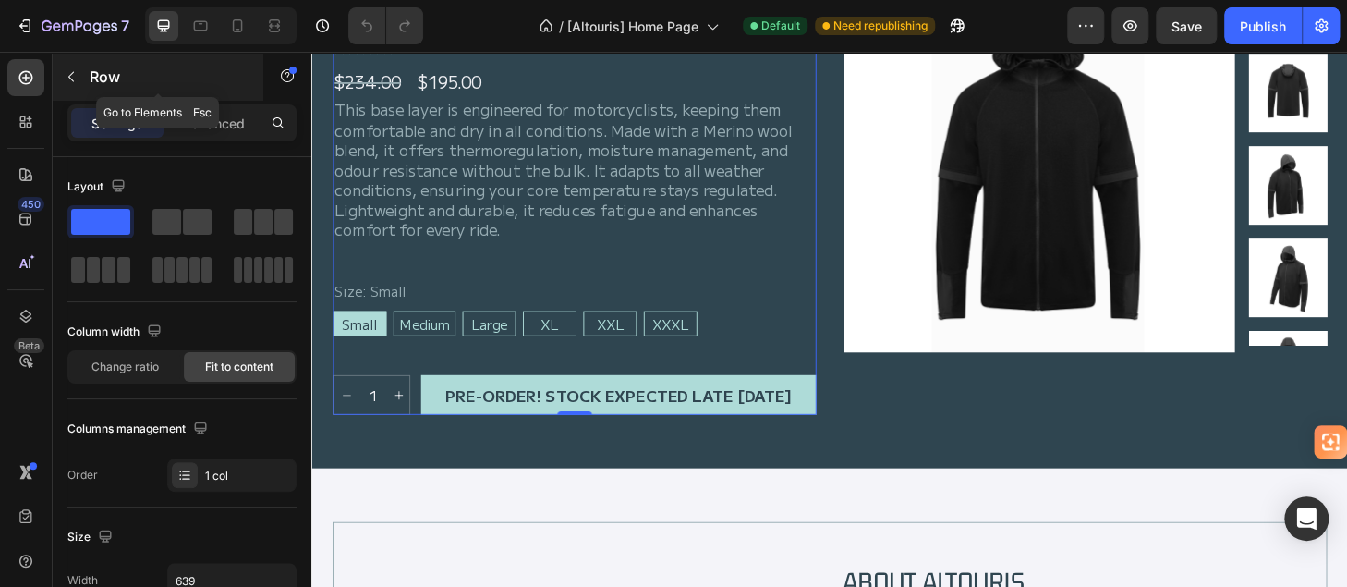
click at [74, 79] on icon "button" at bounding box center [71, 76] width 15 height 15
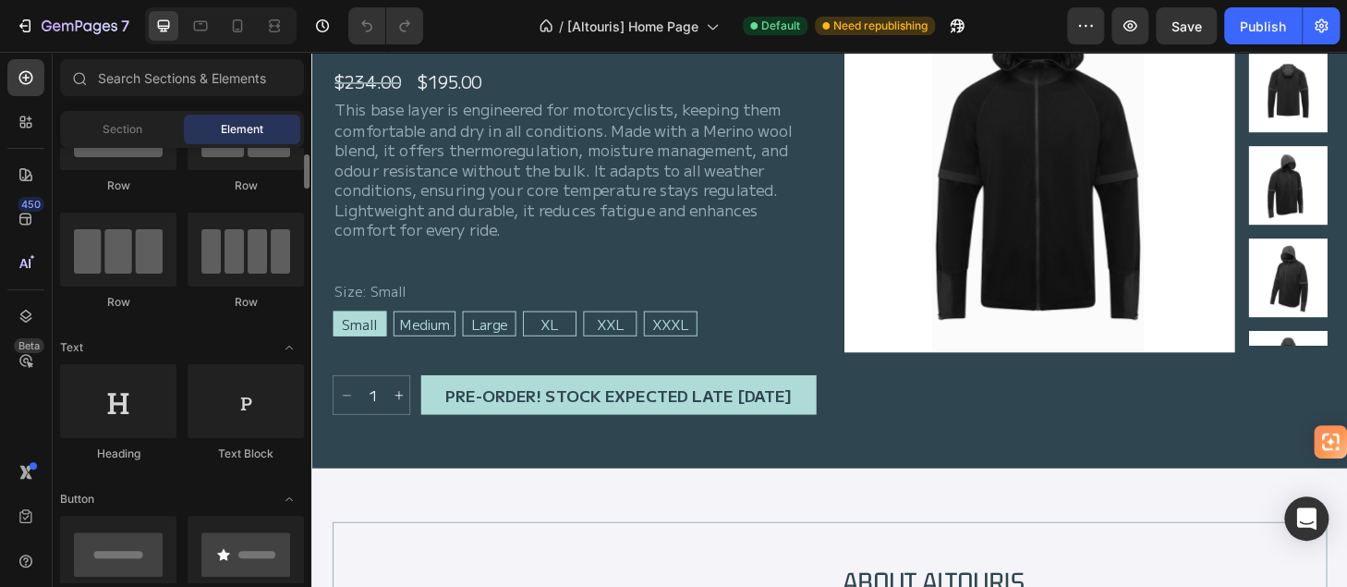
scroll to position [277, 0]
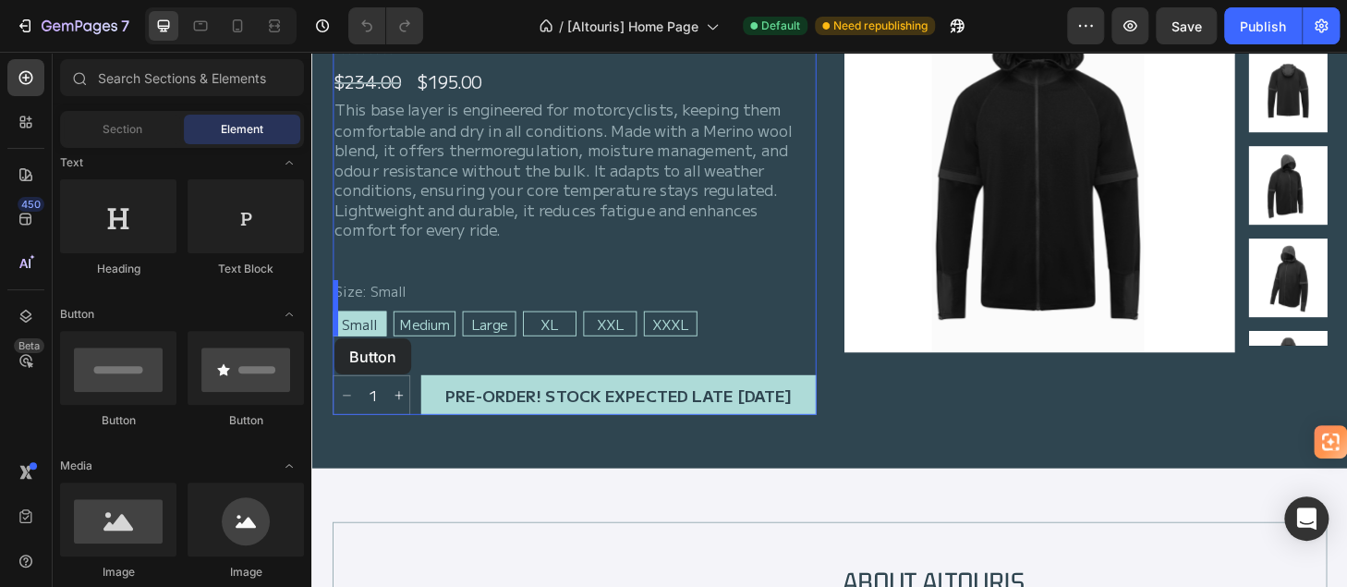
drag, startPoint x: 420, startPoint y: 431, endPoint x: 336, endPoint y: 358, distance: 110.7
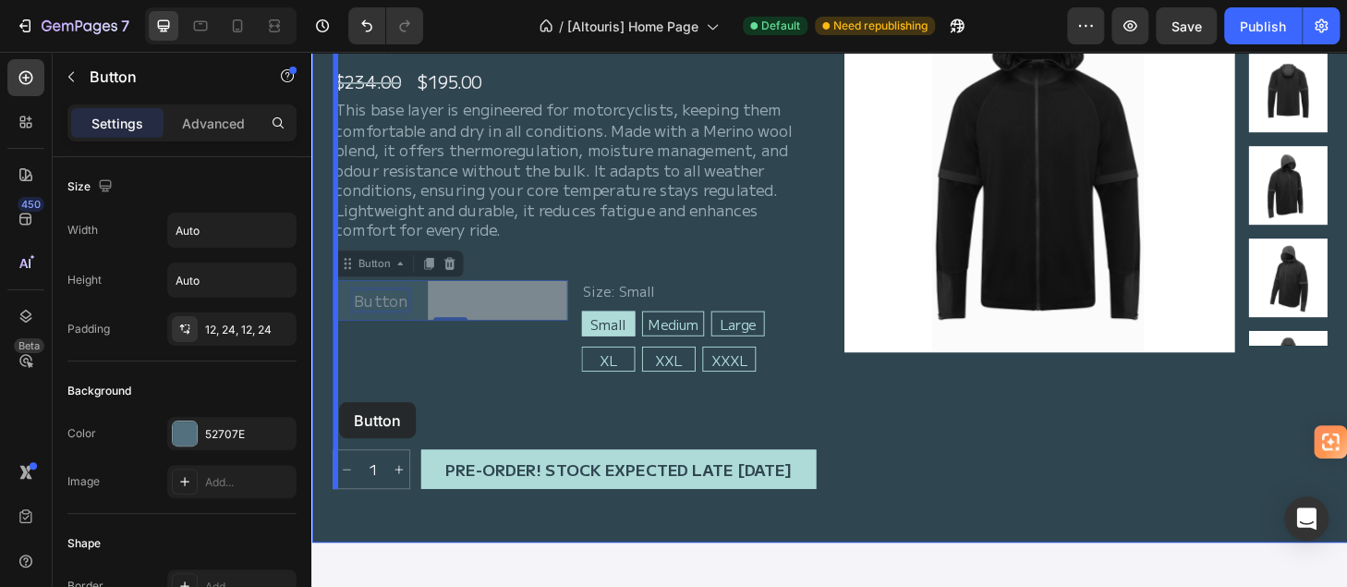
drag, startPoint x: 392, startPoint y: 321, endPoint x: 341, endPoint y: 427, distance: 117.8
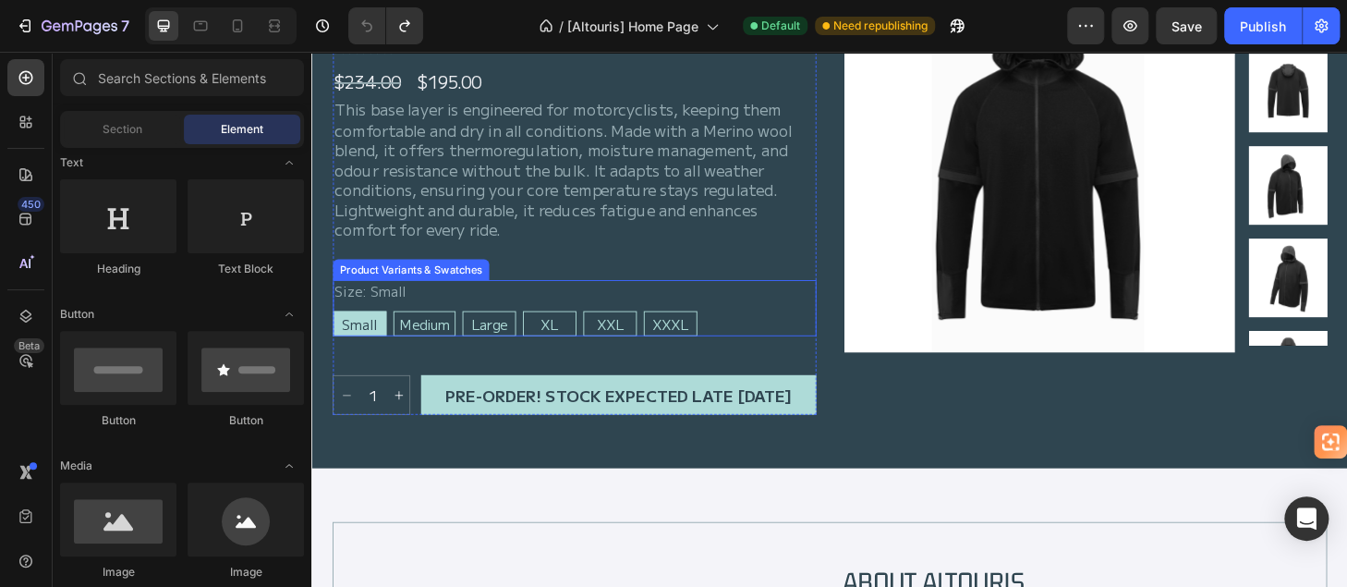
click at [755, 337] on div "Small Small Small Medium Medium Medium Large Large Large XL XL XL XXL XXL XXL X…" at bounding box center [592, 342] width 517 height 27
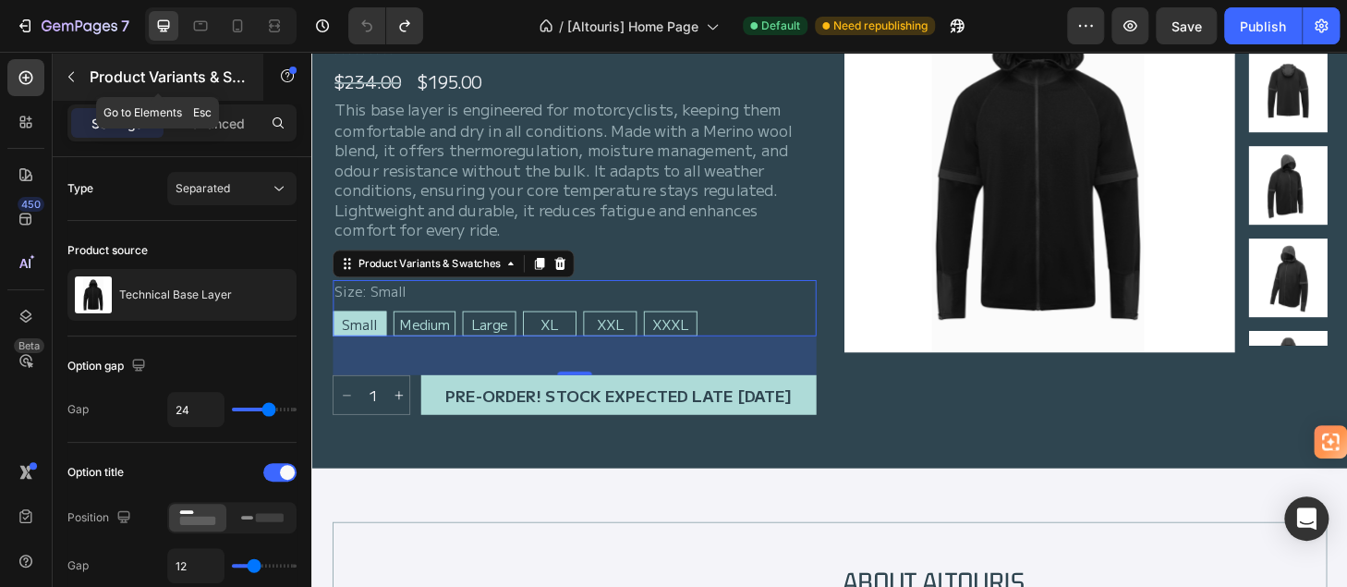
click at [66, 79] on icon "button" at bounding box center [71, 76] width 15 height 15
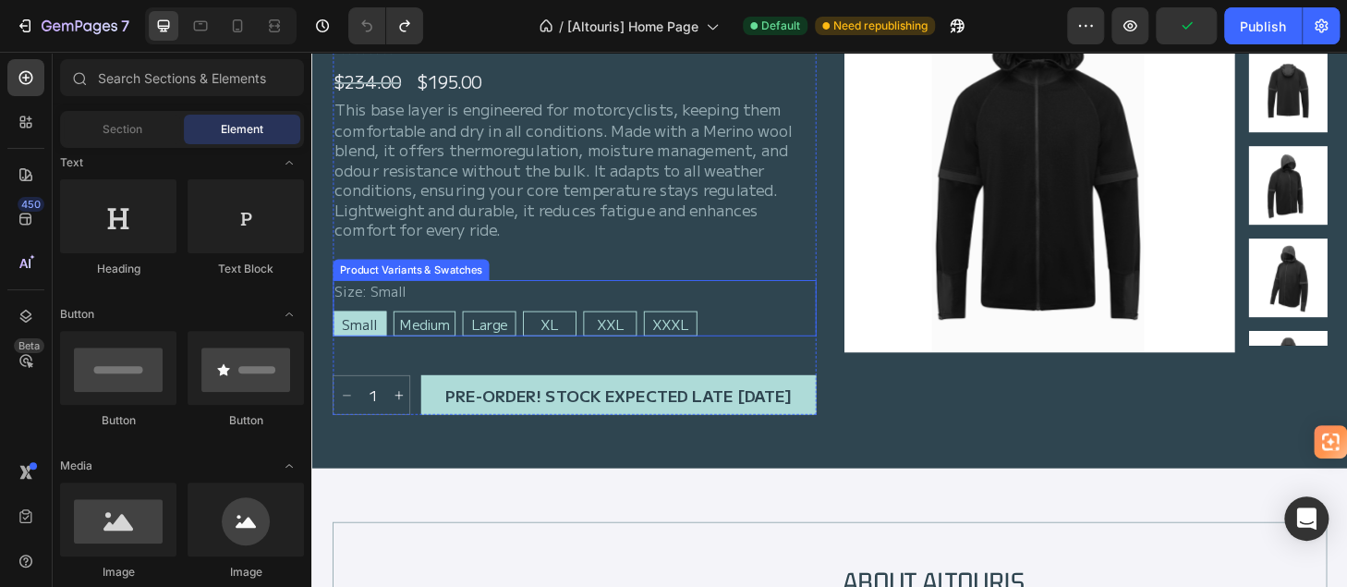
click at [750, 335] on div "Small Small Small Medium Medium Medium Large Large Large XL XL XL XXL XXL XXL X…" at bounding box center [592, 342] width 517 height 27
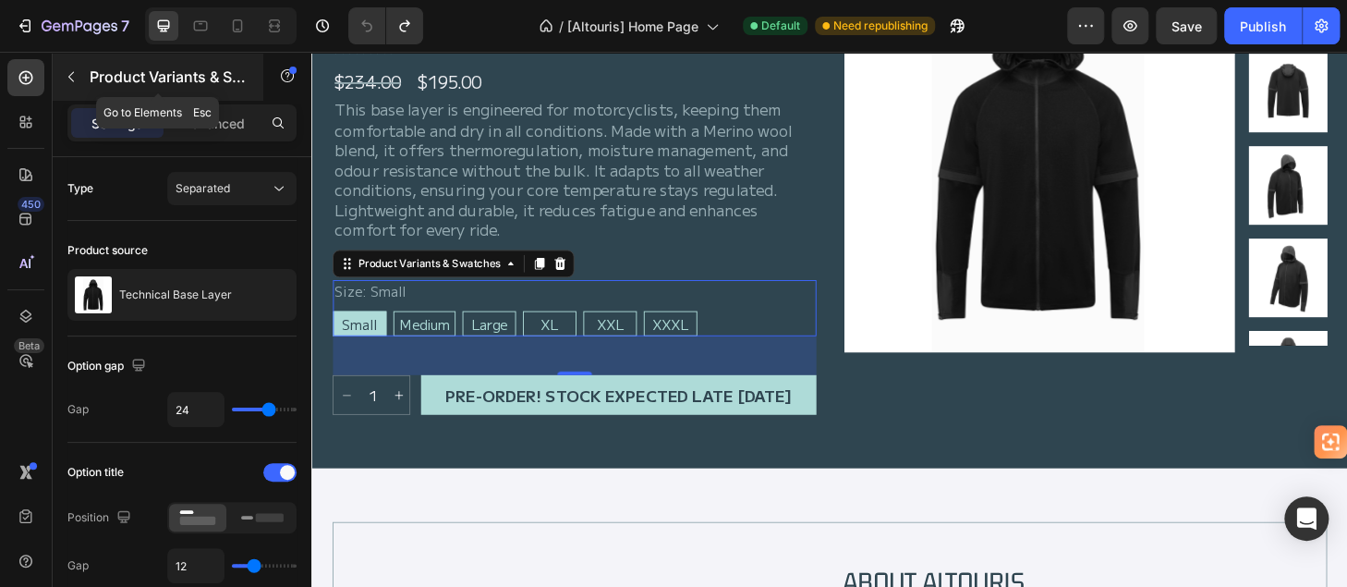
click at [64, 77] on icon "button" at bounding box center [71, 76] width 15 height 15
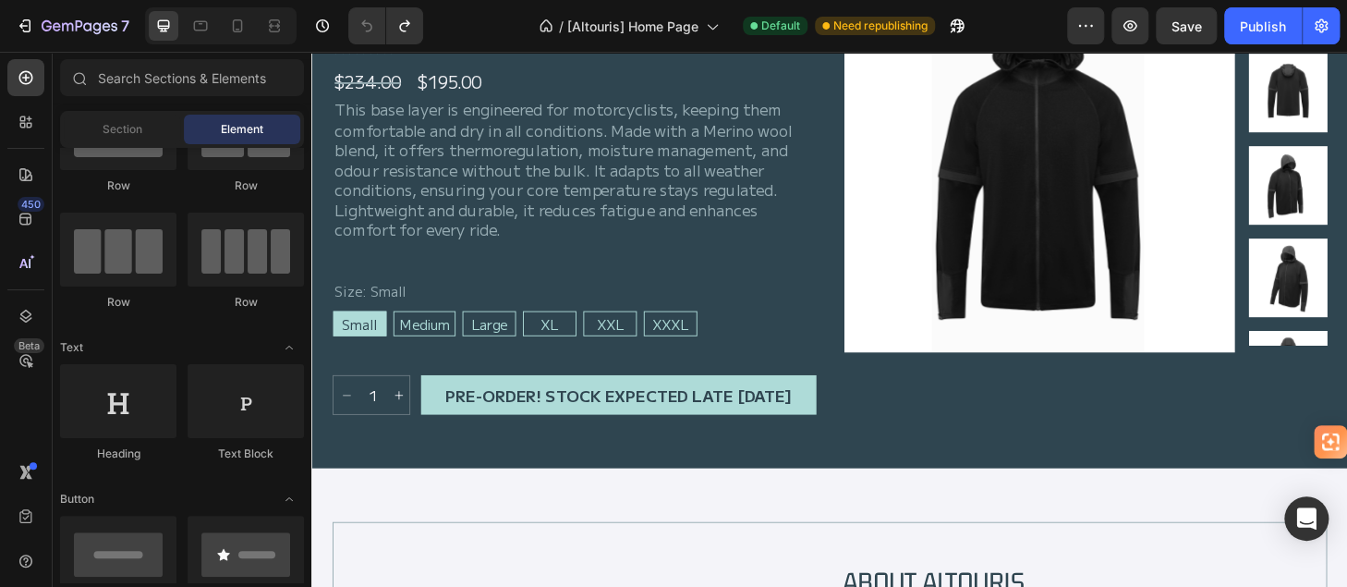
scroll to position [0, 0]
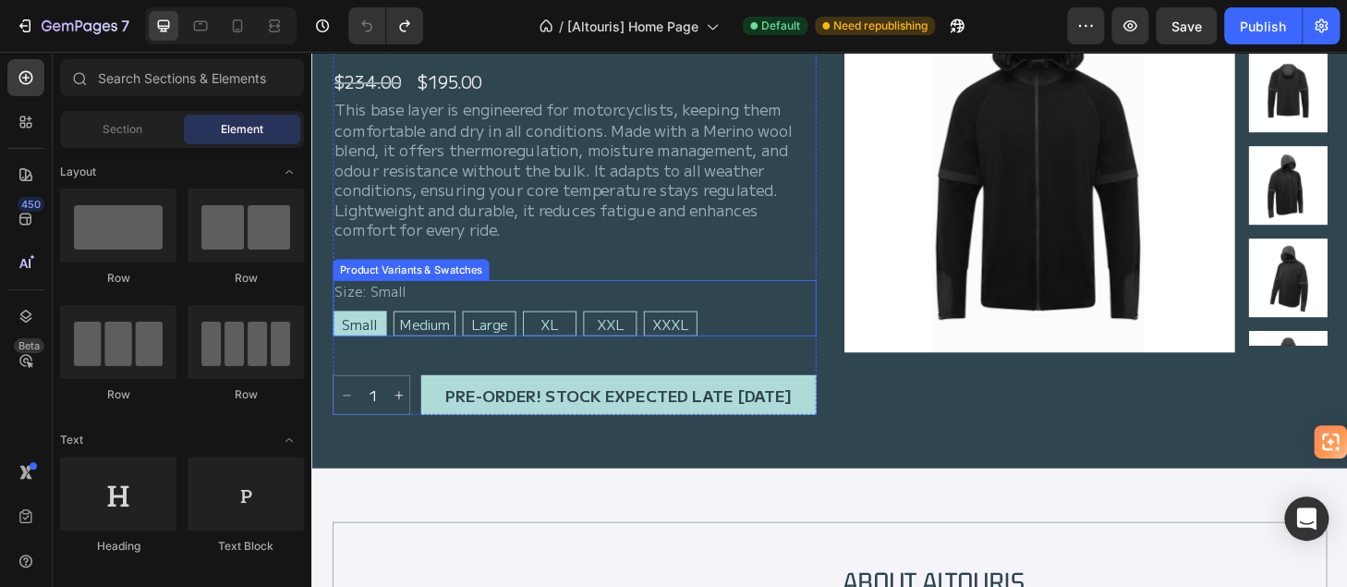
click at [742, 317] on div "Size: Small Small Small Small Medium Medium Medium Large Large Large XL XL XL X…" at bounding box center [592, 326] width 517 height 60
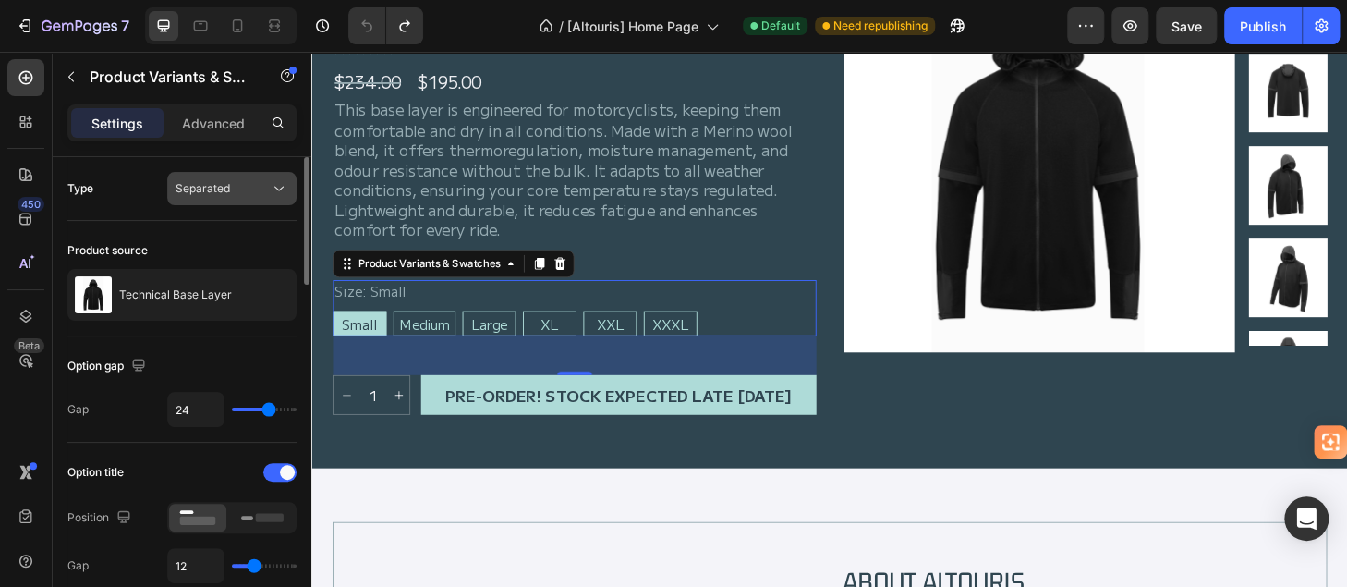
click at [207, 188] on span "Separated" at bounding box center [203, 188] width 55 height 14
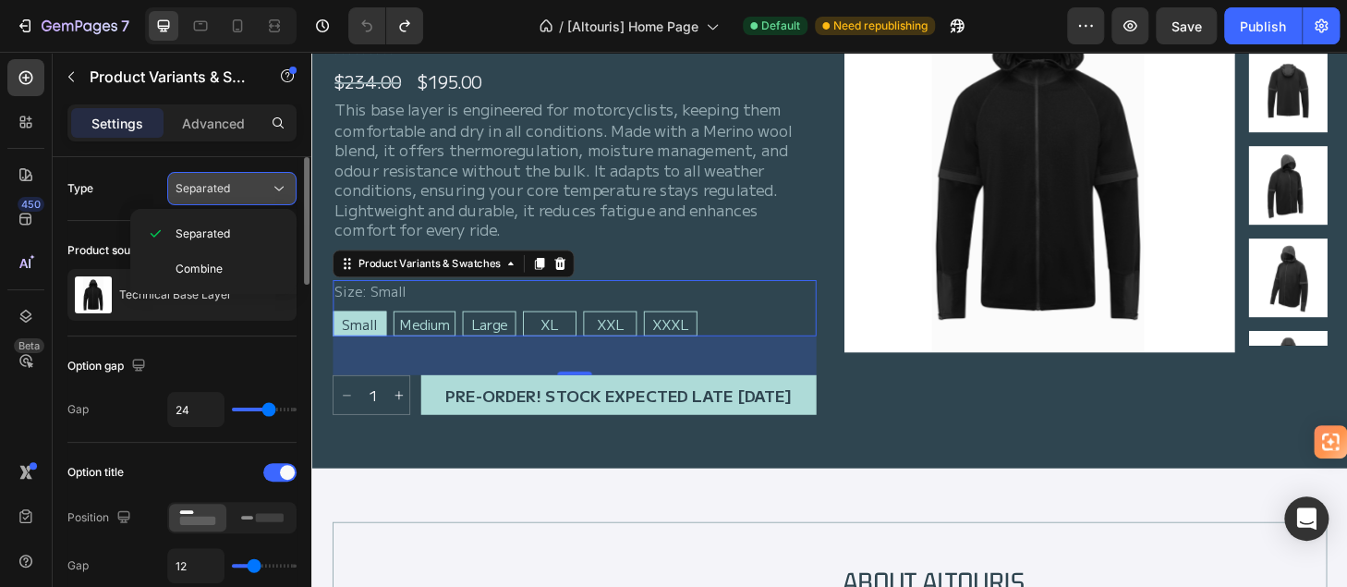
click at [207, 188] on span "Separated" at bounding box center [203, 188] width 55 height 14
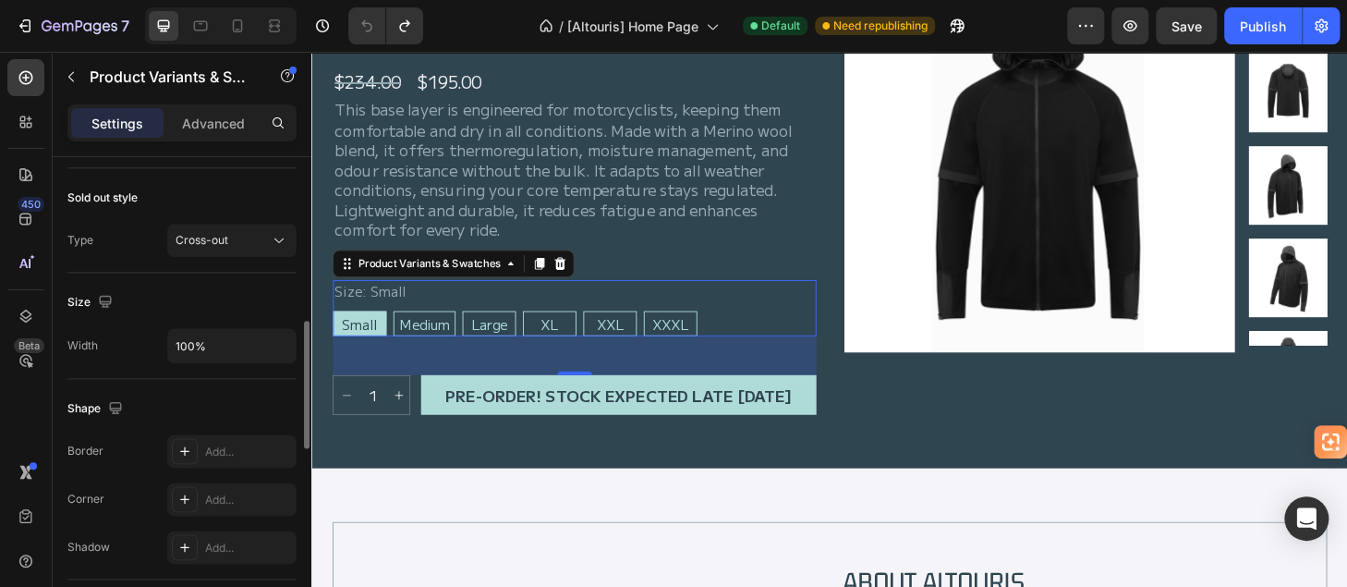
scroll to position [693, 0]
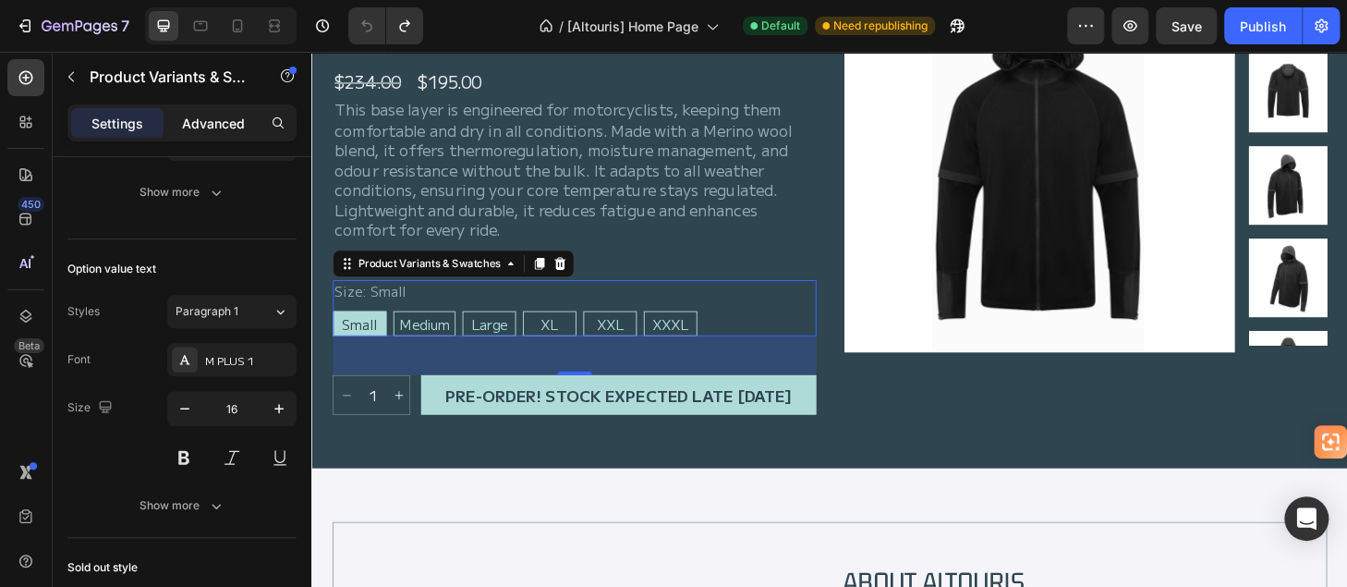
click at [237, 117] on p "Advanced" at bounding box center [213, 123] width 63 height 19
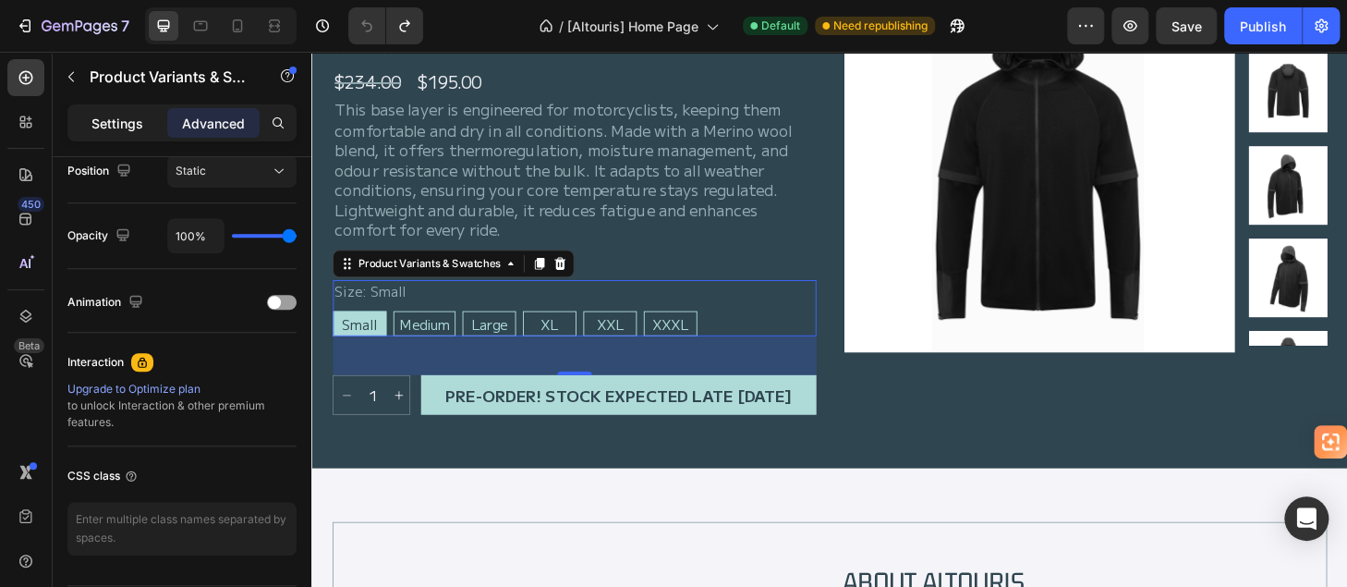
click at [124, 124] on p "Settings" at bounding box center [117, 123] width 52 height 19
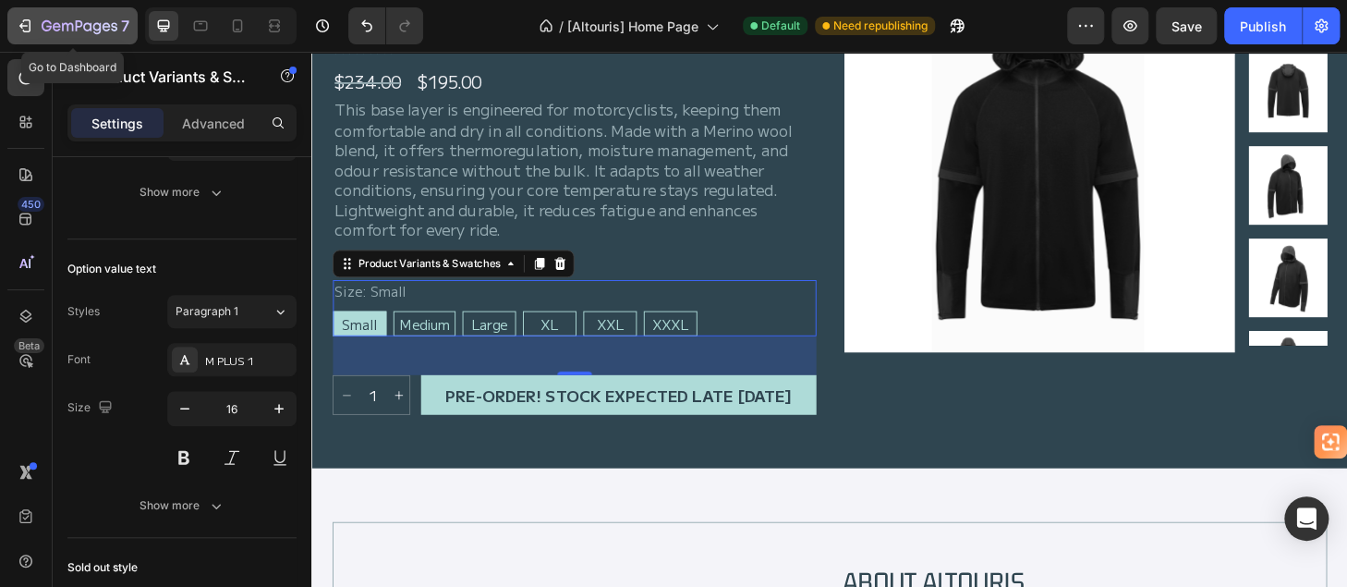
click at [22, 21] on icon "button" at bounding box center [25, 26] width 18 height 18
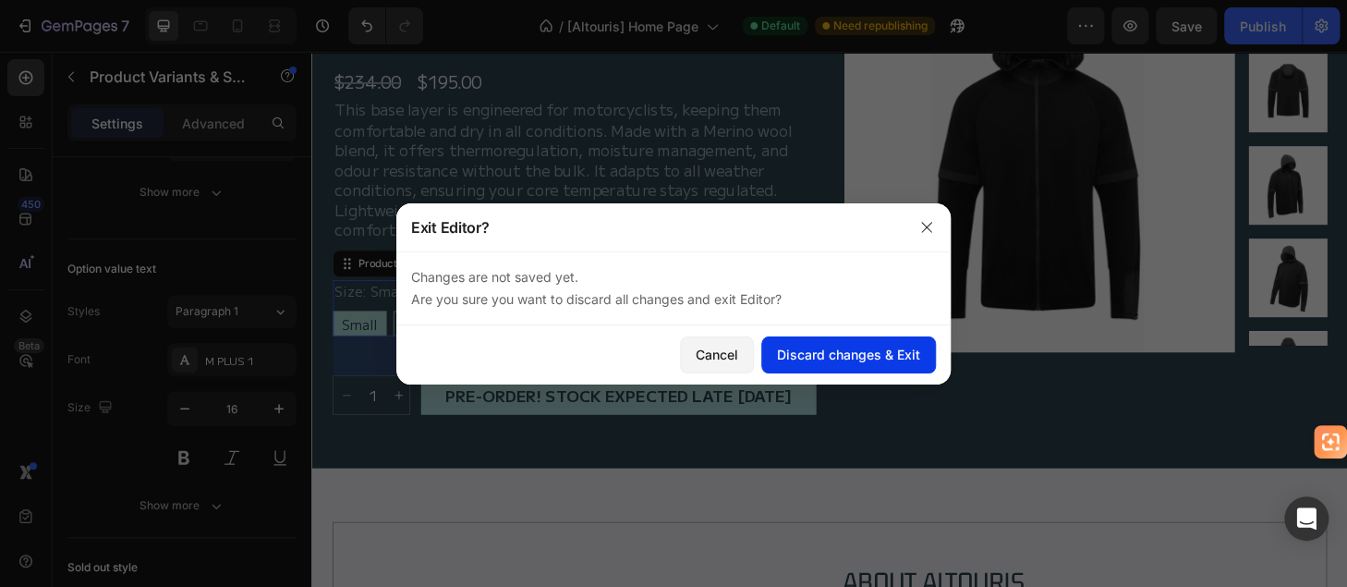
click at [828, 345] on div "Discard changes & Exit" at bounding box center [848, 354] width 143 height 19
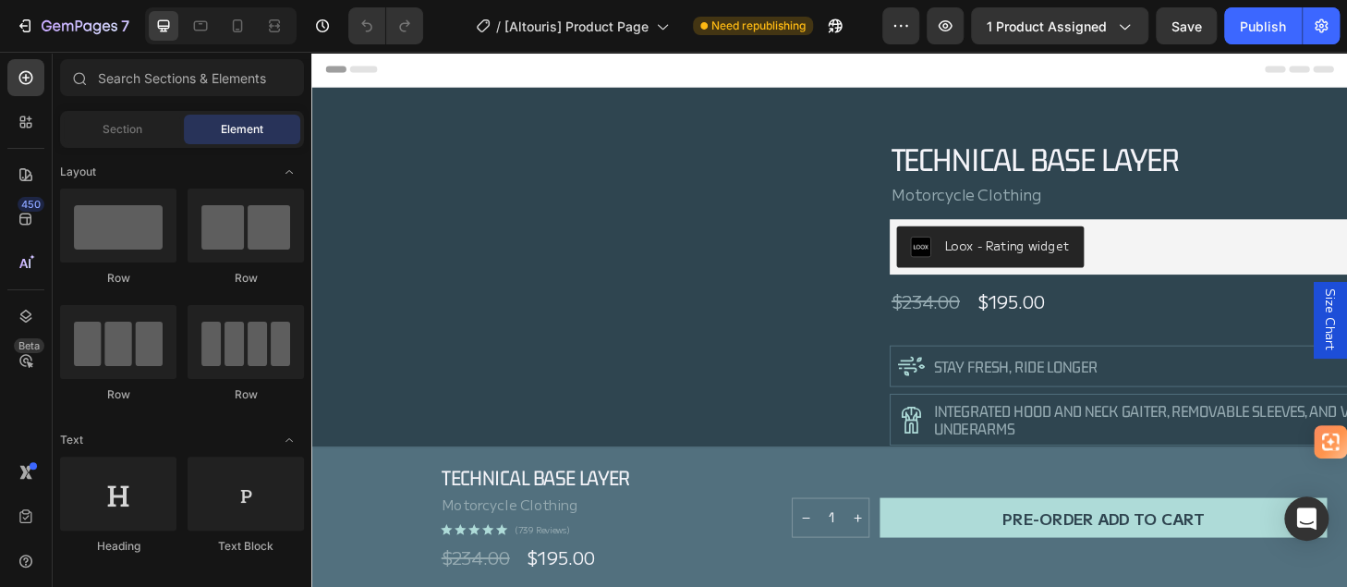
scroll to position [370, 0]
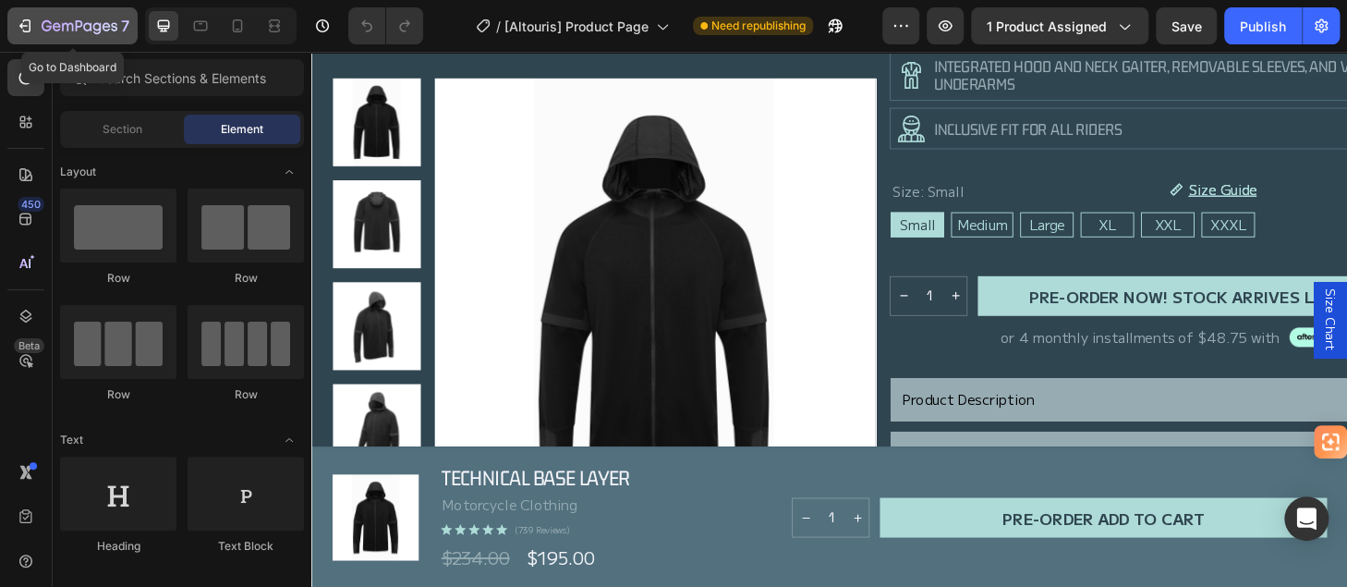
click at [18, 25] on icon "button" at bounding box center [25, 26] width 18 height 18
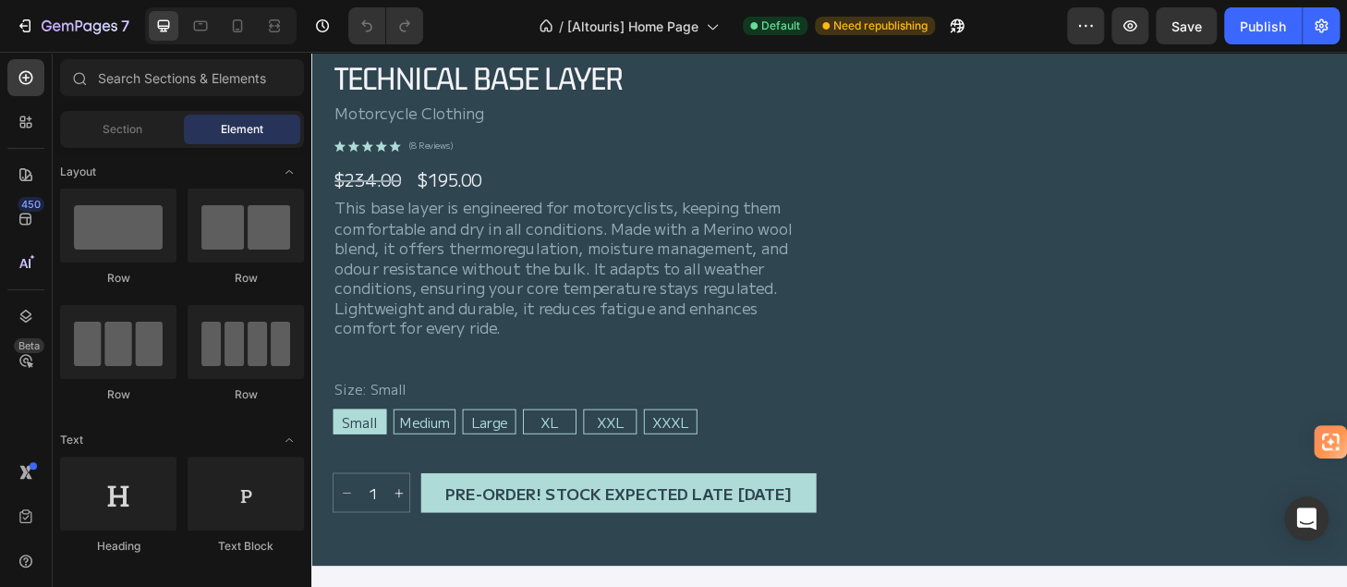
scroll to position [1201, 0]
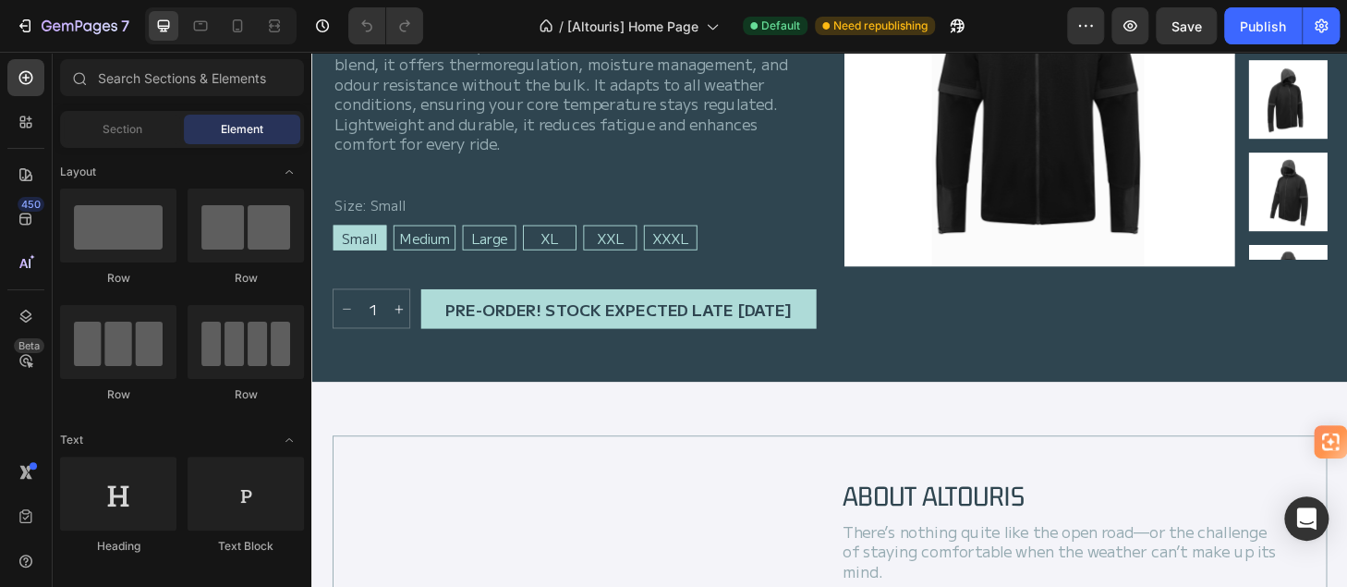
click at [237, 122] on span "Element" at bounding box center [242, 129] width 43 height 17
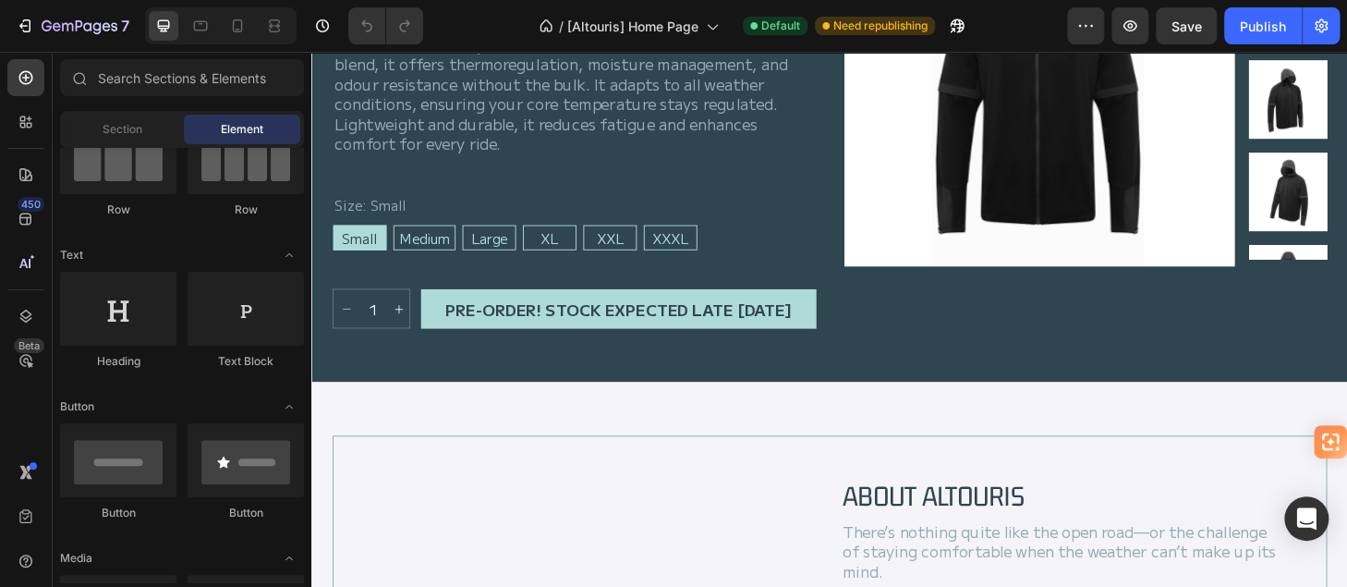
scroll to position [277, 0]
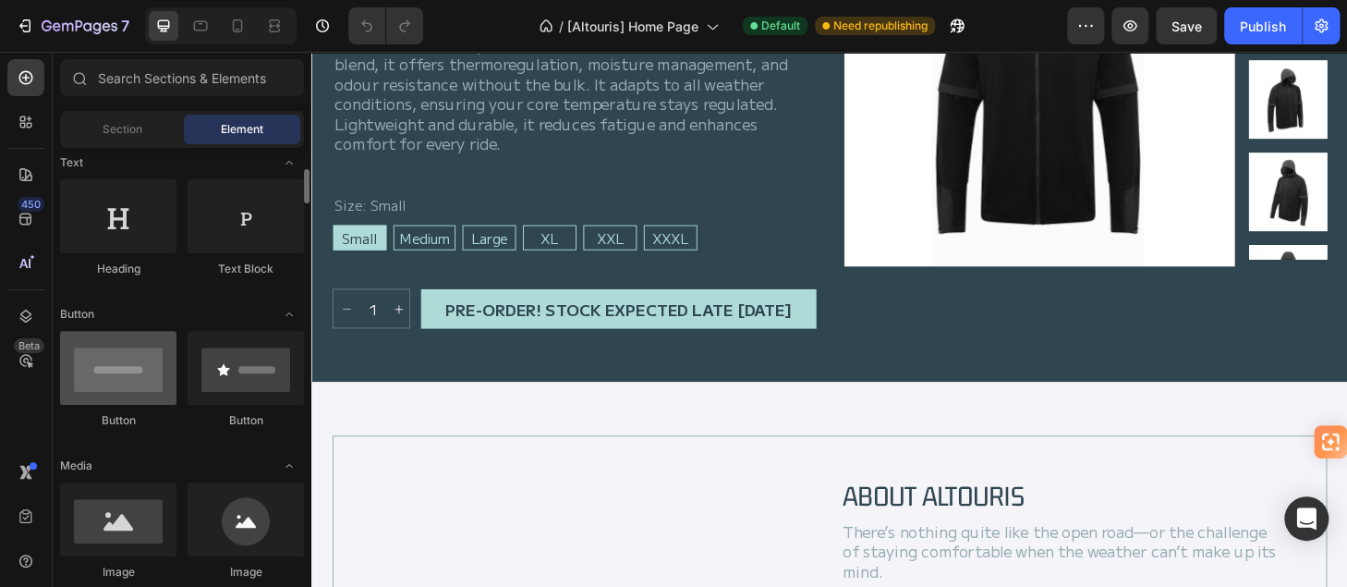
click at [133, 370] on div at bounding box center [118, 368] width 116 height 74
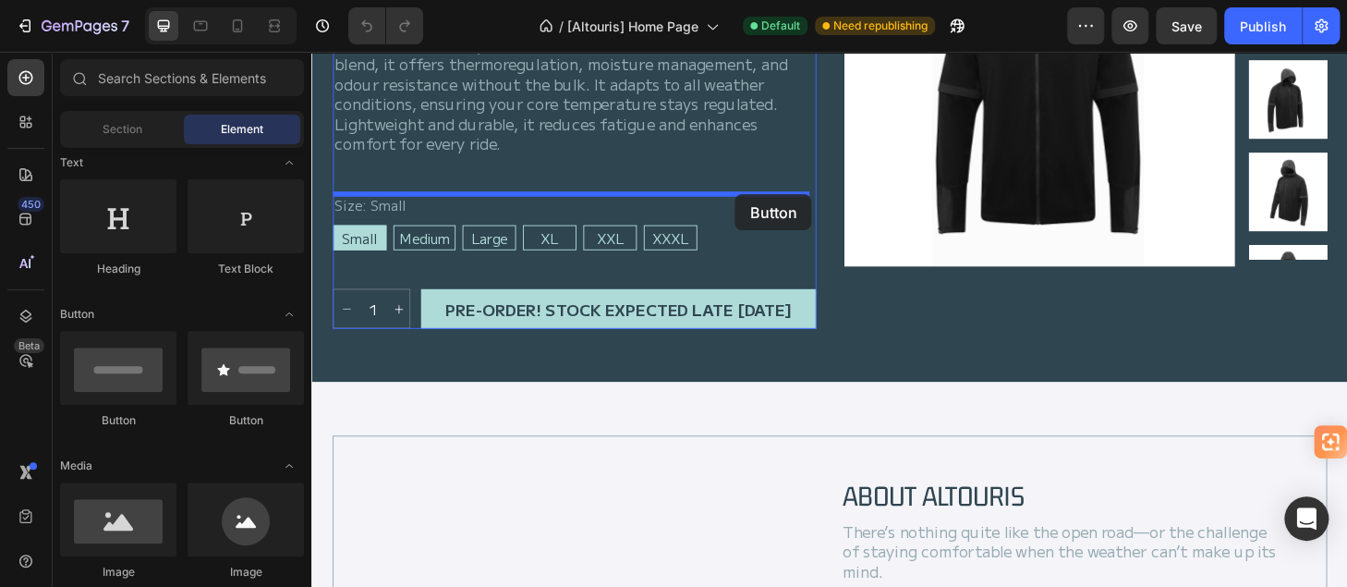
drag, startPoint x: 444, startPoint y: 421, endPoint x: 765, endPoint y: 204, distance: 387.2
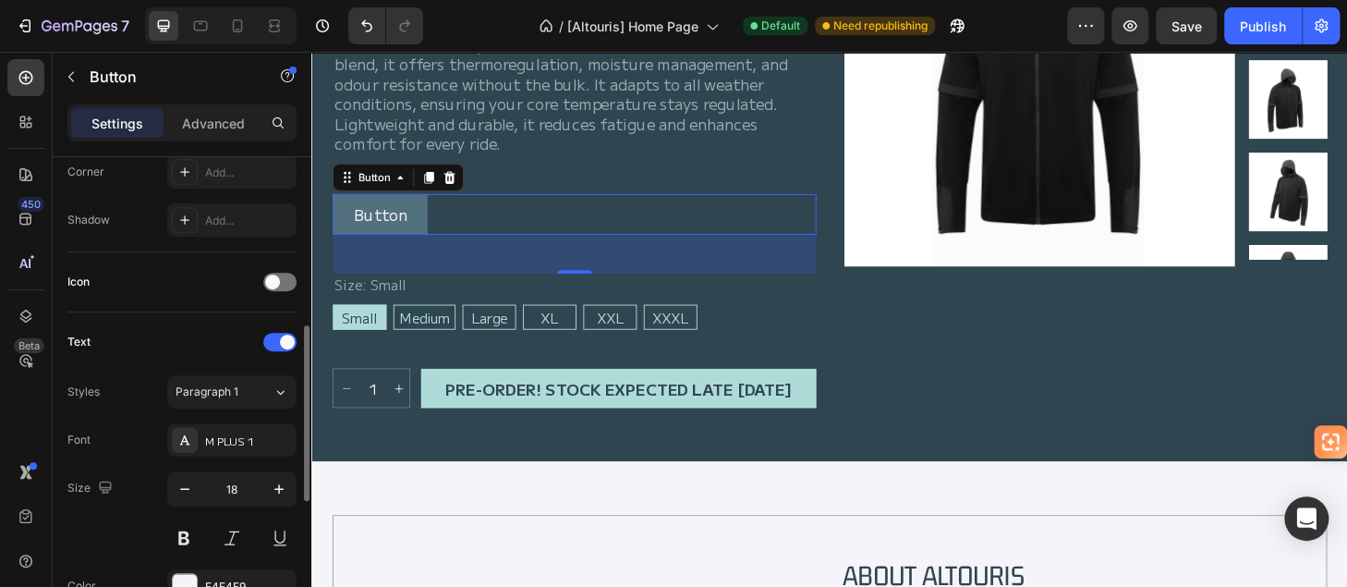
scroll to position [554, 0]
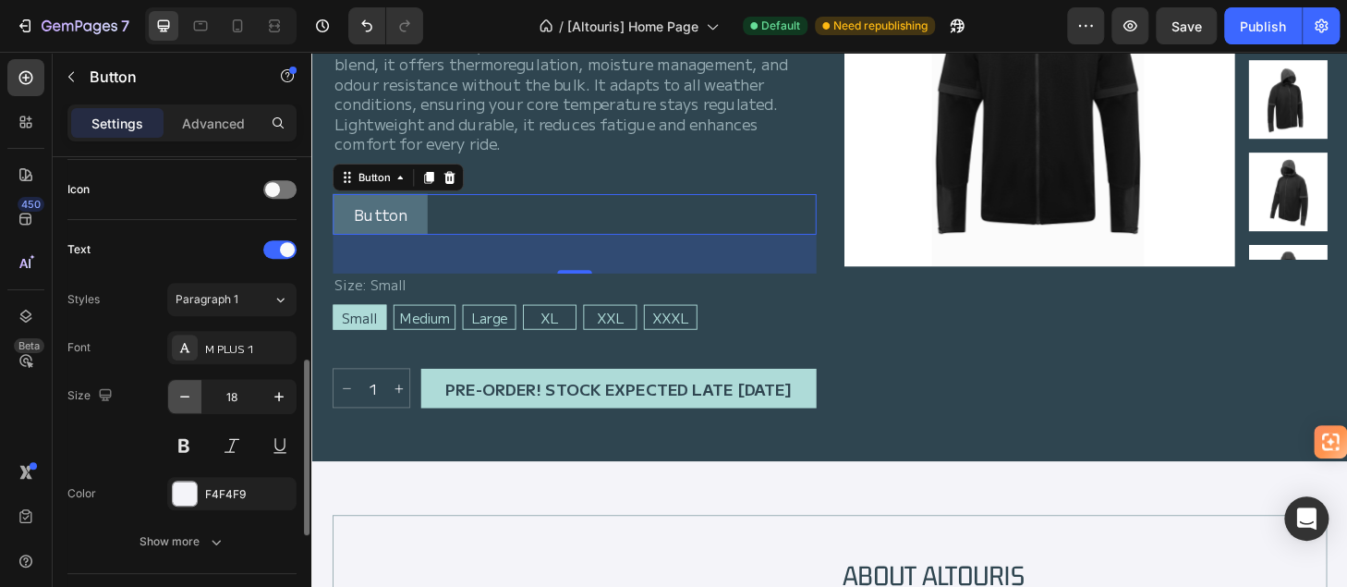
click at [183, 387] on icon "button" at bounding box center [185, 396] width 18 height 18
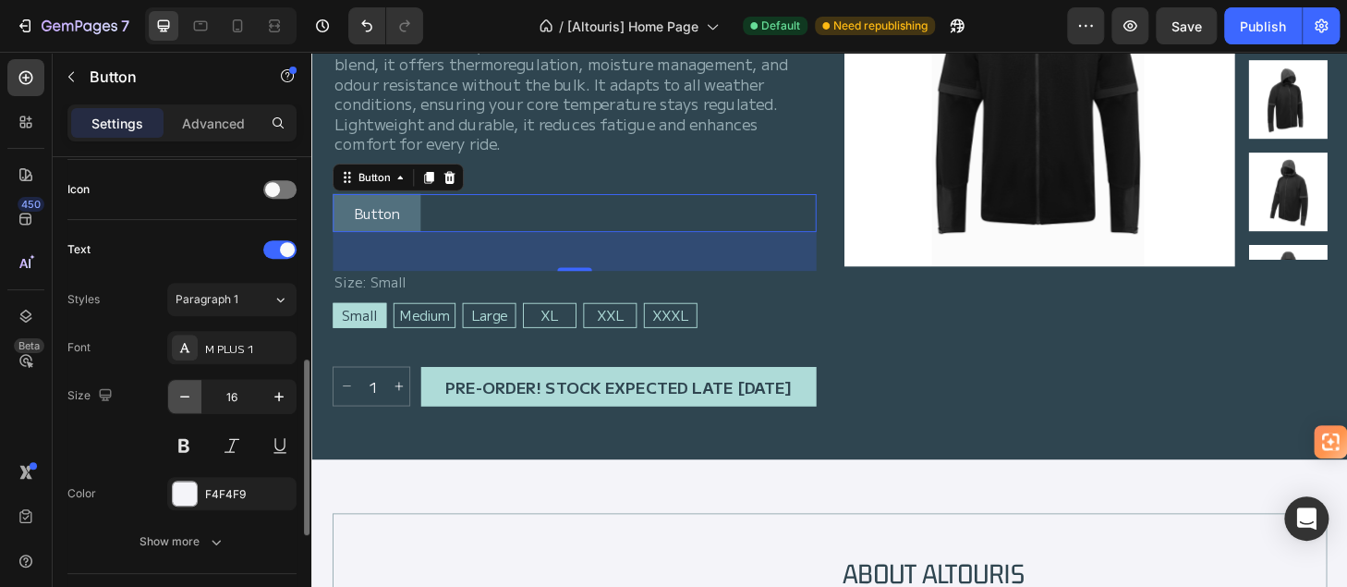
click at [183, 387] on icon "button" at bounding box center [185, 396] width 18 height 18
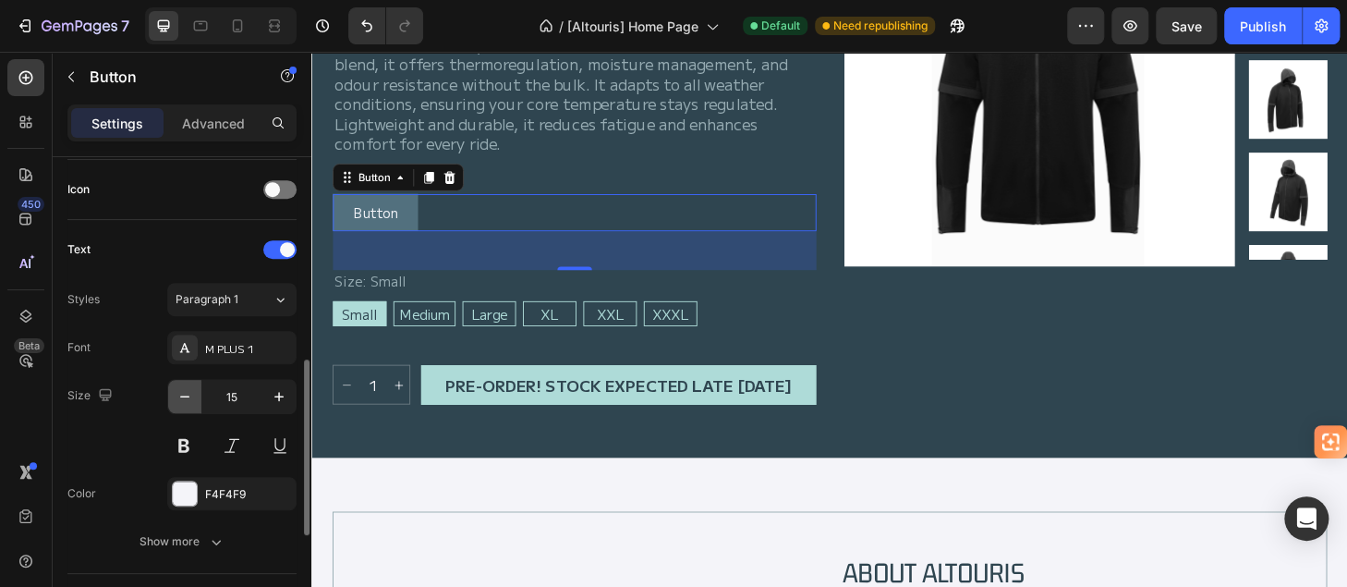
click at [183, 387] on icon "button" at bounding box center [185, 396] width 18 height 18
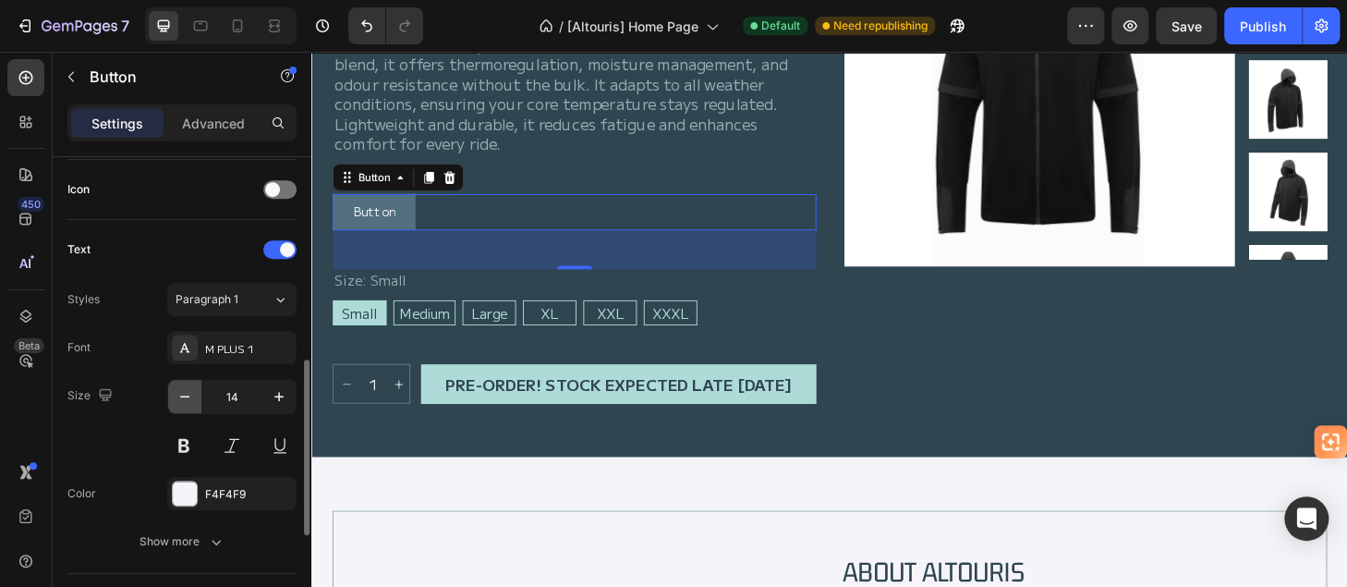
click at [183, 387] on icon "button" at bounding box center [185, 396] width 18 height 18
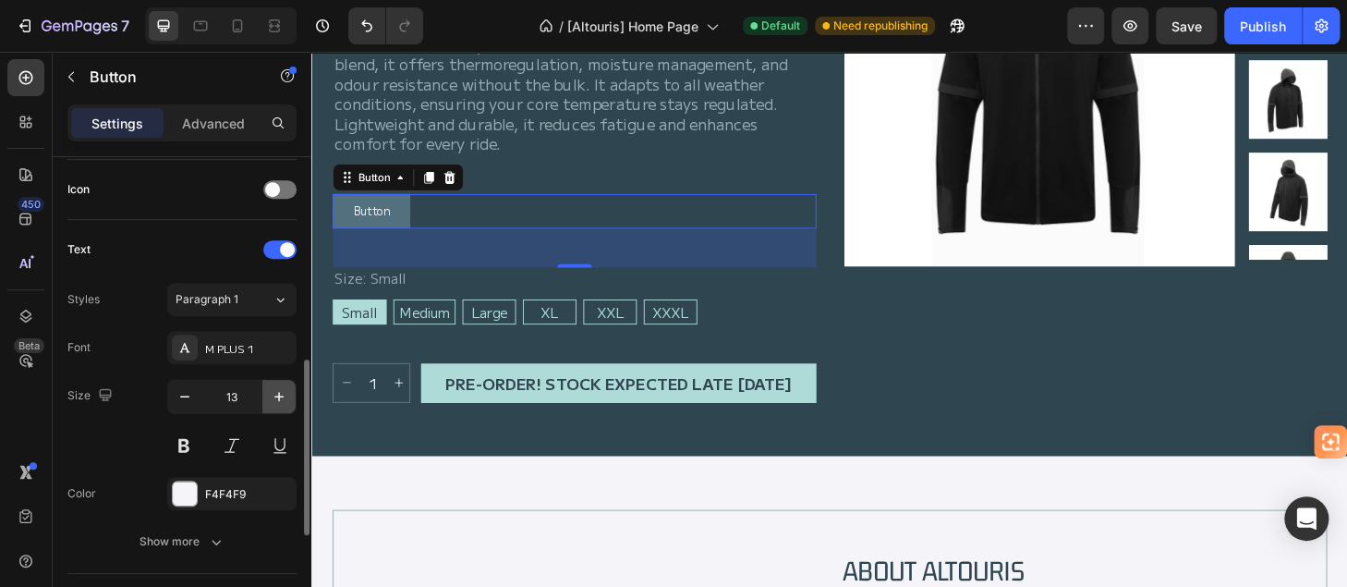
click at [273, 391] on icon "button" at bounding box center [279, 396] width 18 height 18
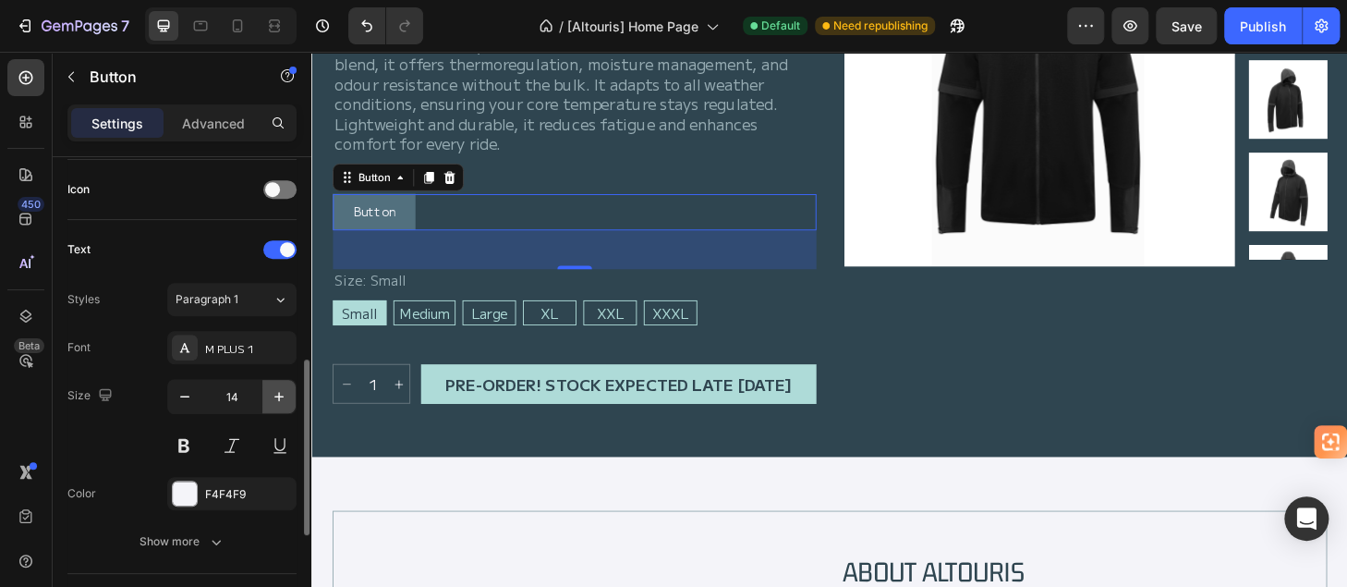
click at [273, 391] on icon "button" at bounding box center [279, 396] width 18 height 18
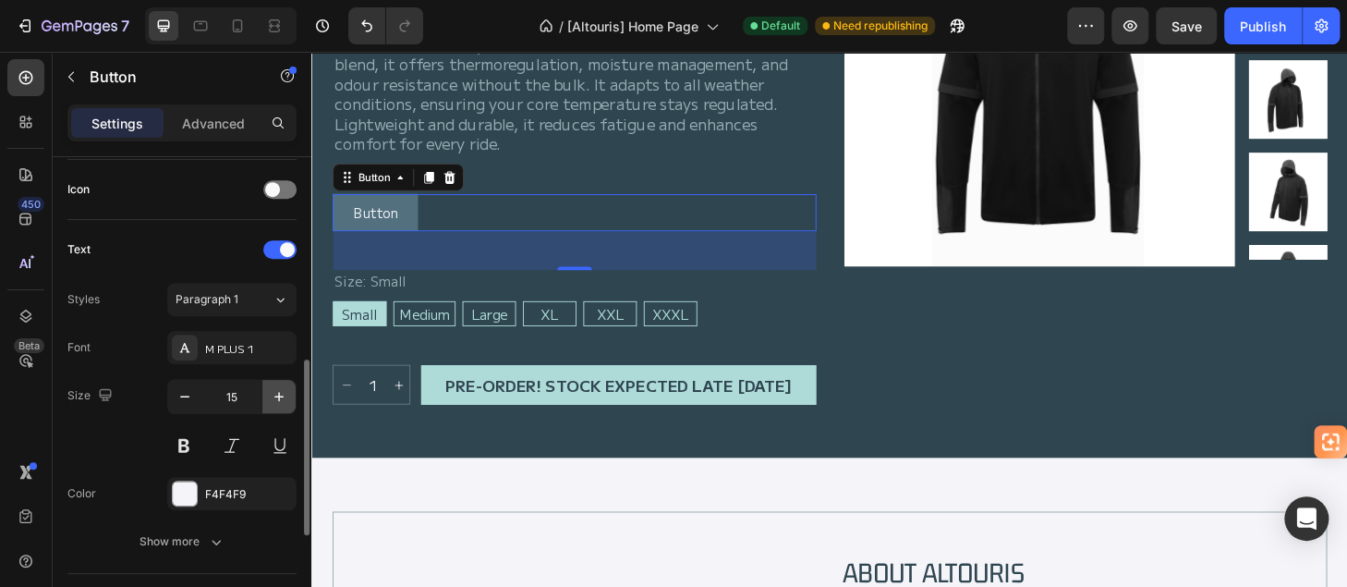
click at [273, 391] on icon "button" at bounding box center [279, 396] width 18 height 18
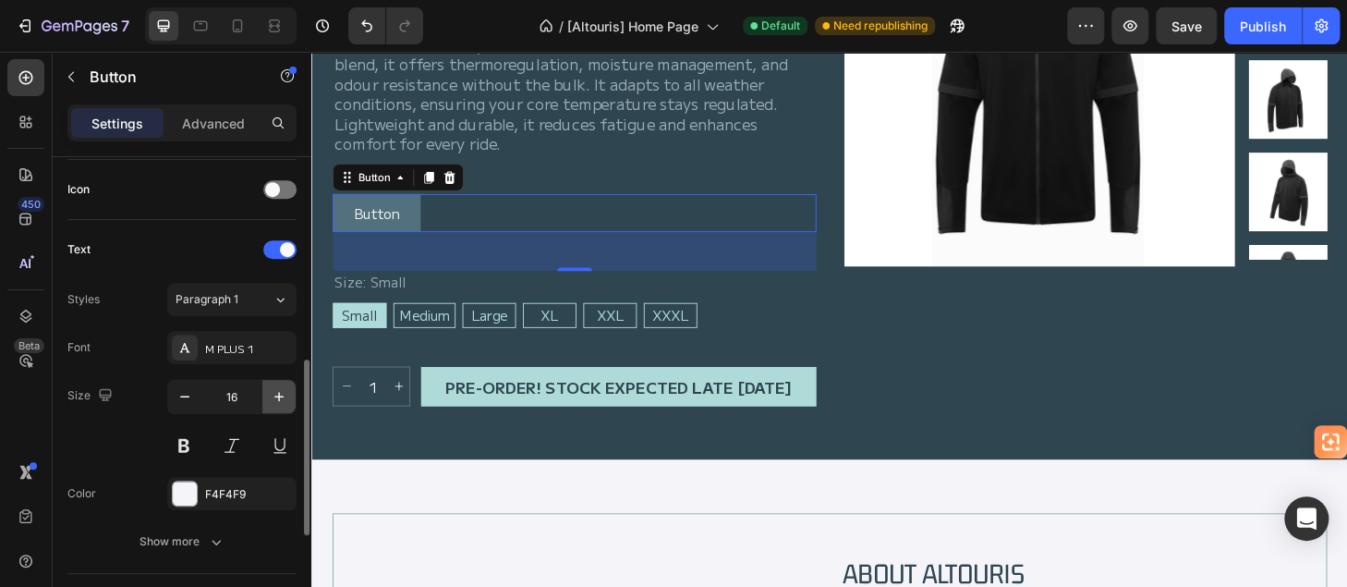
click at [273, 391] on icon "button" at bounding box center [279, 396] width 18 height 18
type input "17"
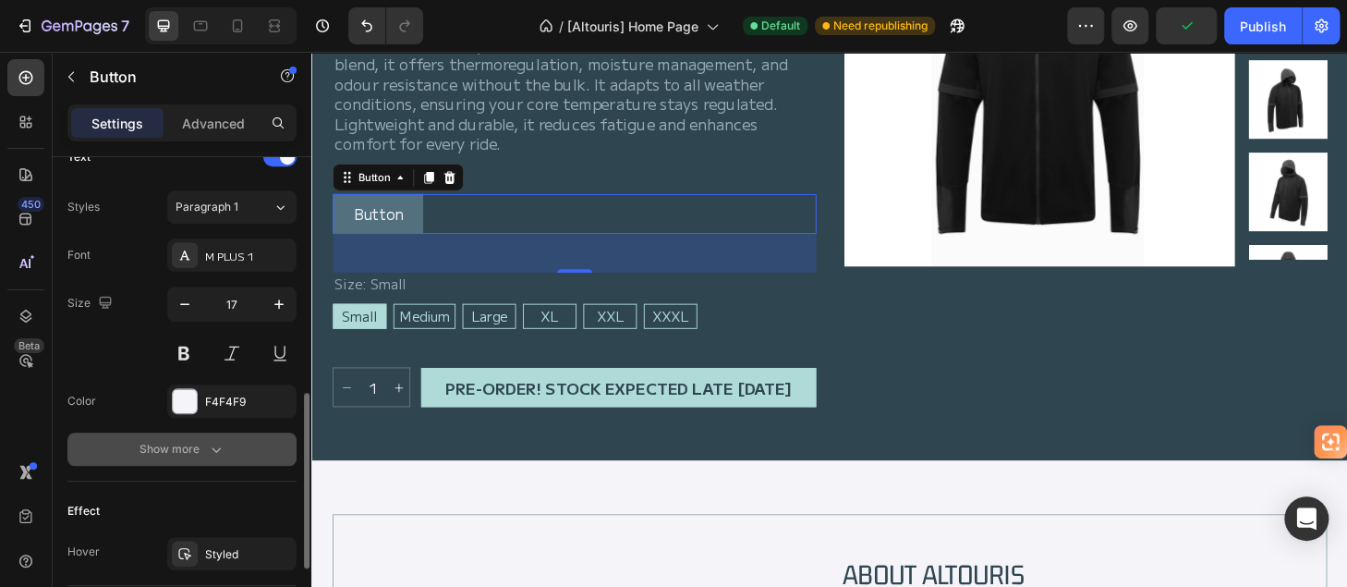
click at [203, 447] on div "Show more" at bounding box center [183, 449] width 86 height 18
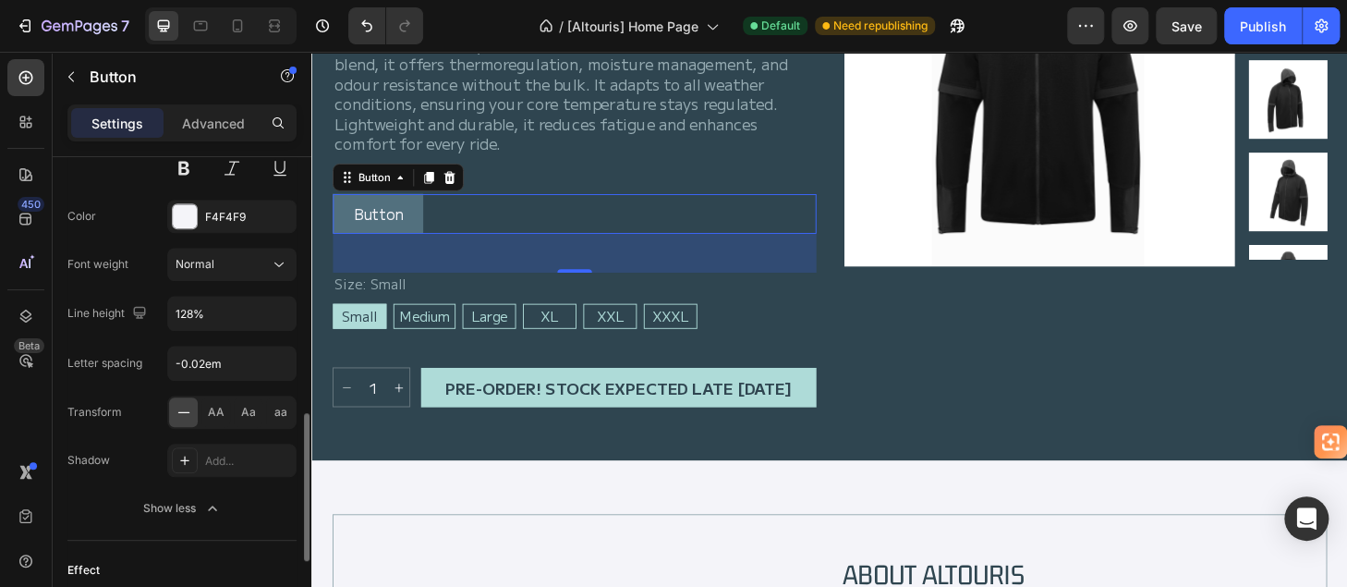
scroll to position [924, 0]
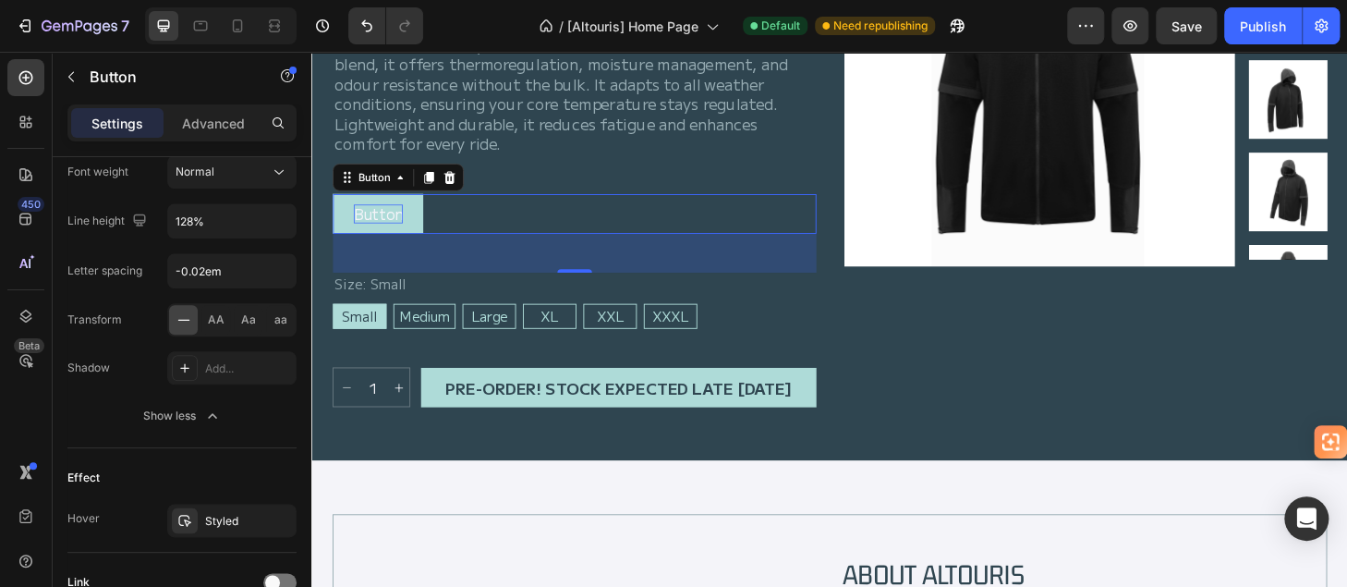
click at [379, 227] on p "Button" at bounding box center [382, 224] width 53 height 20
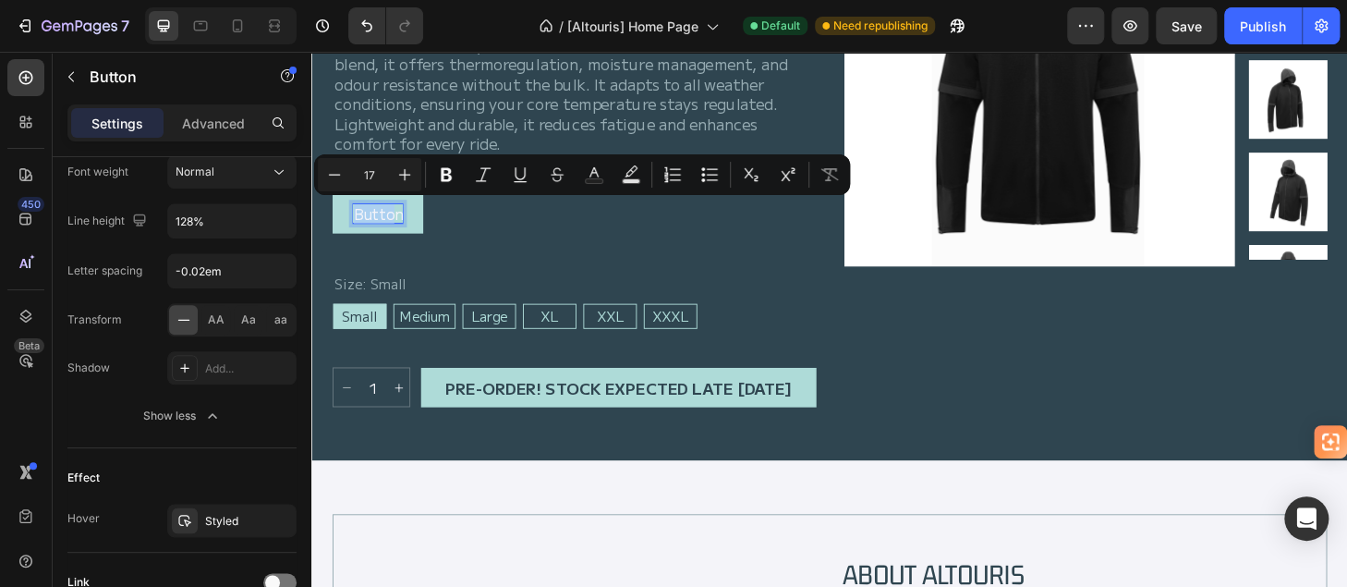
drag, startPoint x: 360, startPoint y: 225, endPoint x: 401, endPoint y: 226, distance: 40.7
click at [401, 226] on p "Button" at bounding box center [382, 224] width 53 height 20
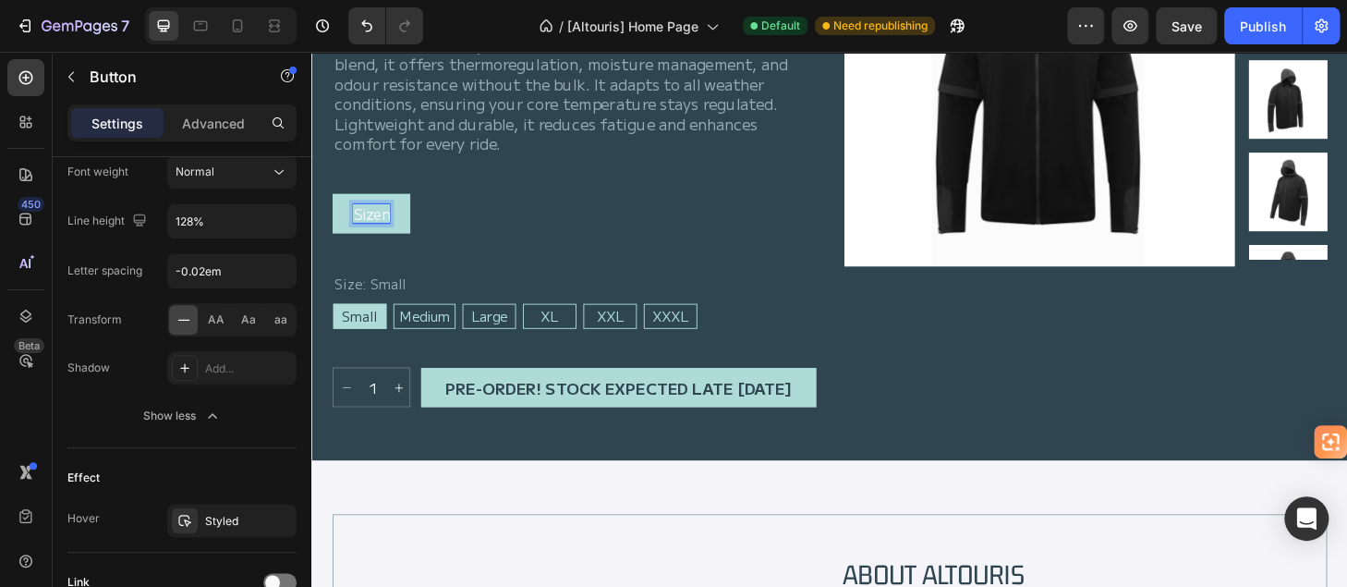
click at [334, 203] on button "Sizen" at bounding box center [375, 224] width 83 height 43
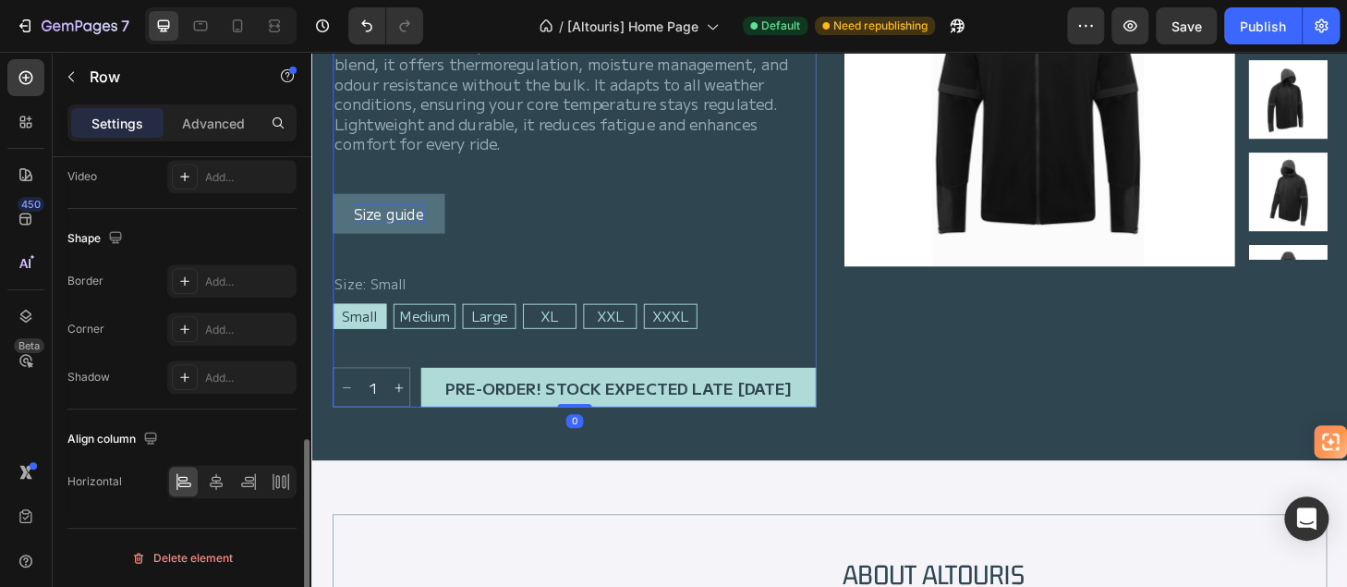
click at [629, 191] on div "Technical Base Layer Product Title Motorcycle Clothing Text Block Icon Icon Ico…" at bounding box center [592, 146] width 517 height 569
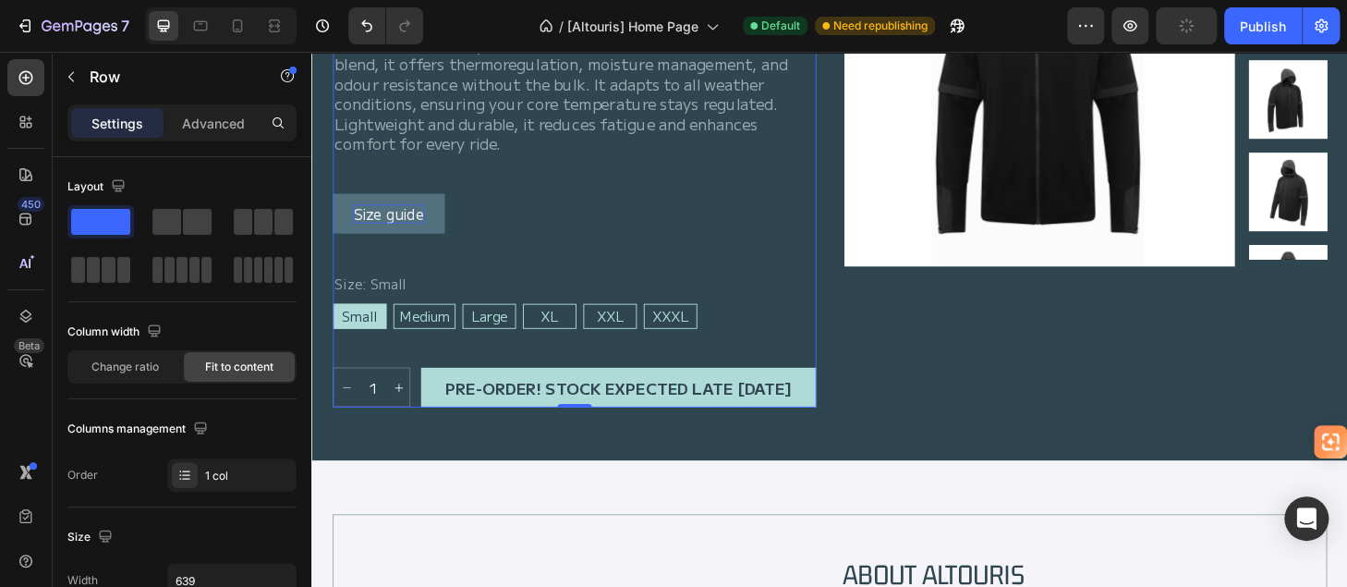
click at [533, 185] on div "Technical Base Layer Product Title Motorcycle Clothing Text Block Icon Icon Ico…" at bounding box center [592, 146] width 517 height 569
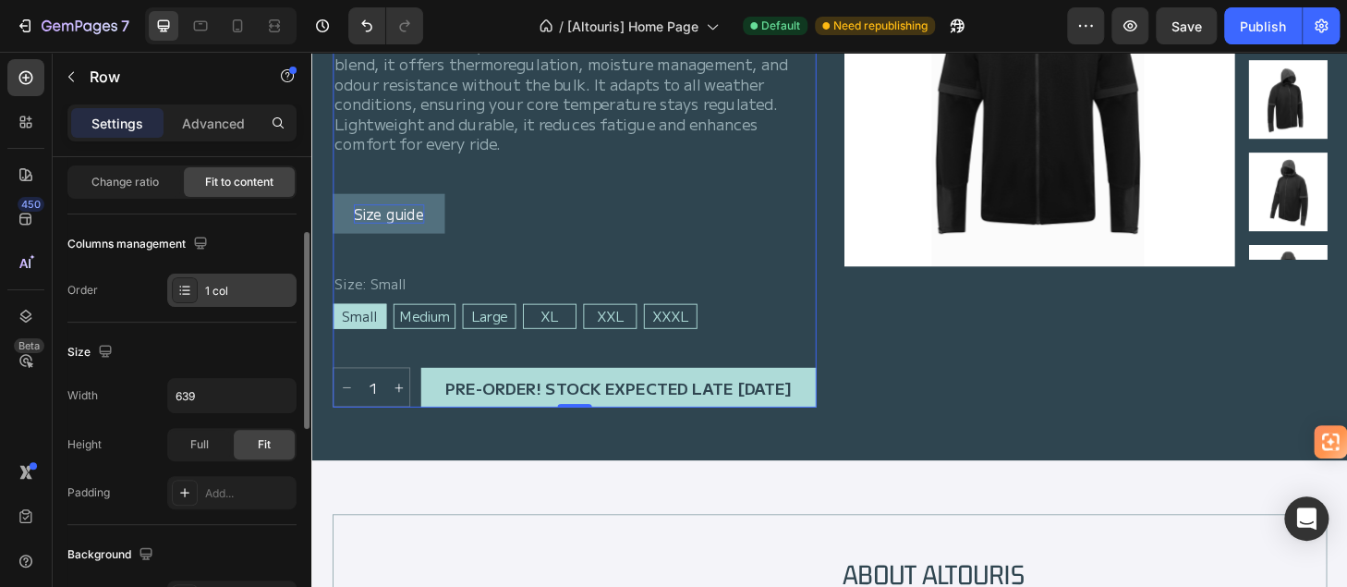
scroll to position [277, 0]
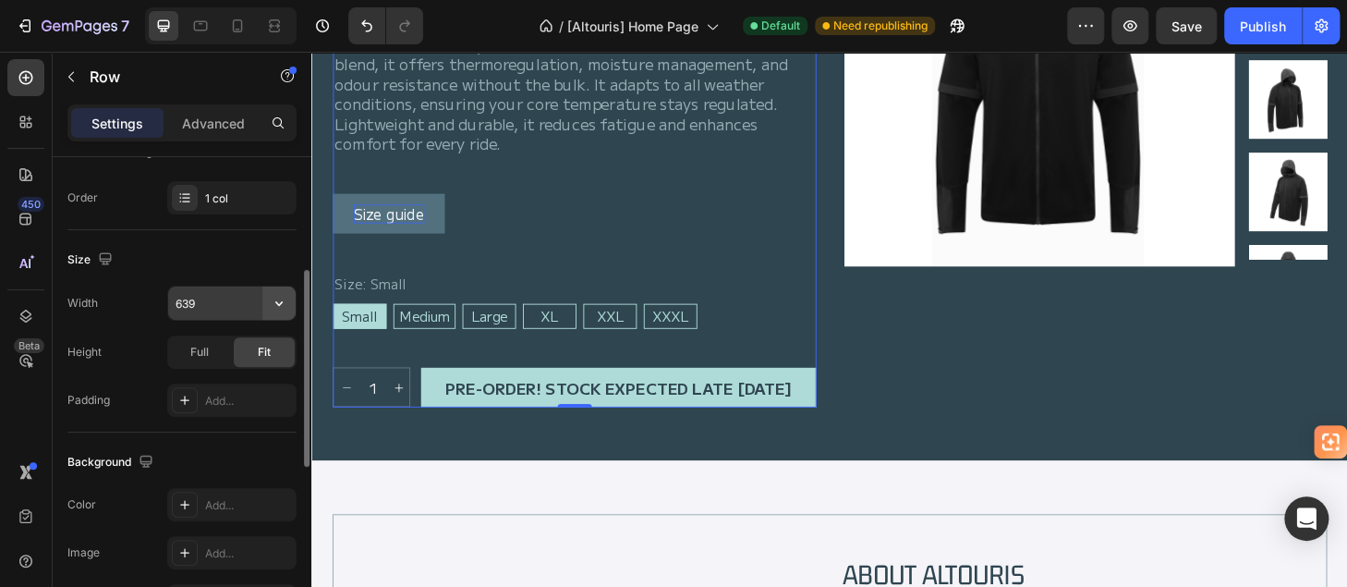
click at [282, 302] on icon "button" at bounding box center [279, 303] width 18 height 18
click at [200, 351] on span "Full" at bounding box center [199, 352] width 18 height 17
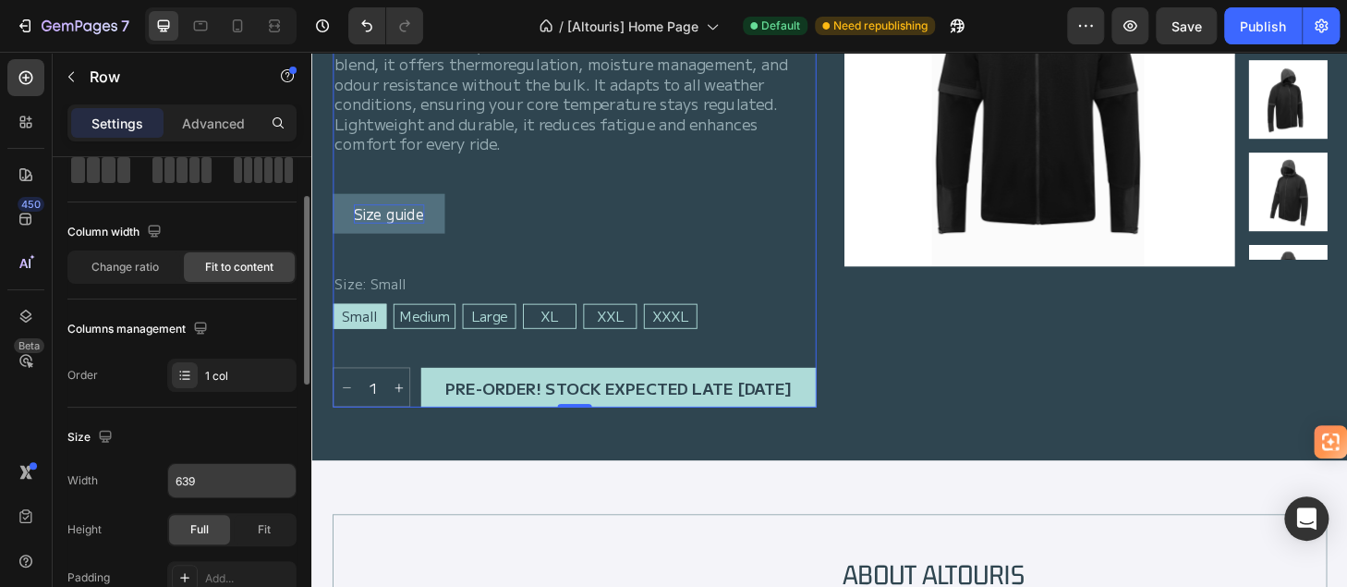
scroll to position [0, 0]
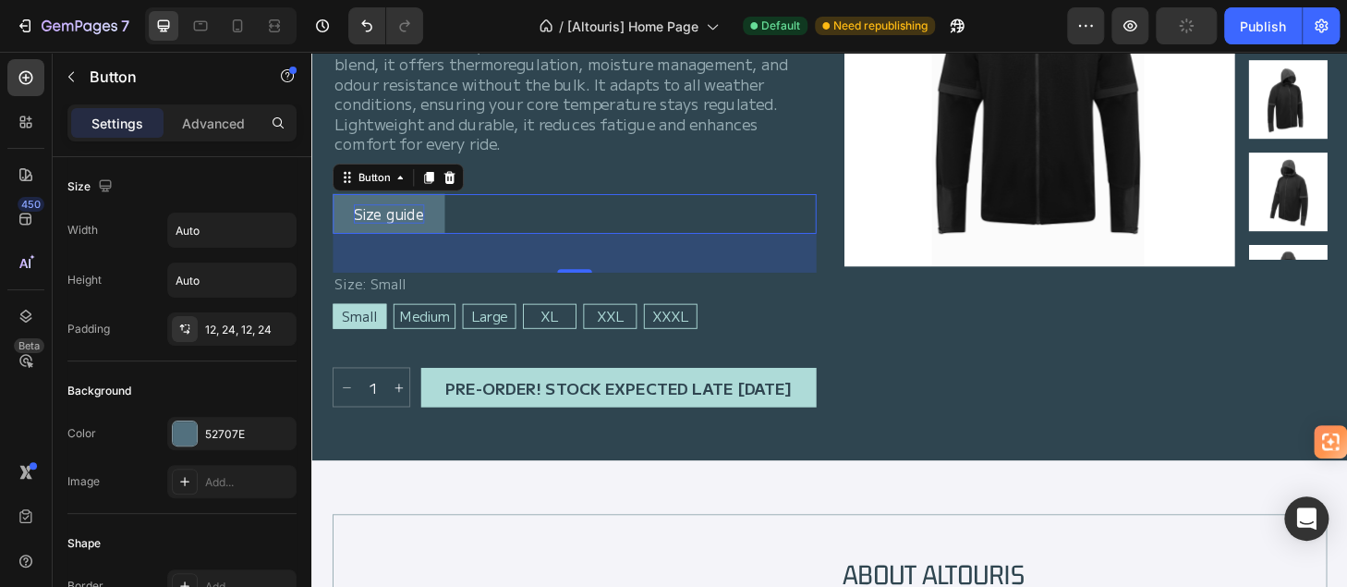
click at [372, 224] on p "Size guide" at bounding box center [394, 224] width 76 height 20
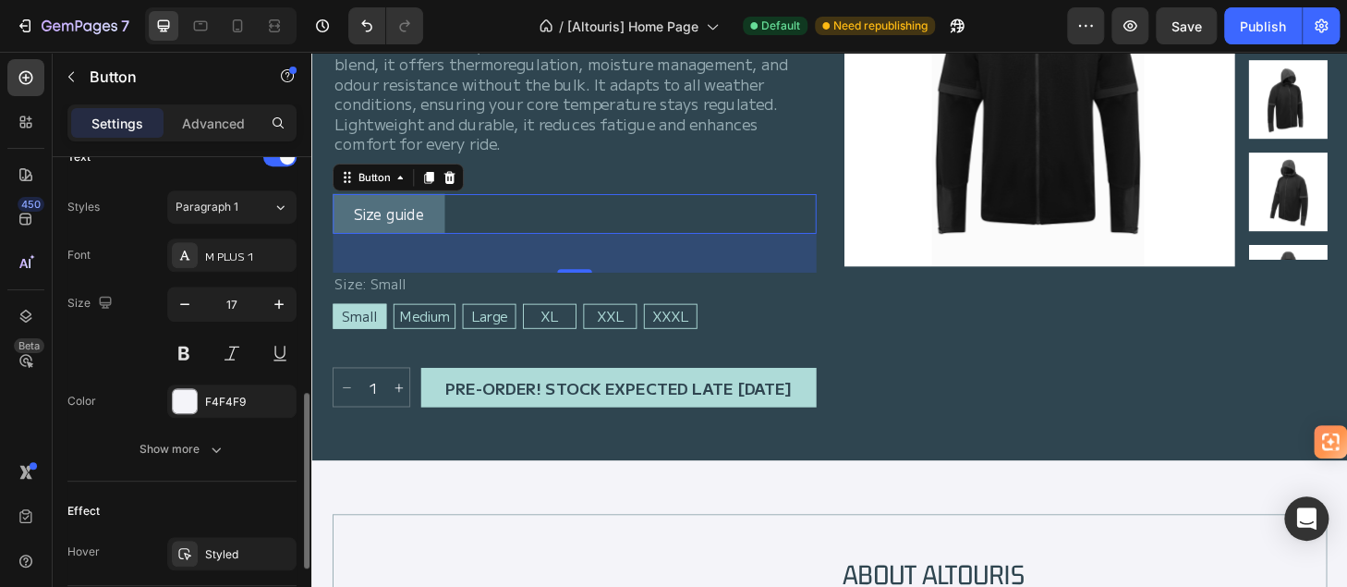
scroll to position [739, 0]
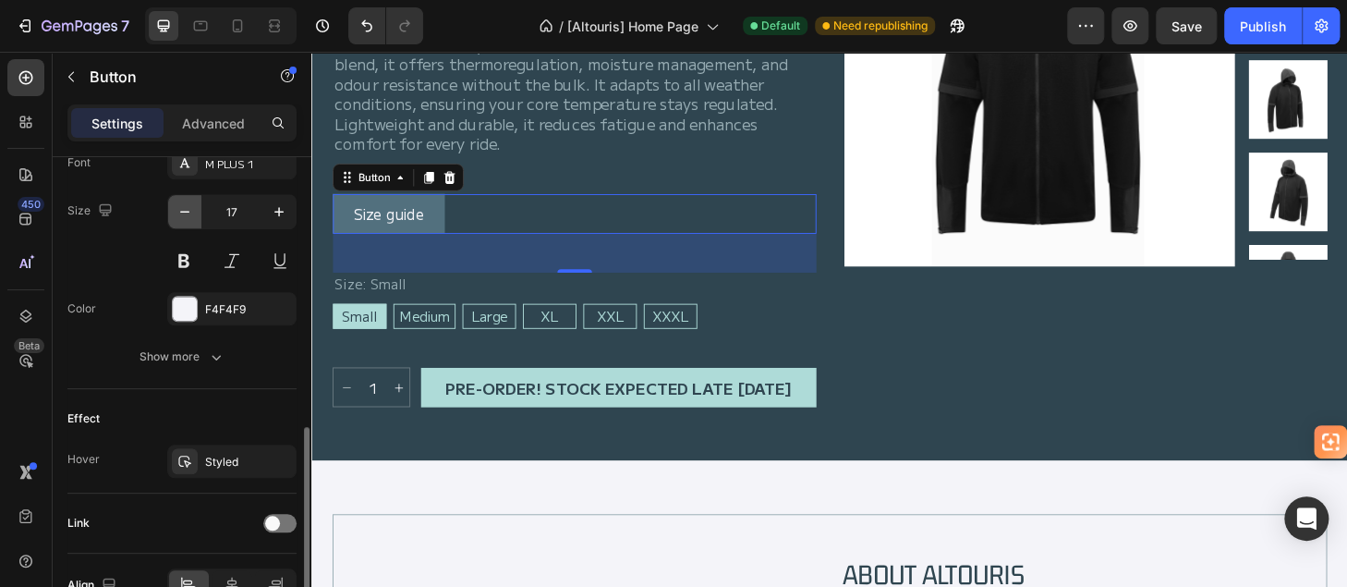
click at [186, 211] on icon "button" at bounding box center [184, 212] width 9 height 2
type input "16"
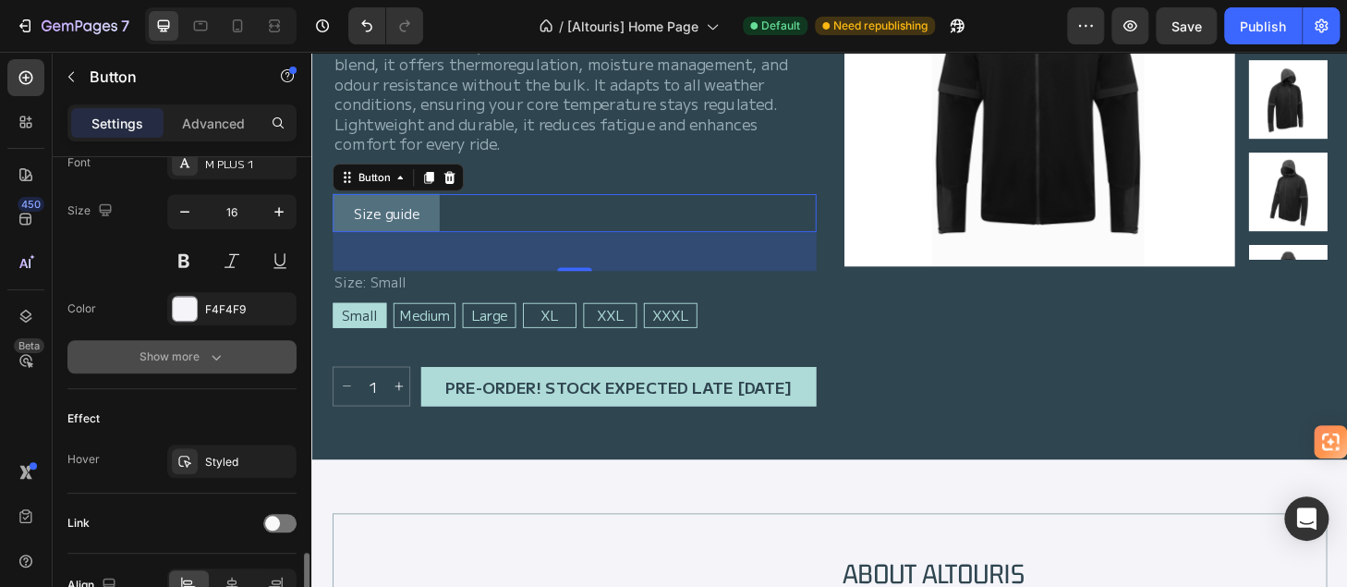
scroll to position [832, 0]
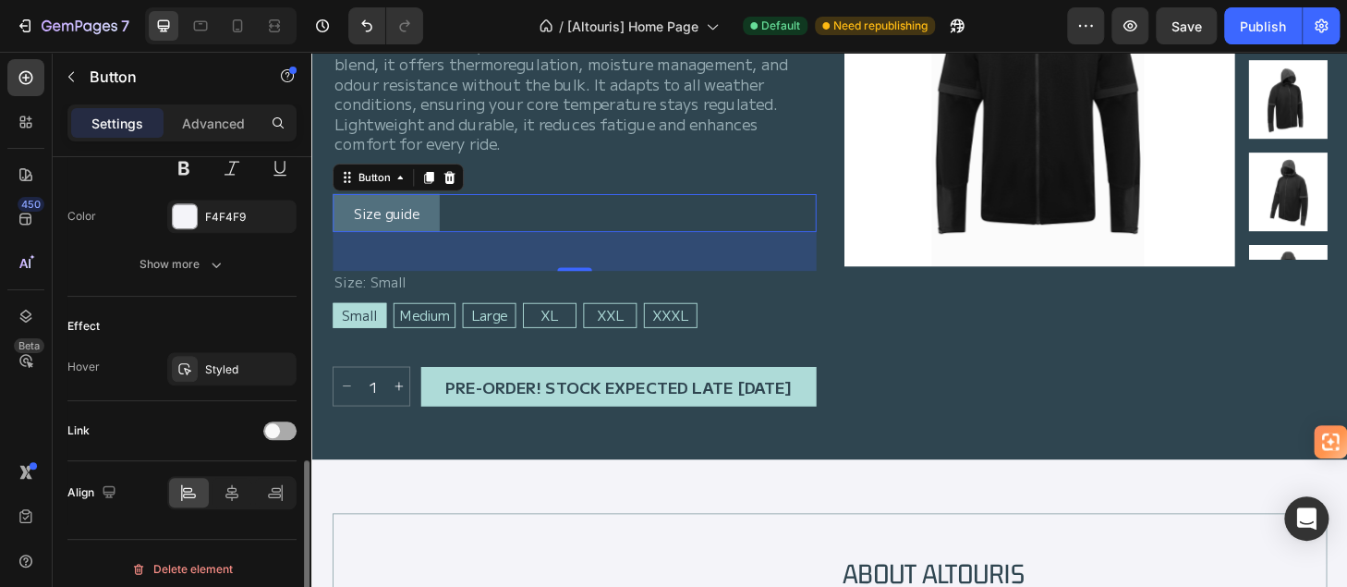
click at [285, 426] on div at bounding box center [279, 430] width 33 height 18
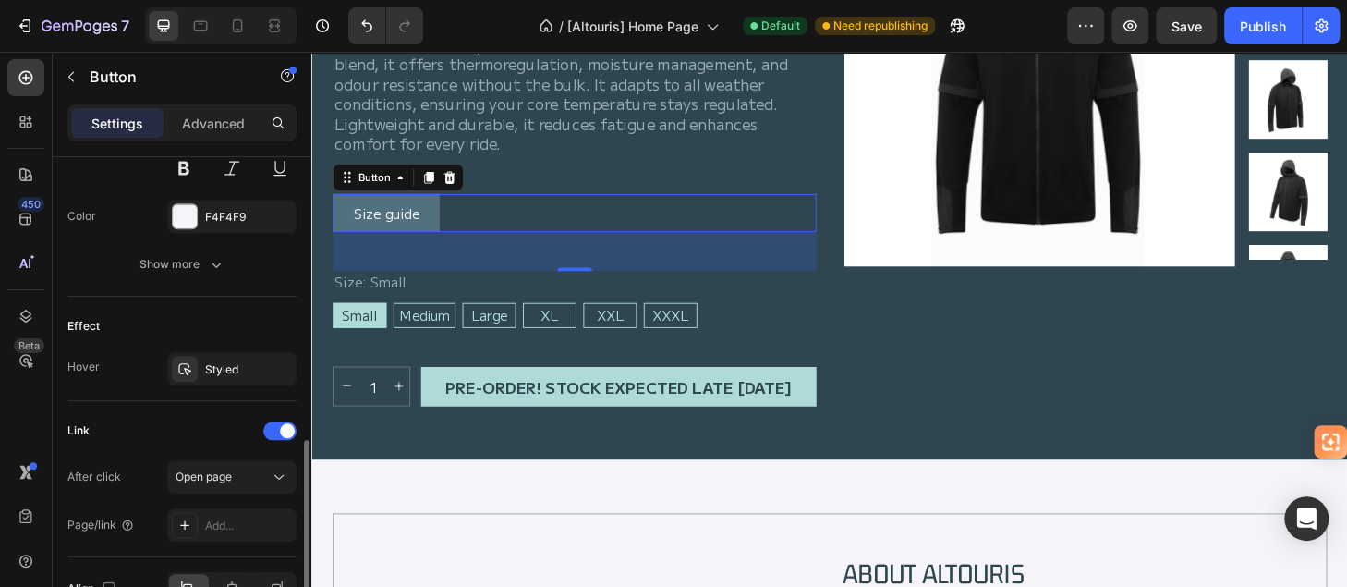
scroll to position [924, 0]
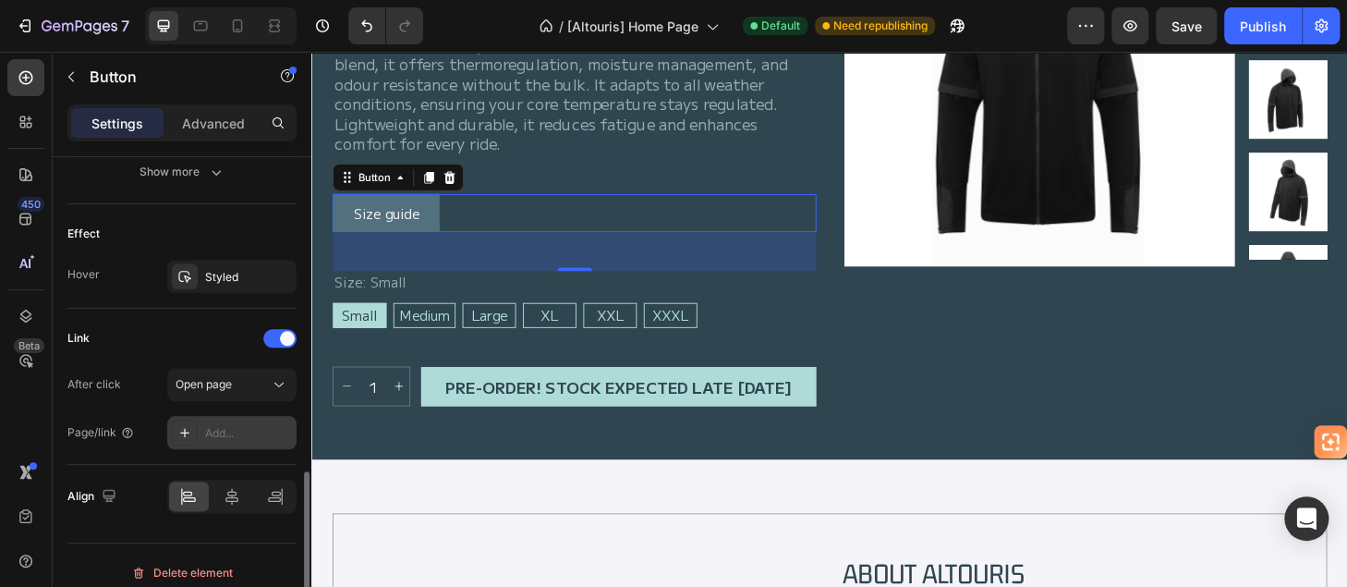
click at [222, 426] on div "Add..." at bounding box center [248, 433] width 87 height 17
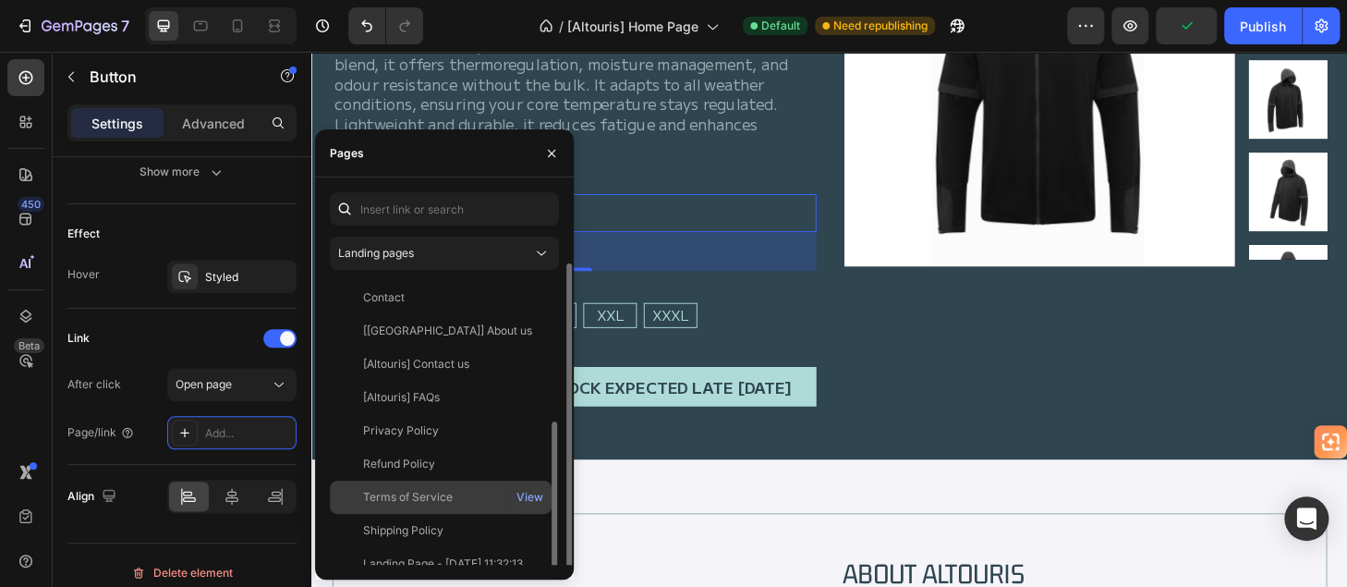
scroll to position [37, 0]
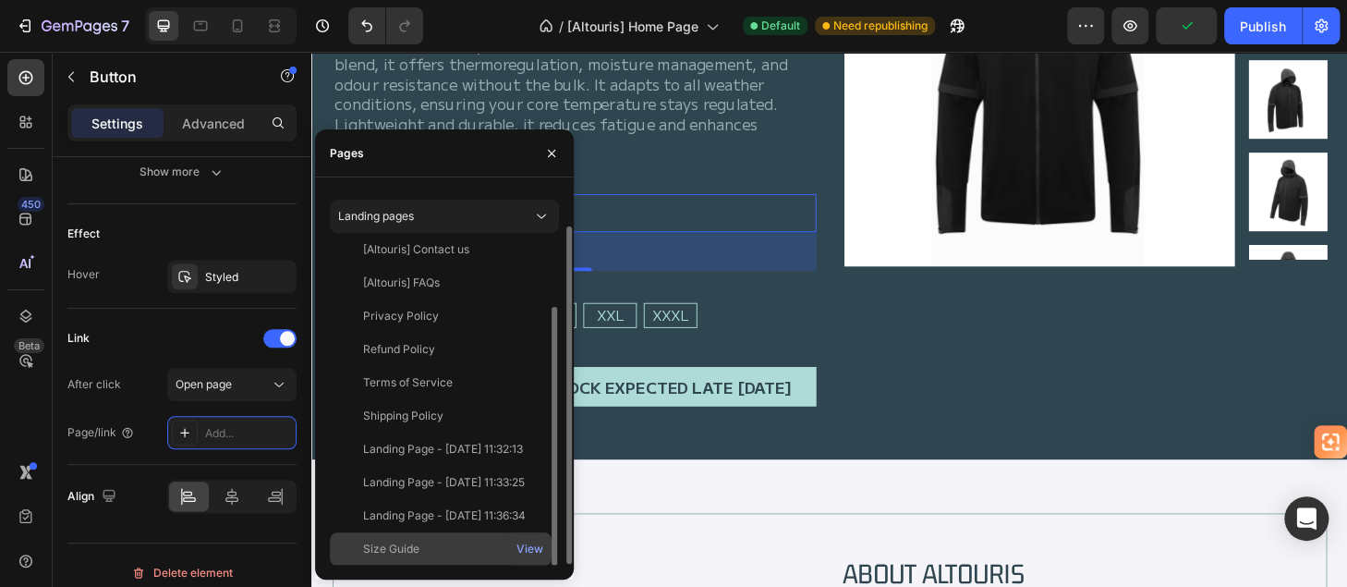
click at [388, 535] on div "Size Guide View" at bounding box center [441, 548] width 222 height 33
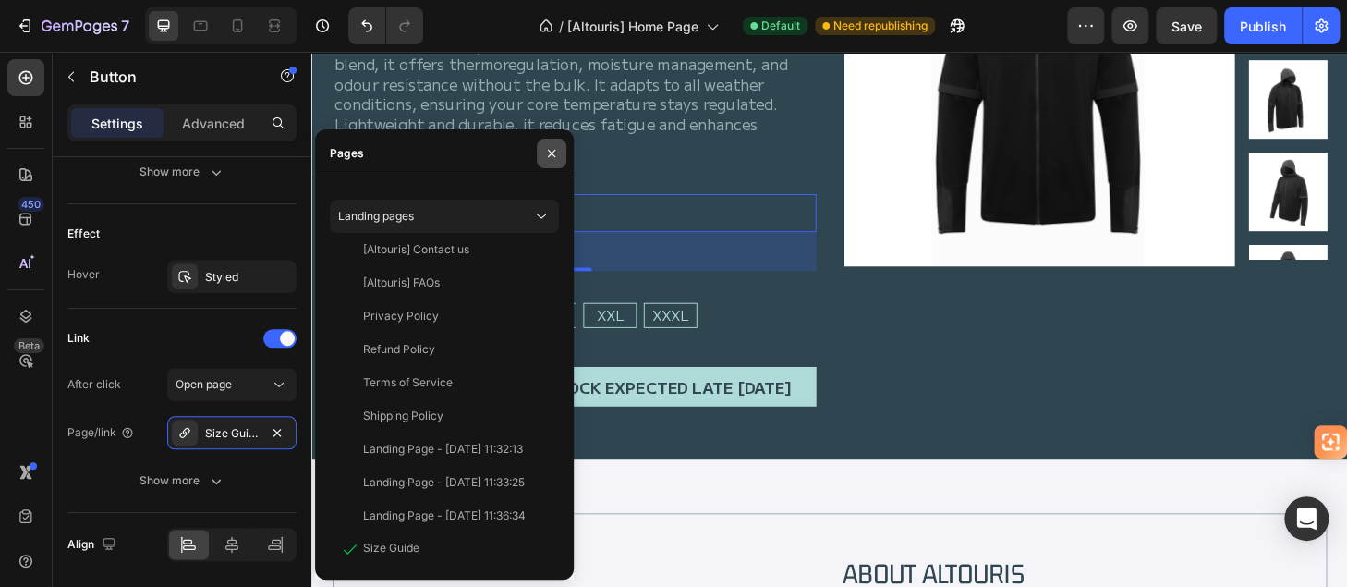
click at [558, 156] on icon "button" at bounding box center [551, 153] width 15 height 15
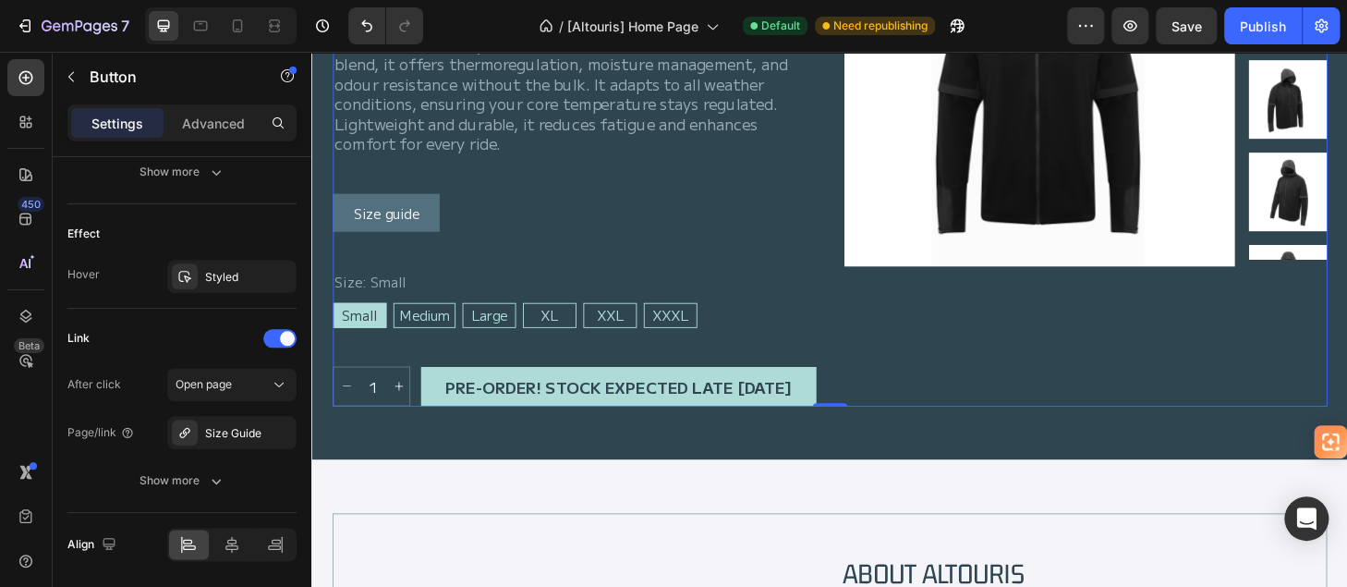
click at [890, 312] on div "Product Images Row" at bounding box center [1138, 145] width 517 height 567
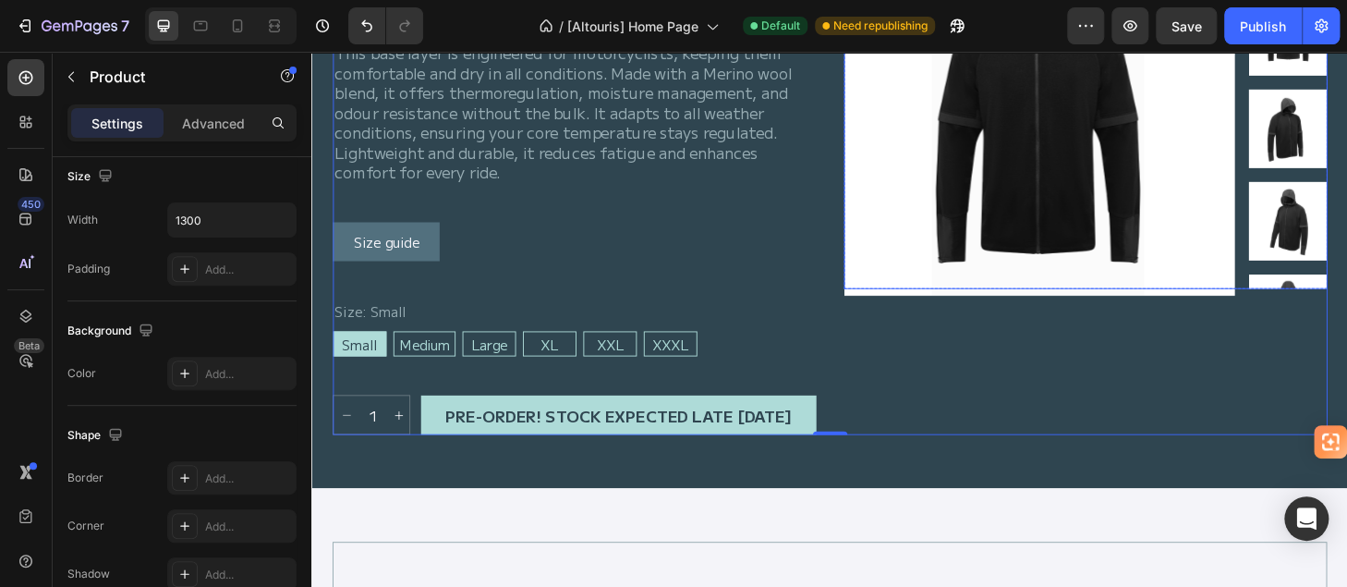
scroll to position [277, 0]
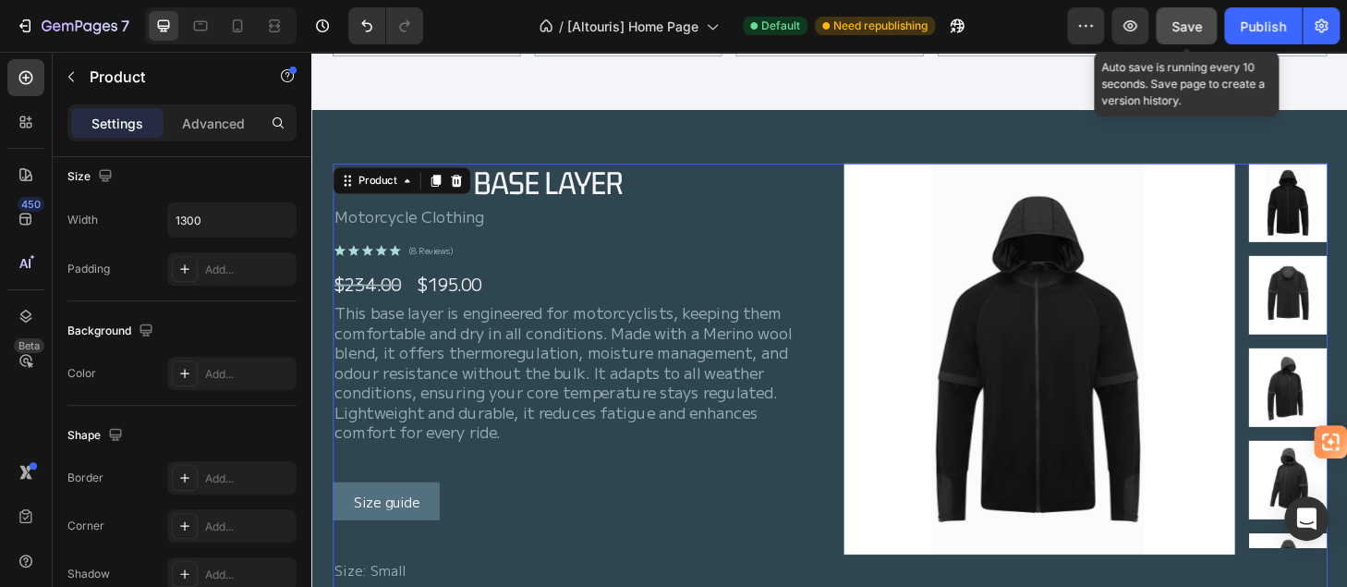
click at [1181, 23] on span "Save" at bounding box center [1187, 26] width 30 height 16
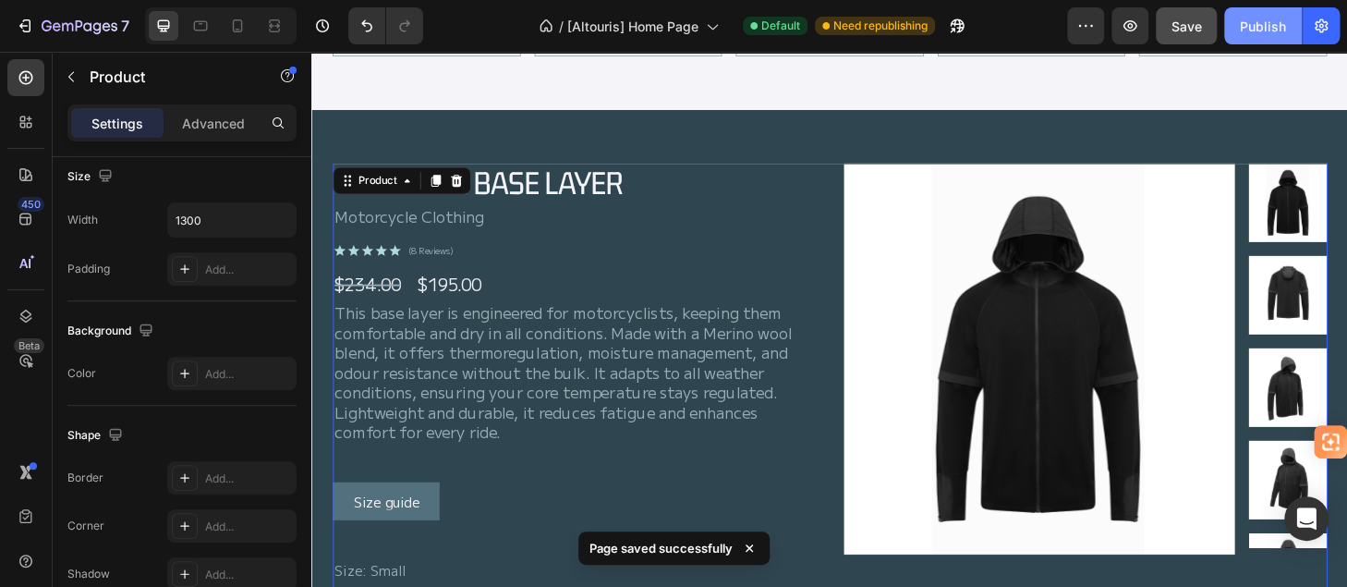
click at [1245, 21] on div "Publish" at bounding box center [1263, 26] width 46 height 19
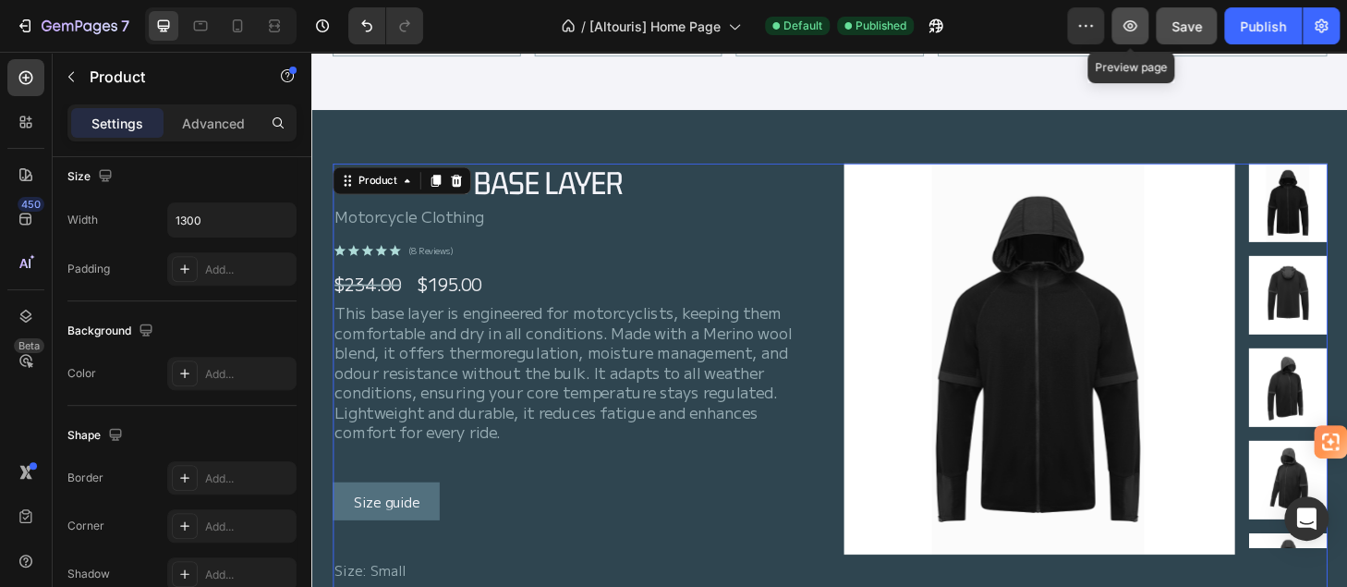
click at [1127, 21] on icon "button" at bounding box center [1130, 25] width 14 height 11
